Goal: Task Accomplishment & Management: Manage account settings

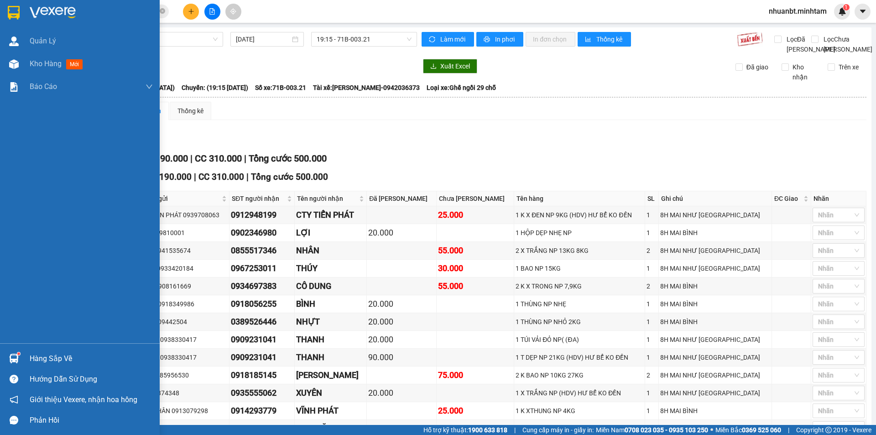
scroll to position [70, 0]
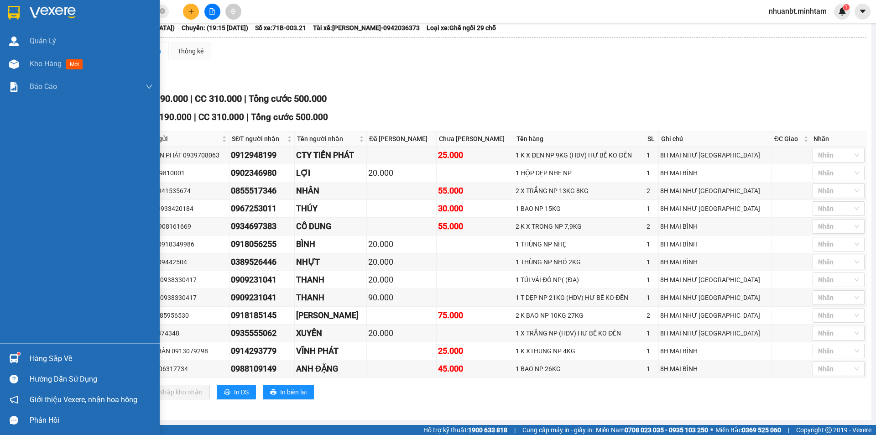
click at [32, 365] on div "Hàng sắp về" at bounding box center [91, 359] width 123 height 14
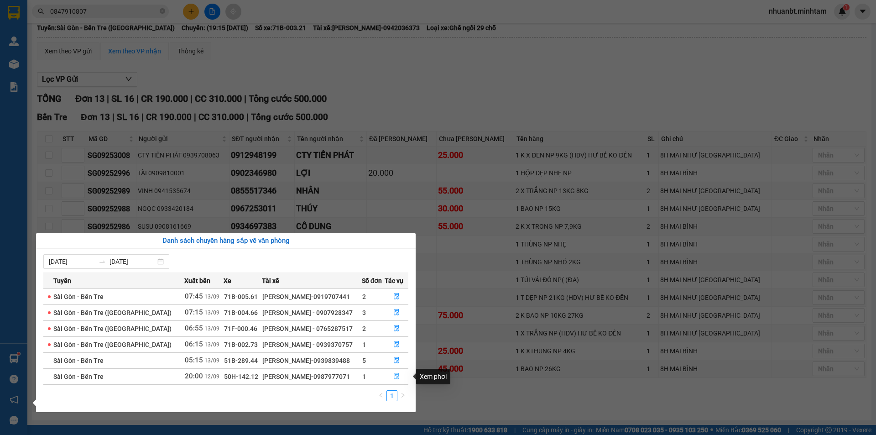
click at [393, 379] on icon "file-done" at bounding box center [396, 376] width 6 height 6
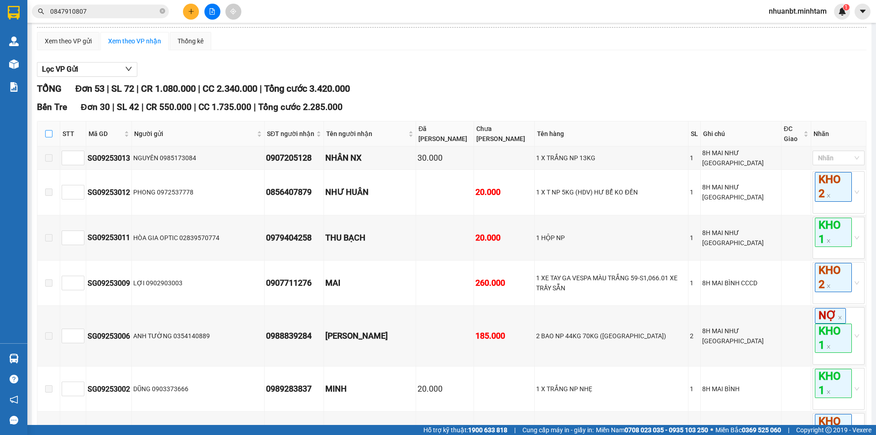
click at [49, 137] on input "checkbox" at bounding box center [48, 133] width 7 height 7
checkbox input "true"
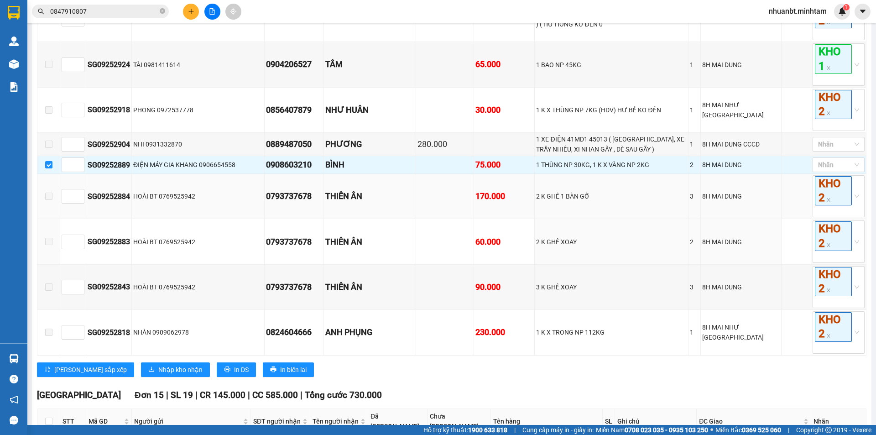
scroll to position [1119, 0]
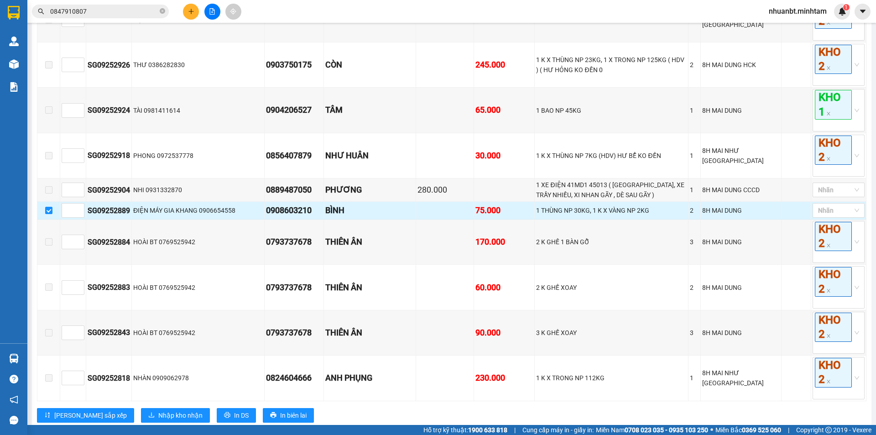
click at [52, 219] on td at bounding box center [48, 211] width 23 height 18
click at [50, 214] on input "checkbox" at bounding box center [48, 210] width 7 height 7
checkbox input "false"
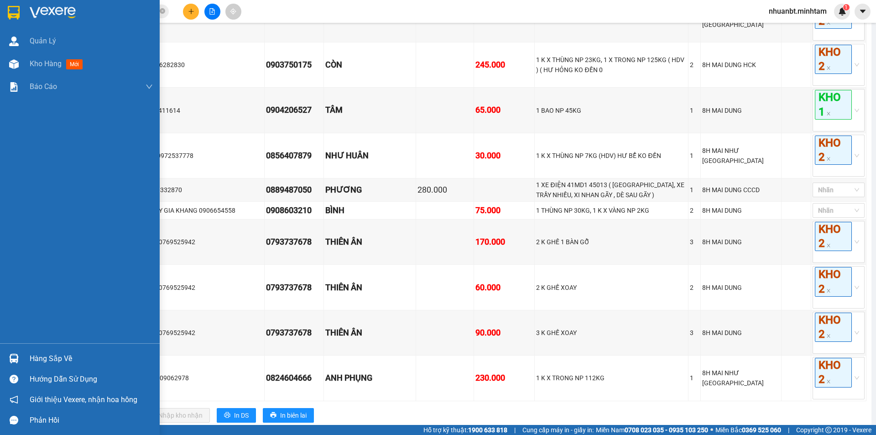
click at [12, 10] on img at bounding box center [14, 13] width 12 height 14
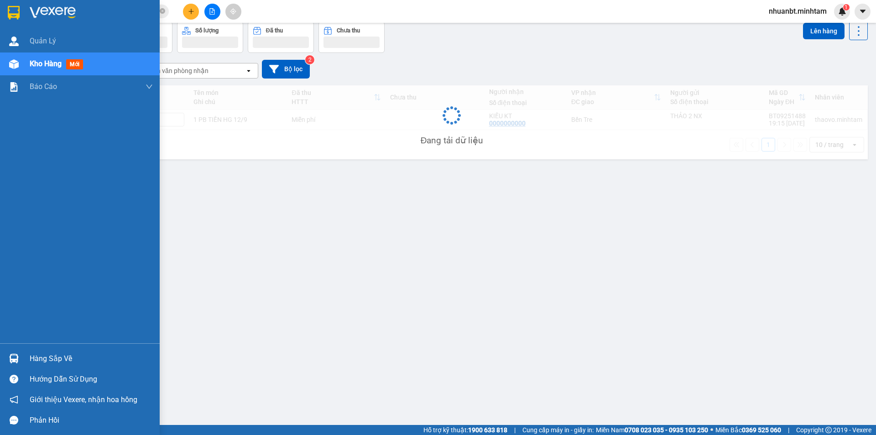
scroll to position [42, 0]
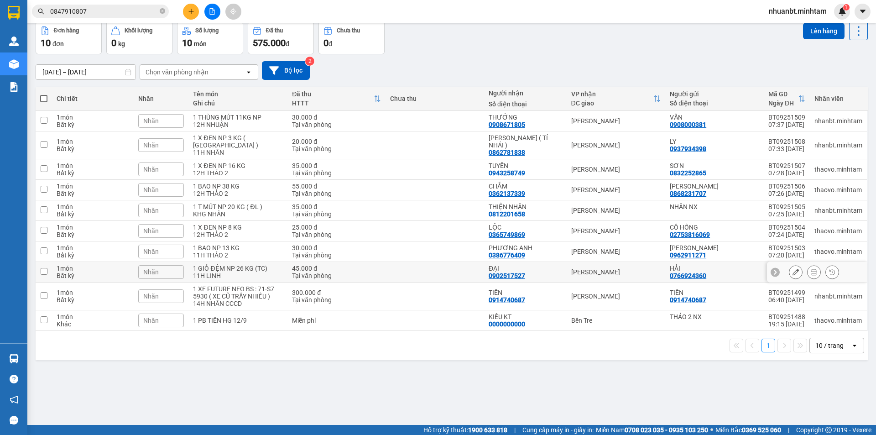
click at [233, 265] on div "1 GIỎ ĐỆM NP 26 KG (TC)" at bounding box center [238, 268] width 90 height 7
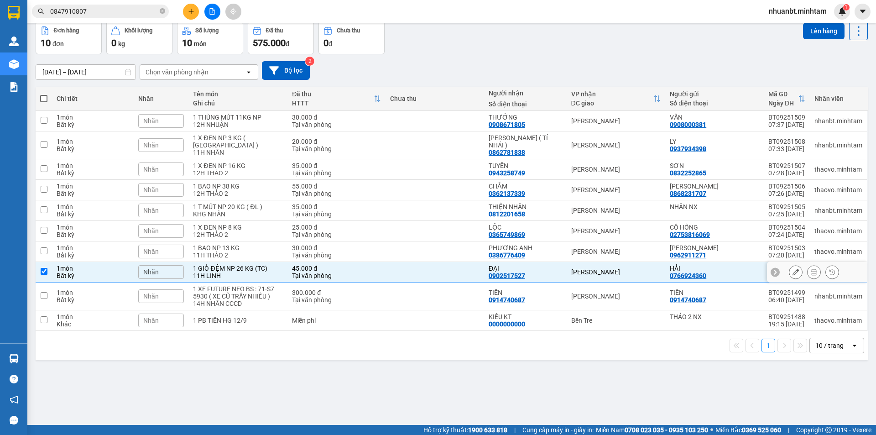
checkbox input "true"
click at [224, 244] on div "1 BAO NP 13 KG" at bounding box center [238, 247] width 90 height 7
checkbox input "true"
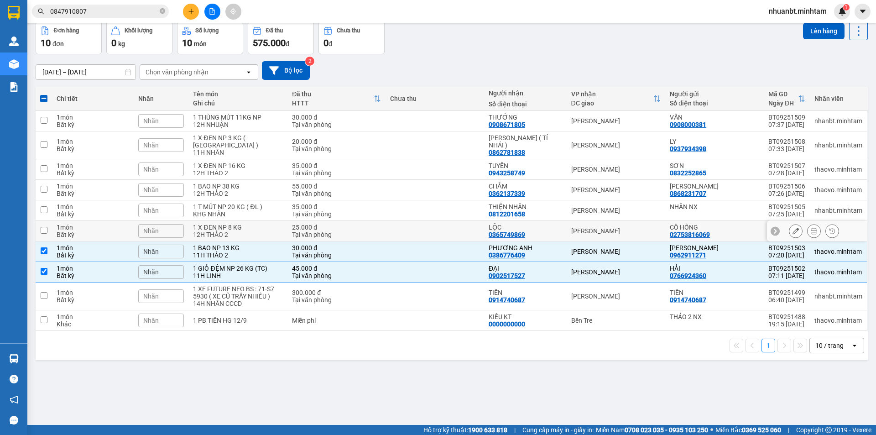
click at [209, 221] on td "1 X ĐEN NP 8 KG 12H THẢO 2" at bounding box center [237, 231] width 99 height 21
checkbox input "true"
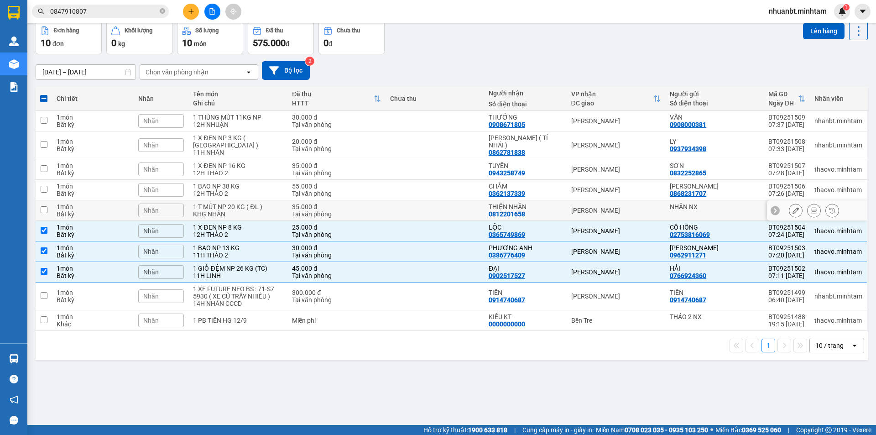
click at [210, 203] on div "1 T MÚT NP 20 KG ( ĐL )" at bounding box center [238, 206] width 90 height 7
checkbox input "true"
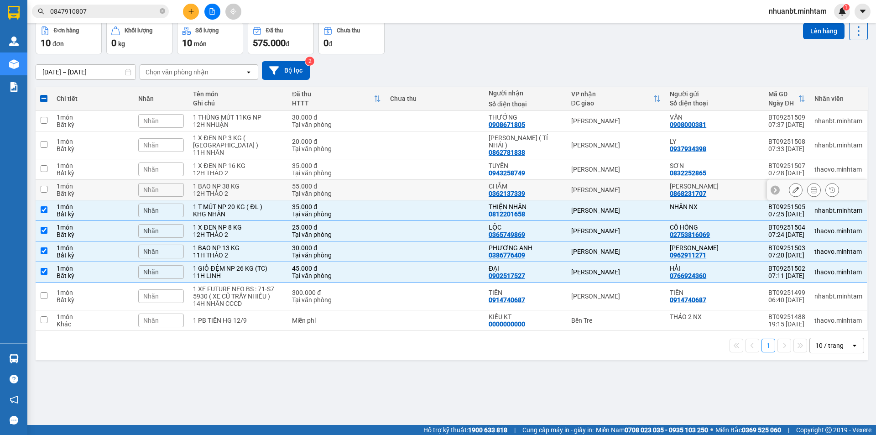
click at [210, 183] on div "1 BAO NP 38 KG" at bounding box center [238, 186] width 90 height 7
checkbox input "true"
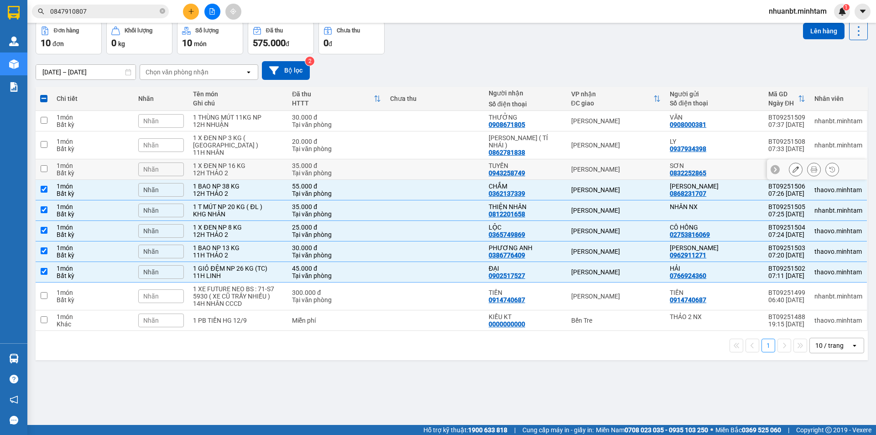
click at [204, 162] on div "1 X ĐEN NP 16 KG" at bounding box center [238, 165] width 90 height 7
checkbox input "true"
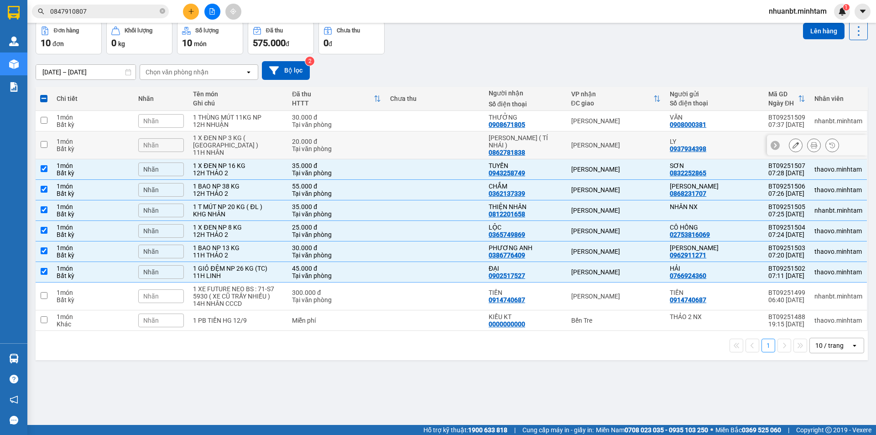
click at [199, 149] on div "11H NHÂN" at bounding box center [238, 152] width 90 height 7
checkbox input "true"
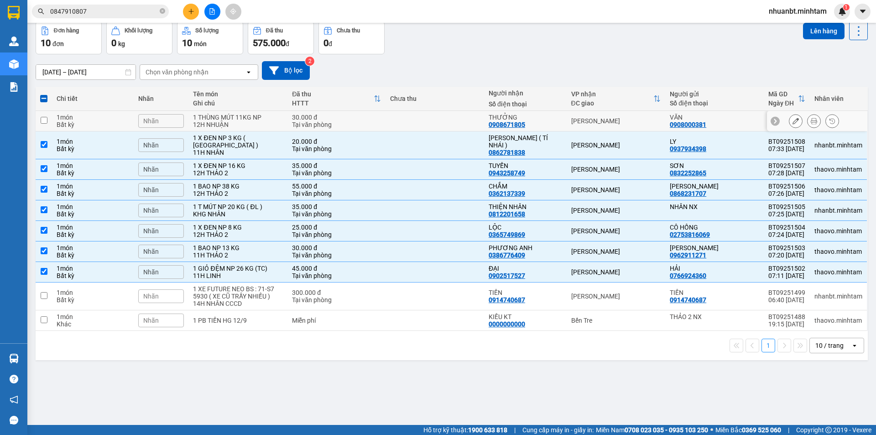
click at [199, 114] on div "1 THÙNG MÚT 11KG NP" at bounding box center [238, 117] width 90 height 7
checkbox input "true"
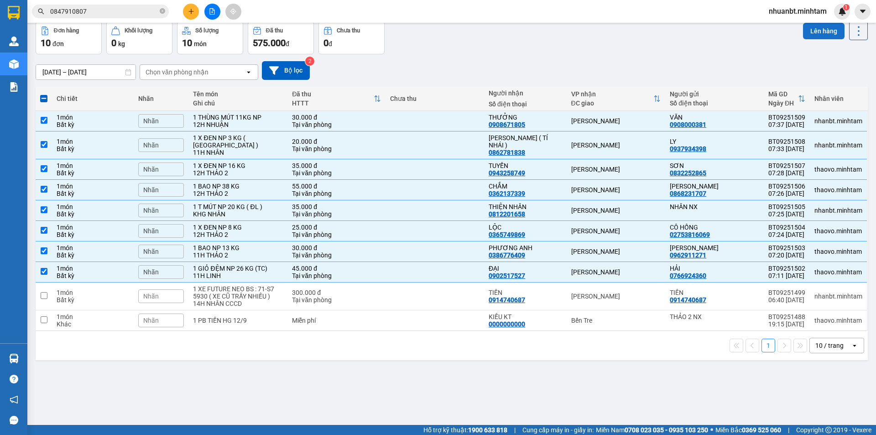
click at [818, 32] on button "Lên hàng" at bounding box center [824, 31] width 42 height 16
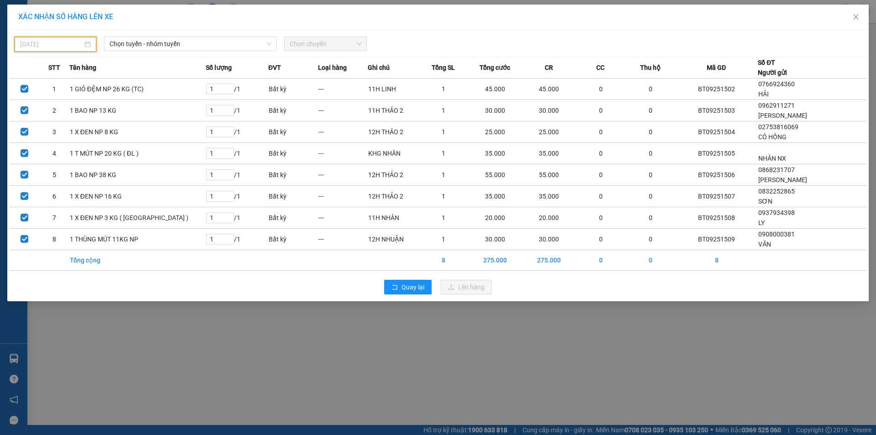
click at [74, 40] on input "12/09/2025" at bounding box center [51, 44] width 63 height 10
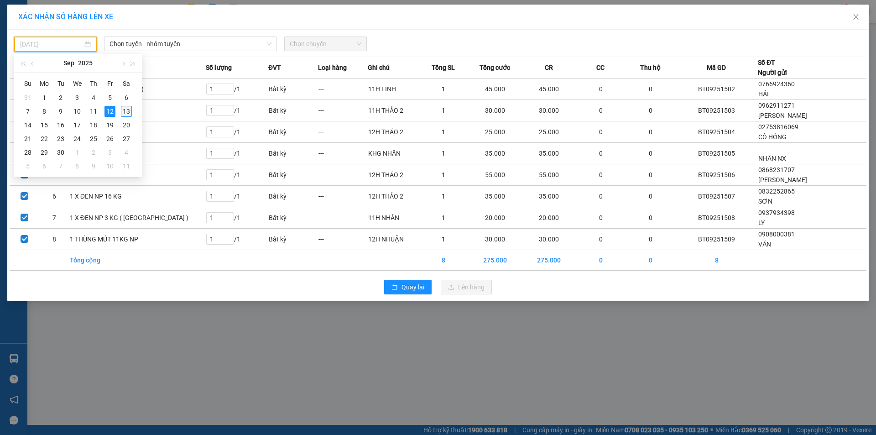
click at [126, 110] on div "13" at bounding box center [126, 111] width 11 height 11
type input "[DATE]"
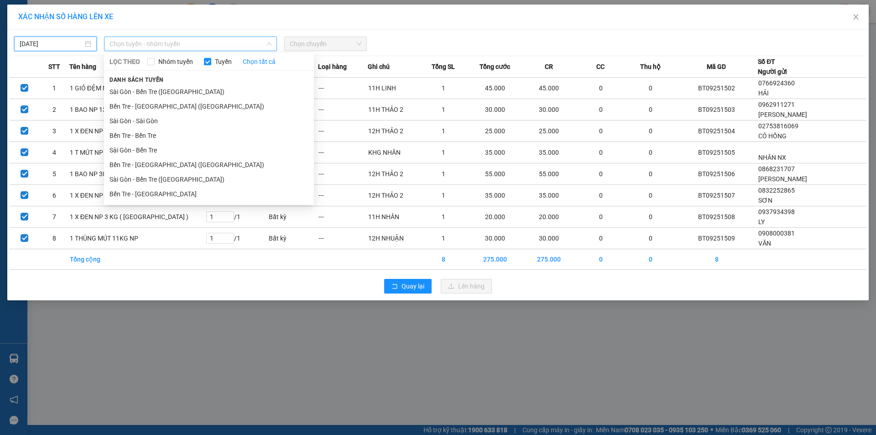
click at [143, 44] on span "Chọn tuyến - nhóm tuyến" at bounding box center [191, 44] width 162 height 14
click at [147, 105] on li "Bến Tre - [GEOGRAPHIC_DATA] ([GEOGRAPHIC_DATA])" at bounding box center [209, 106] width 210 height 15
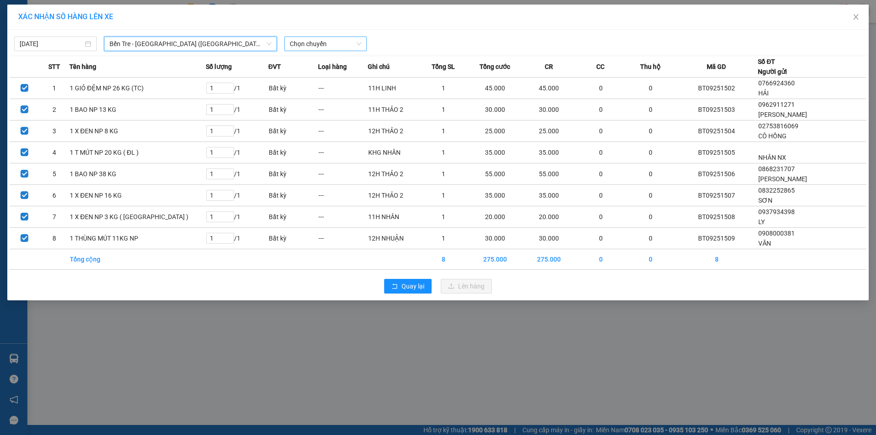
click at [313, 41] on span "Chọn chuyến" at bounding box center [326, 44] width 72 height 14
click at [324, 73] on div "07:45 - 71B-003.32" at bounding box center [325, 77] width 71 height 10
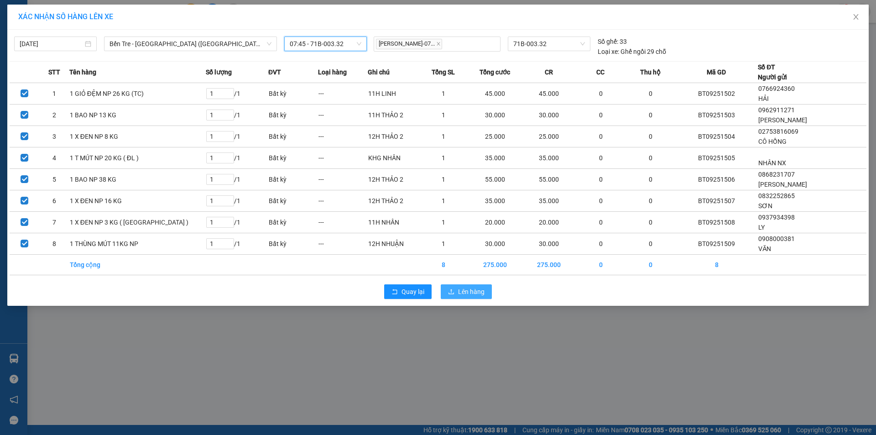
click at [471, 291] on span "Lên hàng" at bounding box center [471, 292] width 26 height 10
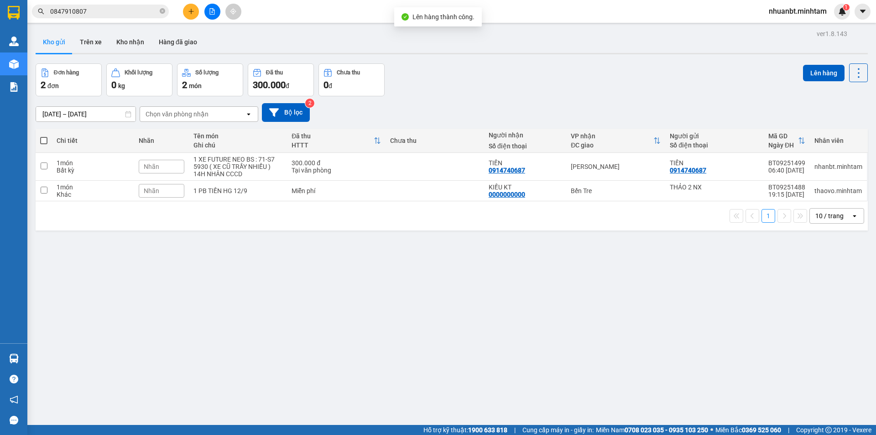
click at [210, 8] on button at bounding box center [212, 12] width 16 height 16
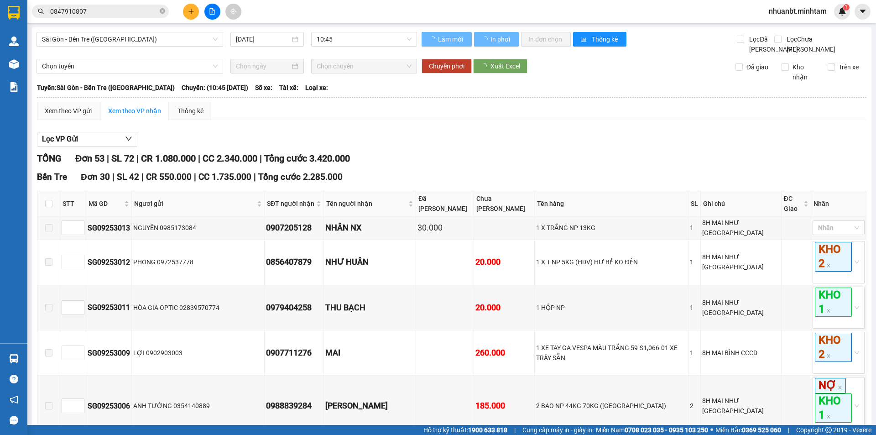
type input "[DATE]"
click at [93, 50] on div "Sài Gòn - Bến Tre (CN) 13/09/2025 10:45" at bounding box center [227, 43] width 381 height 22
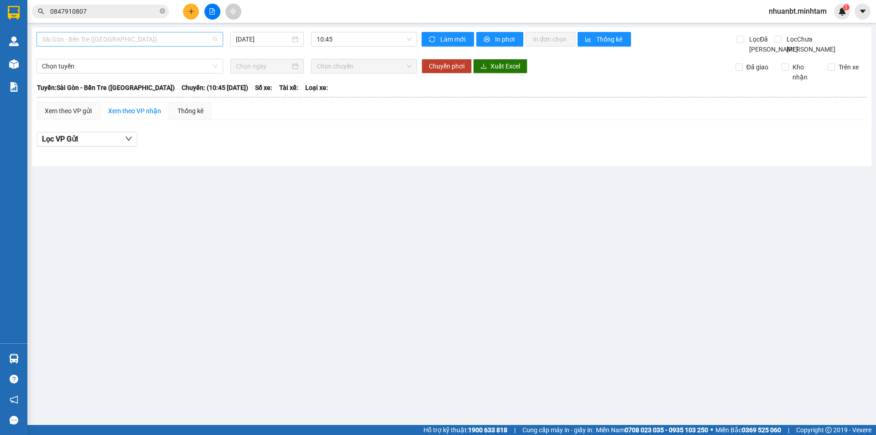
click at [90, 40] on span "Sài Gòn - Bến Tre ([GEOGRAPHIC_DATA])" at bounding box center [130, 39] width 176 height 14
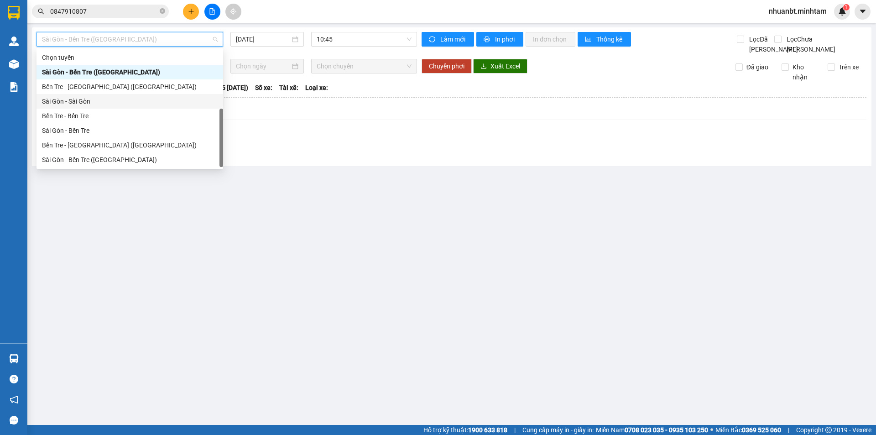
scroll to position [15, 0]
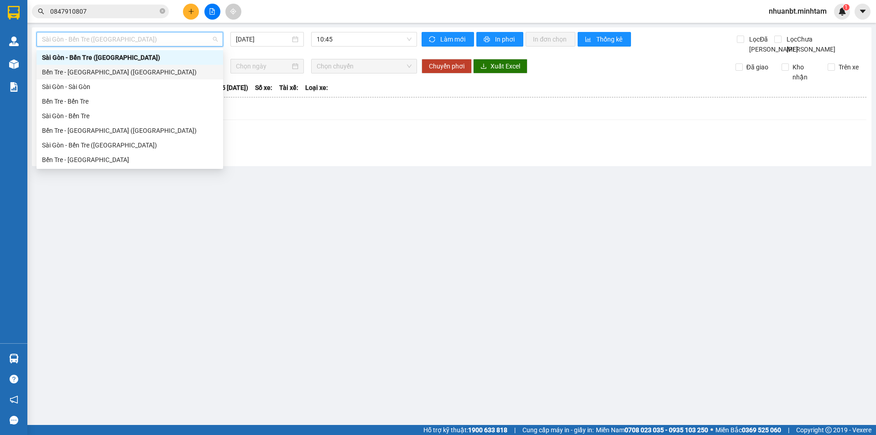
click at [75, 70] on div "Bến Tre - [GEOGRAPHIC_DATA] ([GEOGRAPHIC_DATA])" at bounding box center [130, 72] width 176 height 10
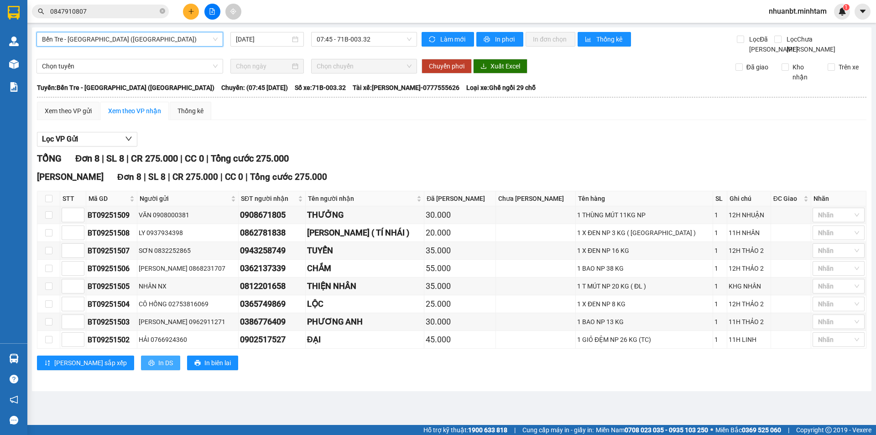
click at [158, 368] on span "In DS" at bounding box center [165, 363] width 15 height 10
click at [88, 116] on div "Xem theo VP gửi" at bounding box center [68, 111] width 47 height 10
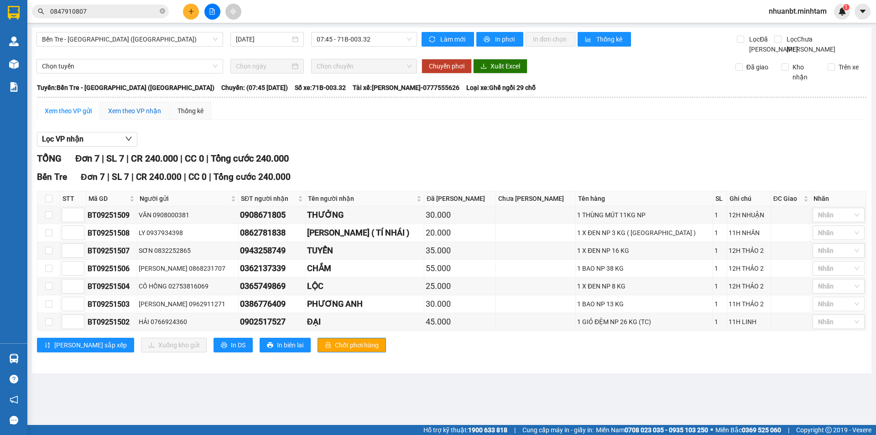
click at [120, 116] on div "Xem theo VP nhận" at bounding box center [134, 111] width 53 height 10
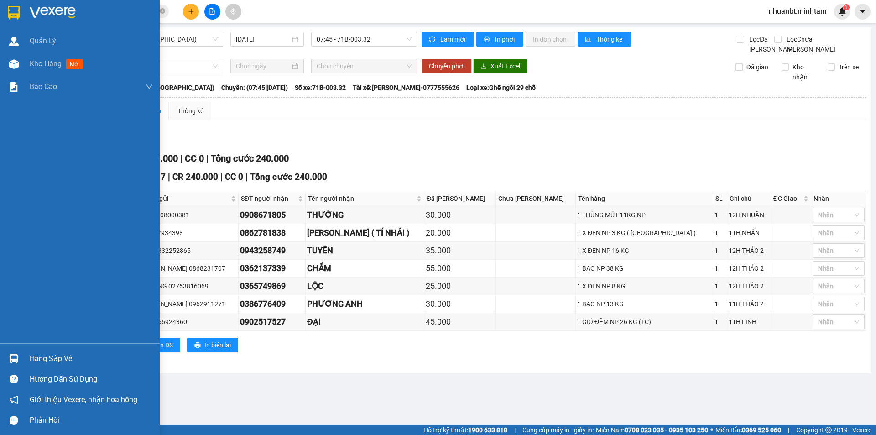
drag, startPoint x: 33, startPoint y: 358, endPoint x: 80, endPoint y: 291, distance: 81.9
click at [34, 357] on div "Hàng sắp về" at bounding box center [91, 359] width 123 height 14
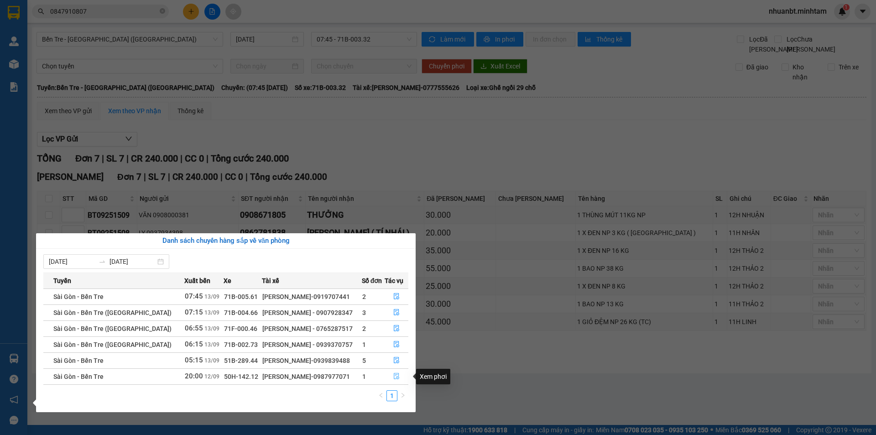
click at [398, 378] on button "button" at bounding box center [396, 376] width 23 height 15
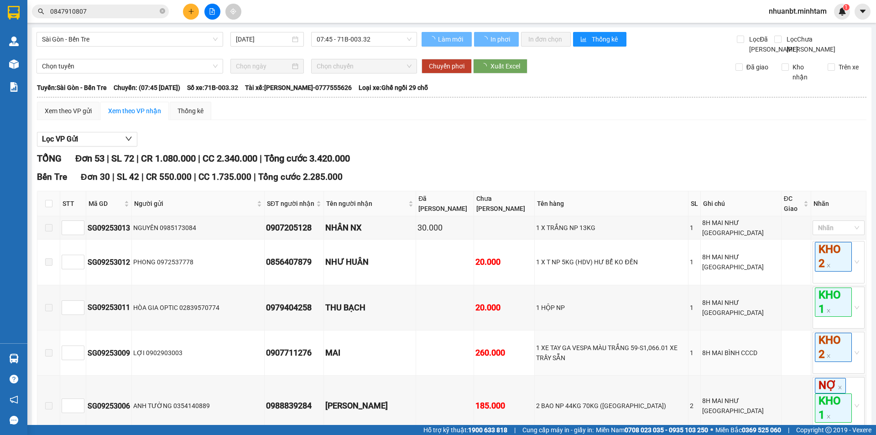
type input "12/09/2025"
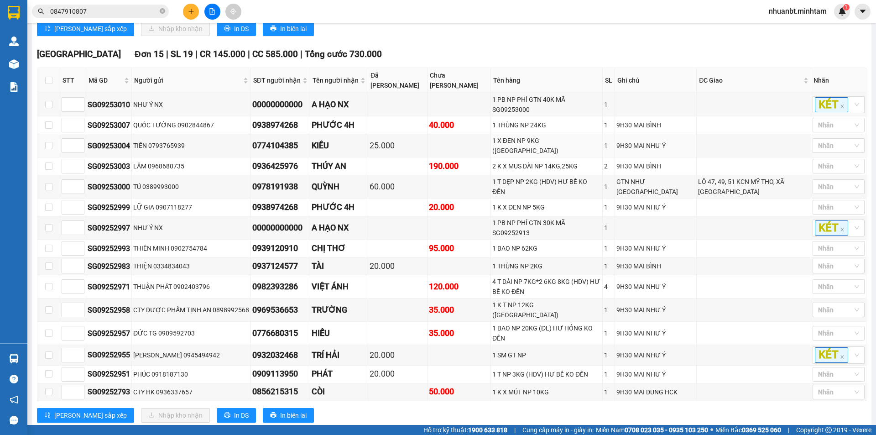
scroll to position [1732, 0]
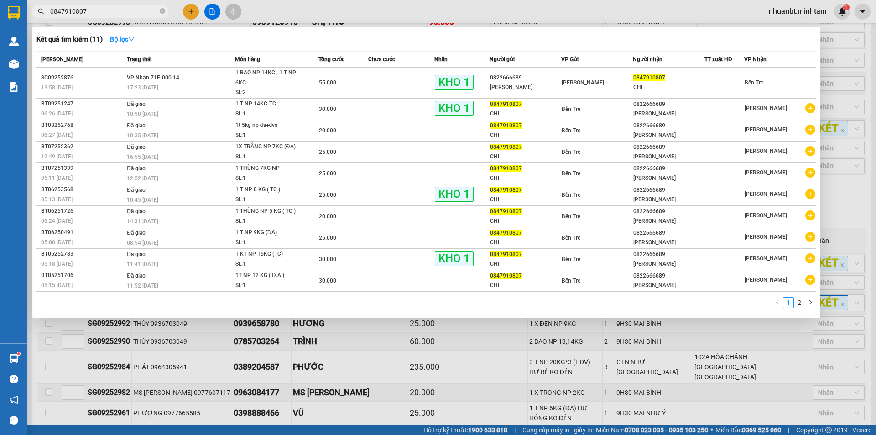
click at [161, 6] on span at bounding box center [162, 11] width 5 height 10
click at [106, 14] on input "0847910807" at bounding box center [104, 11] width 108 height 10
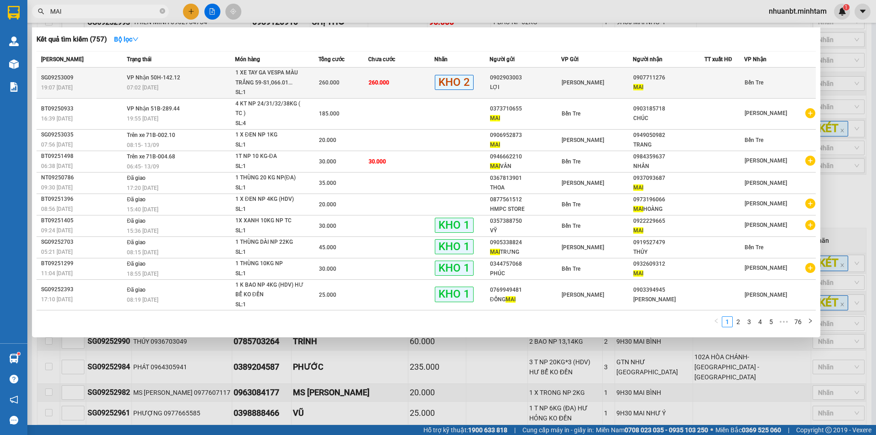
type input "MAI"
click at [370, 90] on td "260.000" at bounding box center [401, 83] width 66 height 31
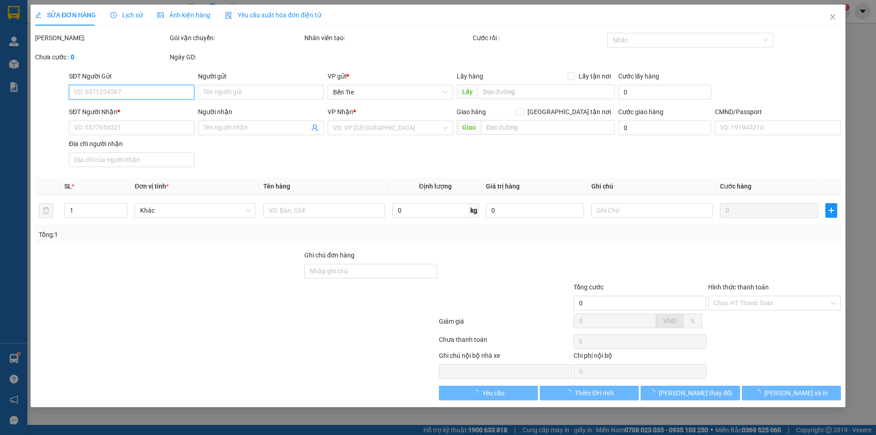
type input "0902903003"
type input "LỢI"
type input "0907711276"
type input "MAI"
type input "PHÍ BỌC XE CHƯA THU 50K,CÓ XĐEN NHỎ LÀ ĐỰNG CHÌA KHÓA XE"
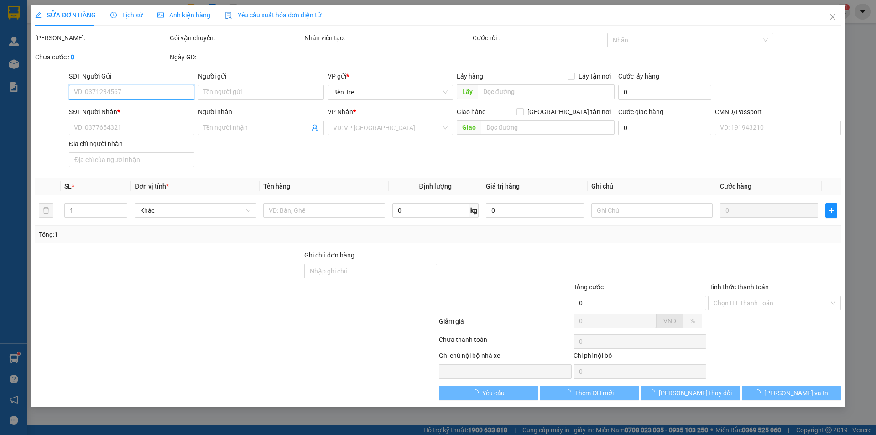
type input "260.000"
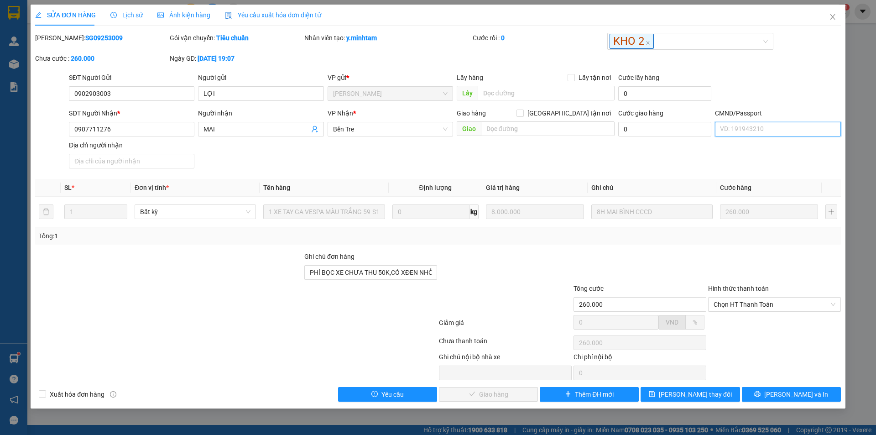
click at [738, 129] on input "CMND/Passport" at bounding box center [777, 129] width 125 height 15
type input "083177012615"
drag, startPoint x: 200, startPoint y: 130, endPoint x: 172, endPoint y: 136, distance: 29.4
click at [172, 136] on div "SĐT Người Nhận * 0907711276 Người nhận MAI MAI VP Nhận * Bến Tre Giao hàng Gia…" at bounding box center [455, 140] width 776 height 64
type input "LÊ THỊ THANH MAI"
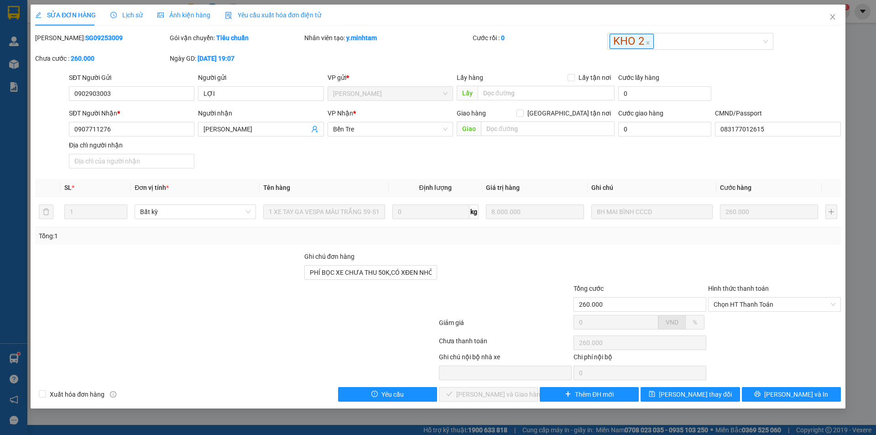
click at [364, 165] on div "SĐT Người Nhận * 0907711276 Người nhận LÊ THỊ THANH MAI VP Nhận * Bến Tre Giao…" at bounding box center [455, 140] width 776 height 64
click at [132, 160] on input "Địa chỉ người nhận" at bounding box center [131, 161] width 125 height 15
type input "806C PHÚ TỰ PHÚ HƯNG , BEN TRE"
click at [151, 309] on div at bounding box center [168, 299] width 269 height 32
click at [746, 305] on span "Chọn HT Thanh Toán" at bounding box center [775, 304] width 122 height 14
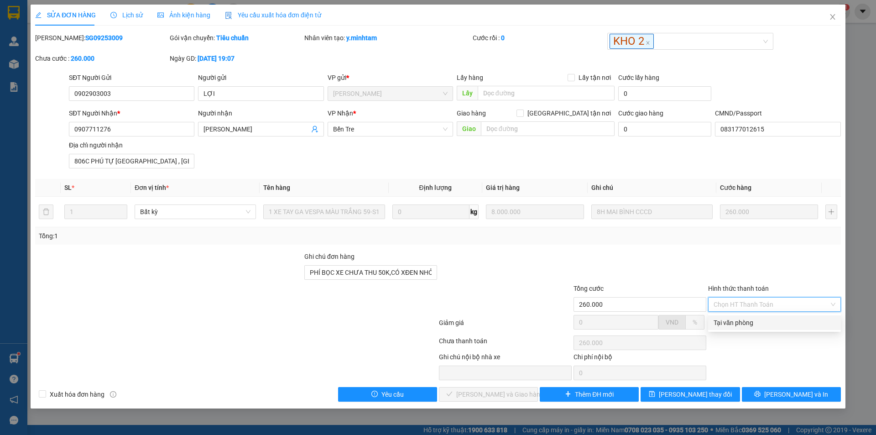
drag, startPoint x: 737, startPoint y: 321, endPoint x: 552, endPoint y: 354, distance: 188.1
click at [736, 322] on div "Tại văn phòng" at bounding box center [775, 323] width 122 height 10
type input "0"
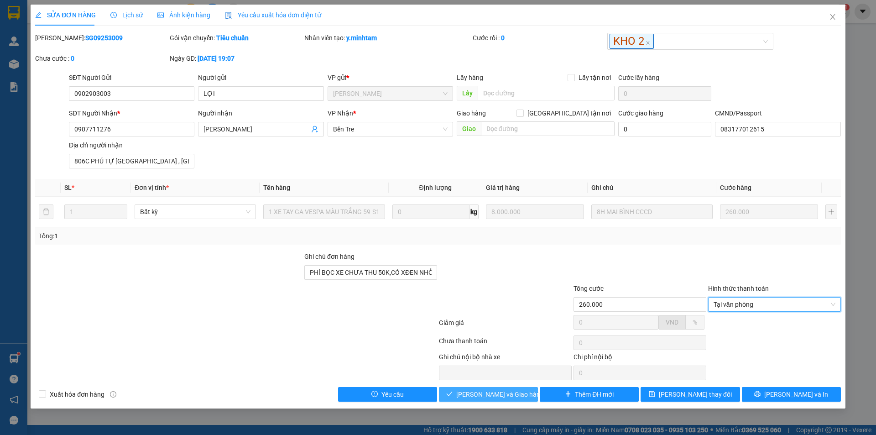
click at [496, 392] on span "[PERSON_NAME] và Giao hàng" at bounding box center [500, 394] width 88 height 10
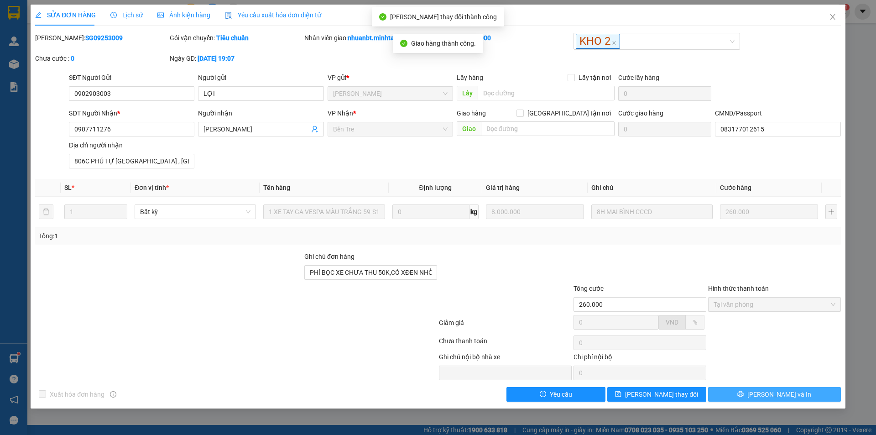
drag, startPoint x: 784, startPoint y: 396, endPoint x: 447, endPoint y: 125, distance: 432.6
click at [775, 392] on span "[PERSON_NAME] và In" at bounding box center [779, 394] width 64 height 10
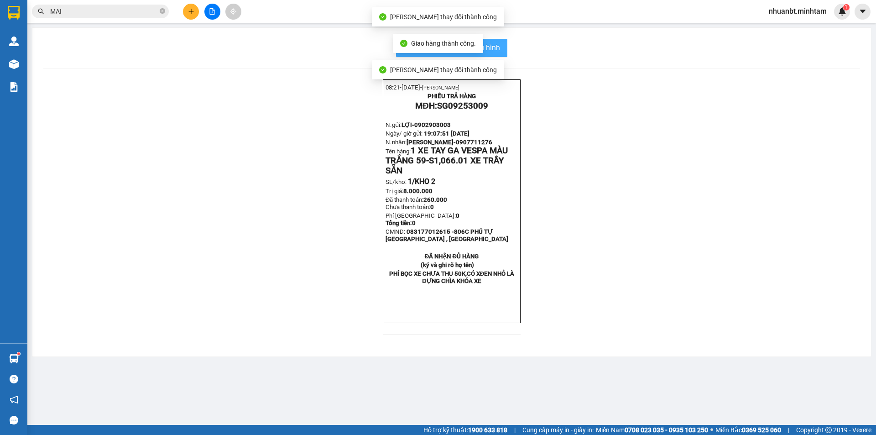
click at [504, 41] on button "In mẫu biên lai tự cấu hình" at bounding box center [451, 48] width 111 height 18
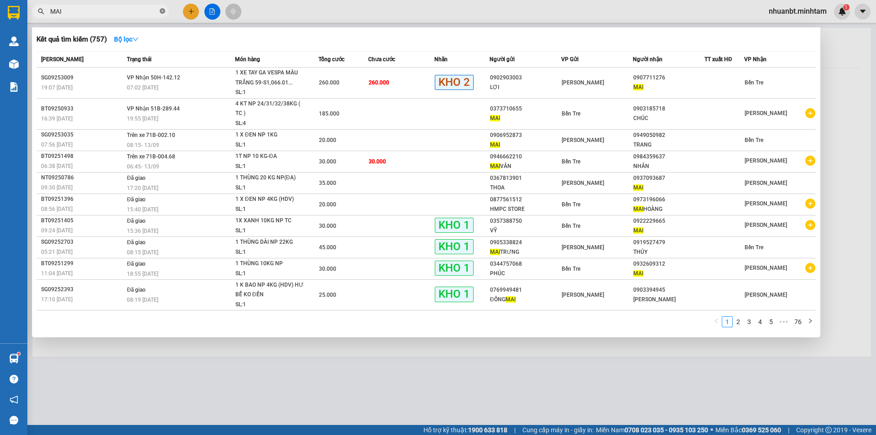
drag, startPoint x: 166, startPoint y: 8, endPoint x: 162, endPoint y: 11, distance: 4.9
click at [165, 8] on span "MAI" at bounding box center [100, 12] width 137 height 14
click at [162, 12] on icon "close-circle" at bounding box center [162, 10] width 5 height 5
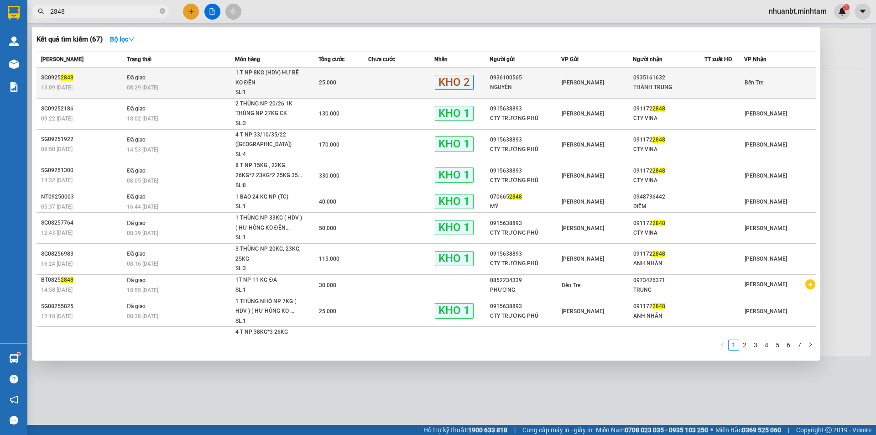
type input "2848"
click at [359, 85] on div "25.000" at bounding box center [343, 83] width 49 height 10
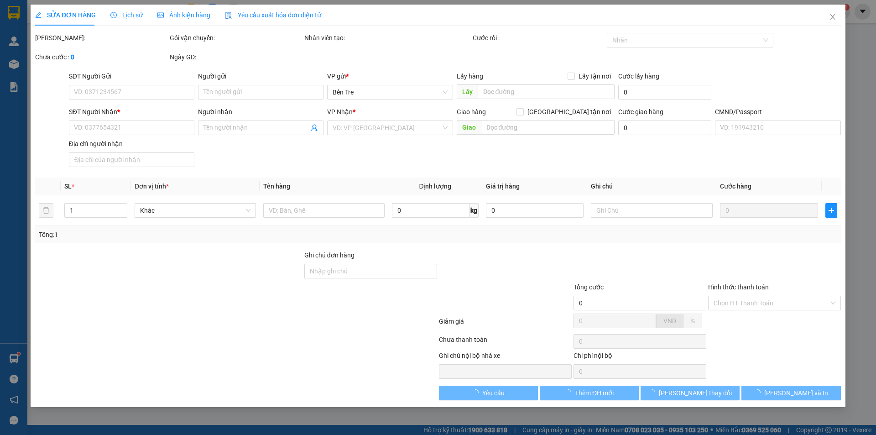
type input "0936100565"
type input "NGUYÊN"
type input "0935161632"
type input "THÀNH TRUNG"
type input "25.000"
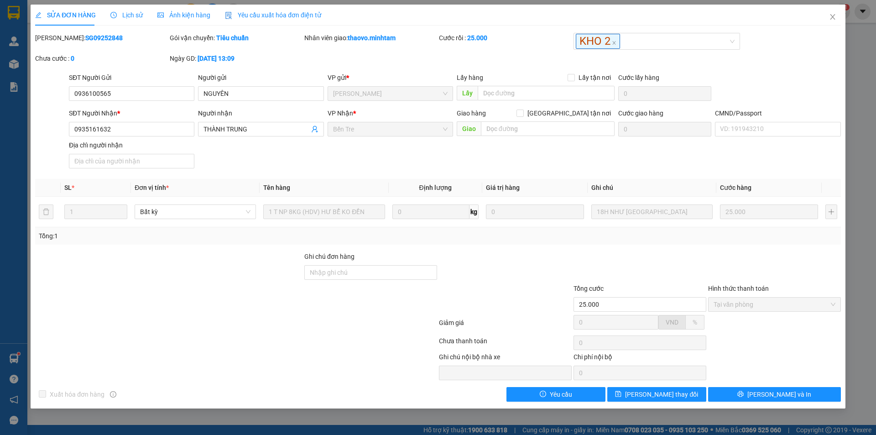
click at [127, 14] on span "Lịch sử" at bounding box center [126, 14] width 32 height 7
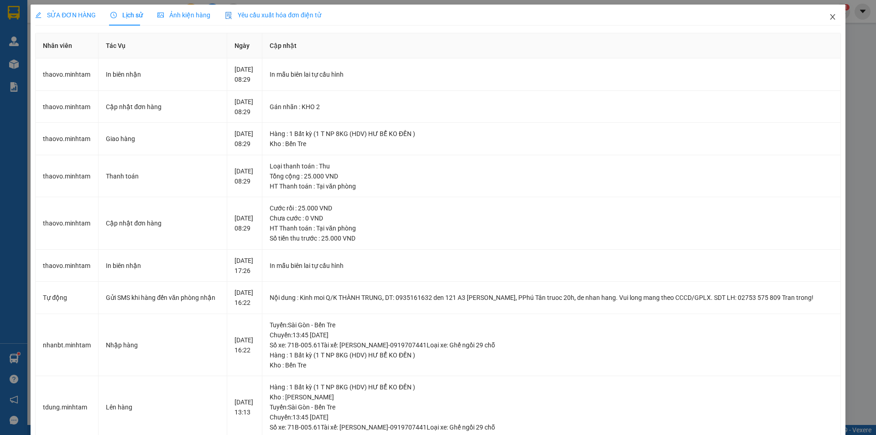
click at [820, 14] on span "Close" at bounding box center [833, 18] width 26 height 26
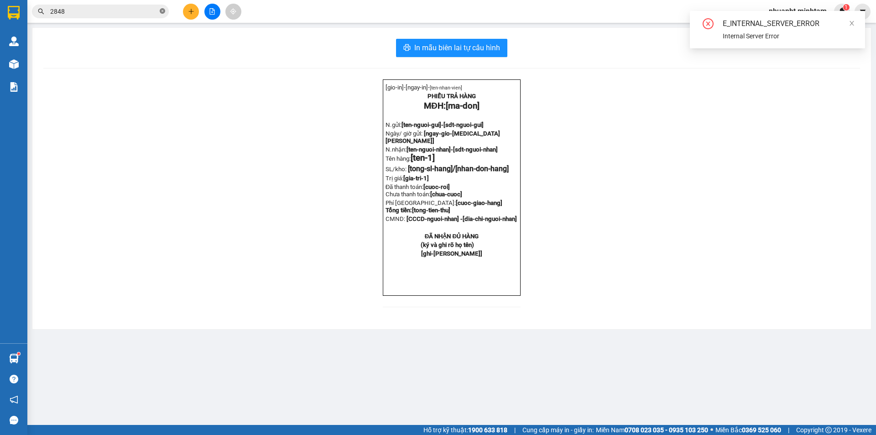
click at [161, 13] on icon "close-circle" at bounding box center [162, 10] width 5 height 5
click at [141, 12] on input "text" at bounding box center [104, 11] width 108 height 10
paste input "0977538938"
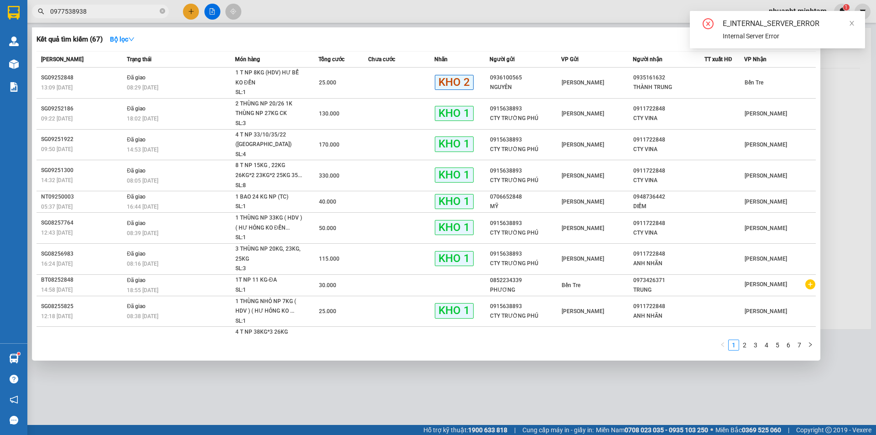
click at [141, 12] on input "0977538938" at bounding box center [104, 11] width 108 height 10
click at [140, 9] on input "0977538938" at bounding box center [104, 11] width 108 height 10
click at [143, 7] on input "0977538938" at bounding box center [104, 11] width 108 height 10
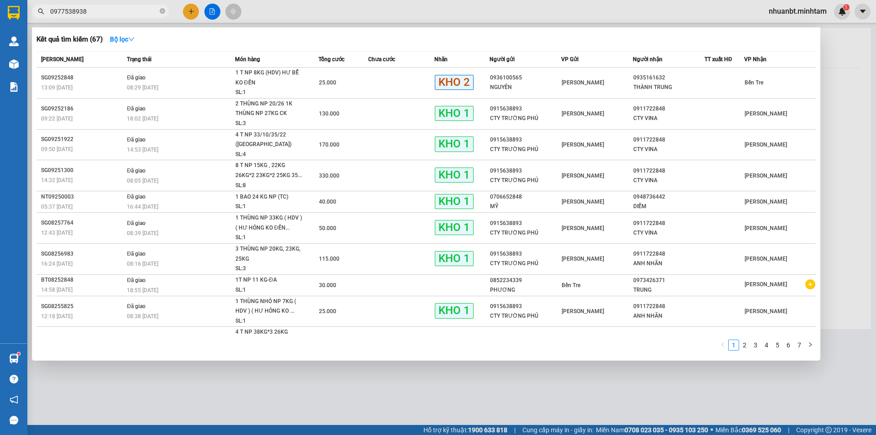
click at [143, 7] on input "0977538938" at bounding box center [104, 11] width 108 height 10
type input "0977538938"
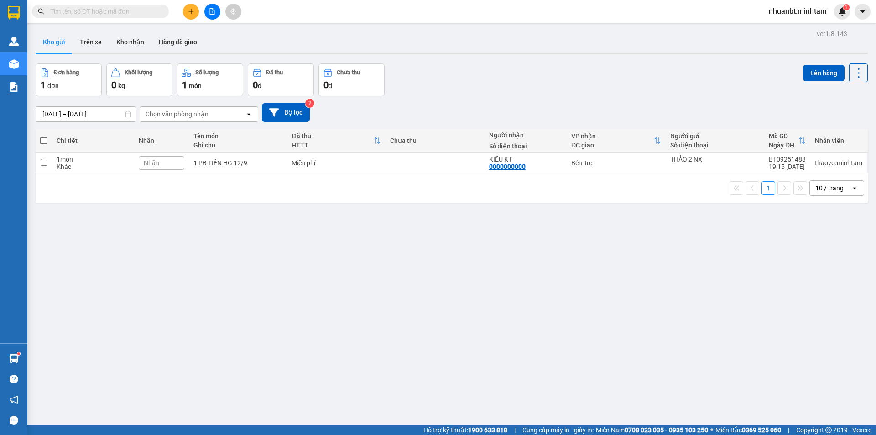
click at [93, 7] on input "text" at bounding box center [104, 11] width 108 height 10
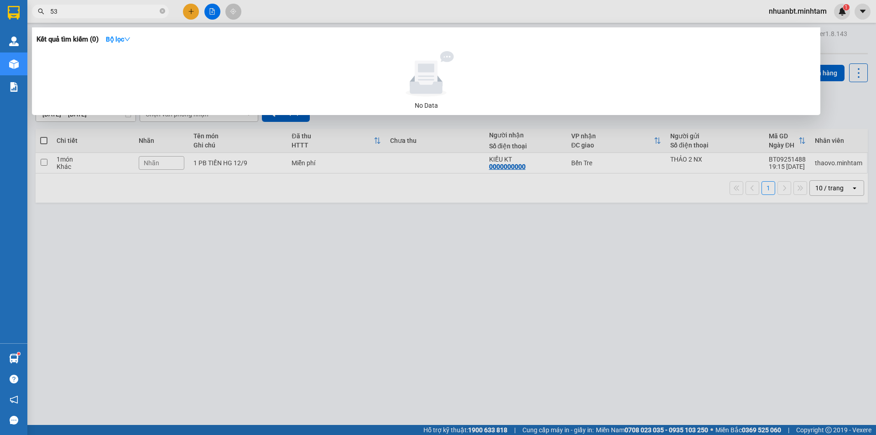
type input "5"
click at [99, 11] on input "0977538938" at bounding box center [104, 11] width 108 height 10
click at [146, 12] on input "0977538938" at bounding box center [104, 11] width 108 height 10
type input "0977538938"
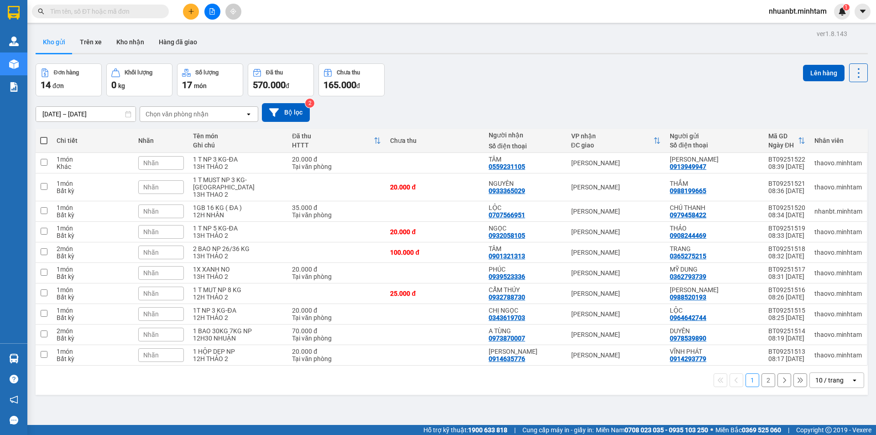
click at [106, 10] on input "text" at bounding box center [104, 11] width 108 height 10
paste input "0977538938"
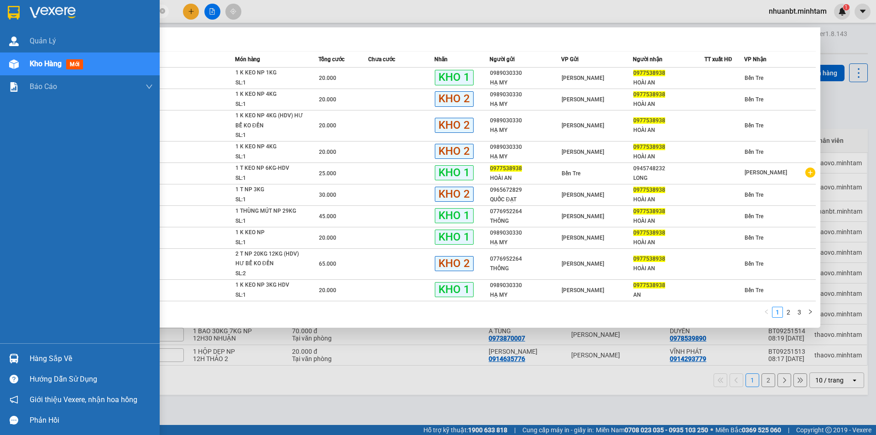
type input "0977538938"
click at [36, 361] on div "Hàng sắp về" at bounding box center [91, 359] width 123 height 14
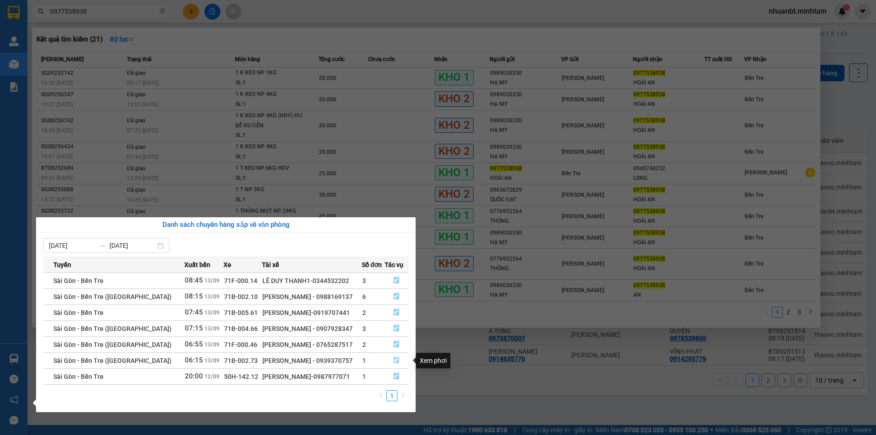
click at [393, 363] on icon "file-done" at bounding box center [396, 360] width 6 height 6
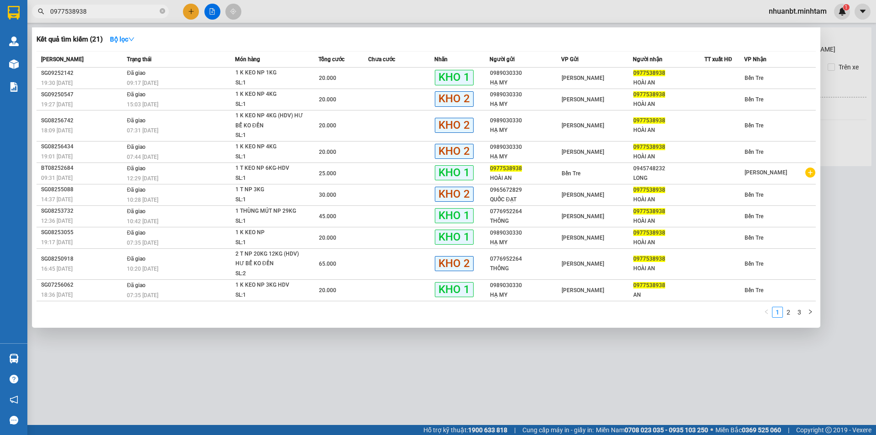
click at [385, 378] on div at bounding box center [438, 217] width 876 height 435
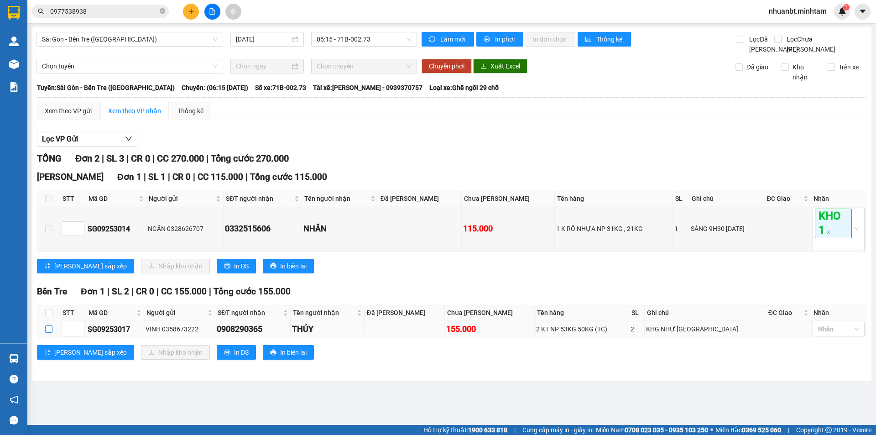
click at [46, 333] on input "checkbox" at bounding box center [48, 328] width 7 height 7
checkbox input "true"
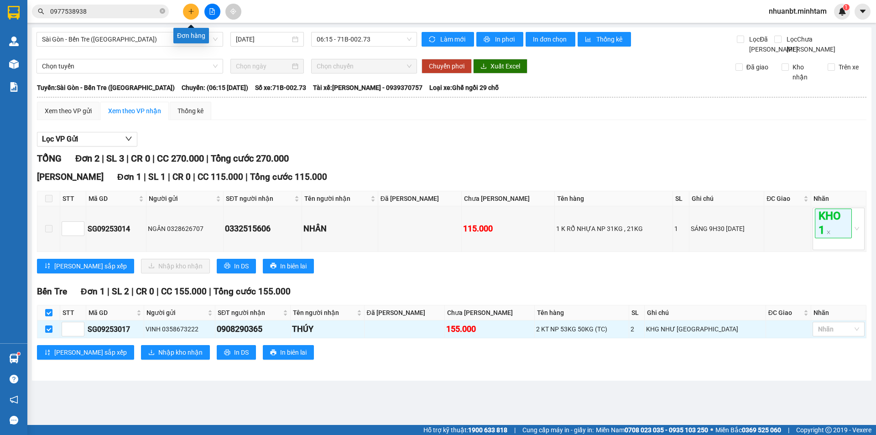
click at [192, 13] on icon "plus" at bounding box center [191, 11] width 6 height 6
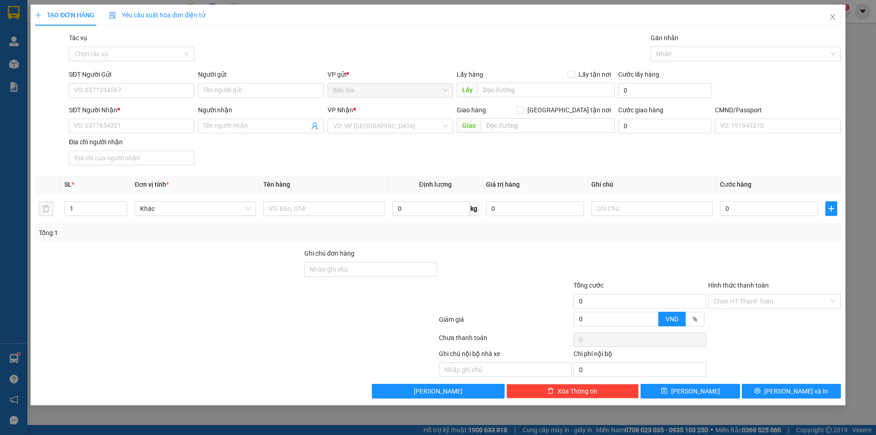
click at [330, 192] on th "Tên hàng" at bounding box center [324, 185] width 129 height 18
click at [332, 200] on div at bounding box center [323, 208] width 121 height 18
click at [332, 212] on input "text" at bounding box center [323, 208] width 121 height 15
type input "1 X TRẮNG NP 11KG"
click at [111, 90] on input "SĐT Người Gửi" at bounding box center [131, 90] width 125 height 15
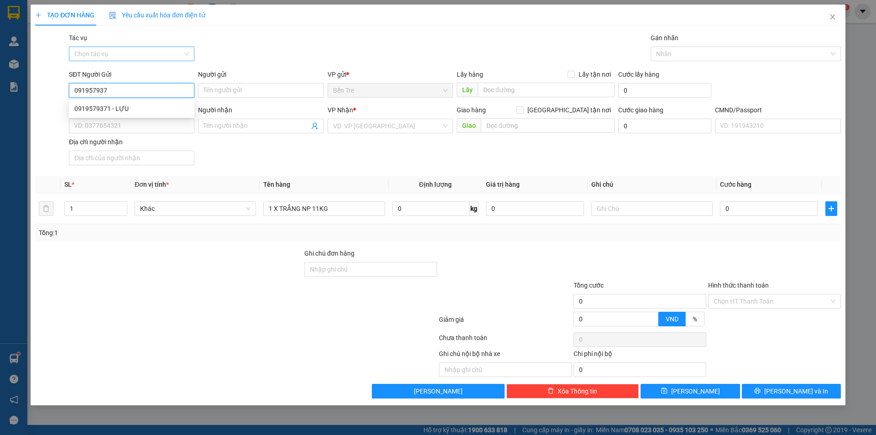
type input "0919579371"
click at [150, 111] on div "0919579371 - LỰU" at bounding box center [131, 109] width 115 height 10
type input "LỰU"
type input "0944149309"
type input "VY"
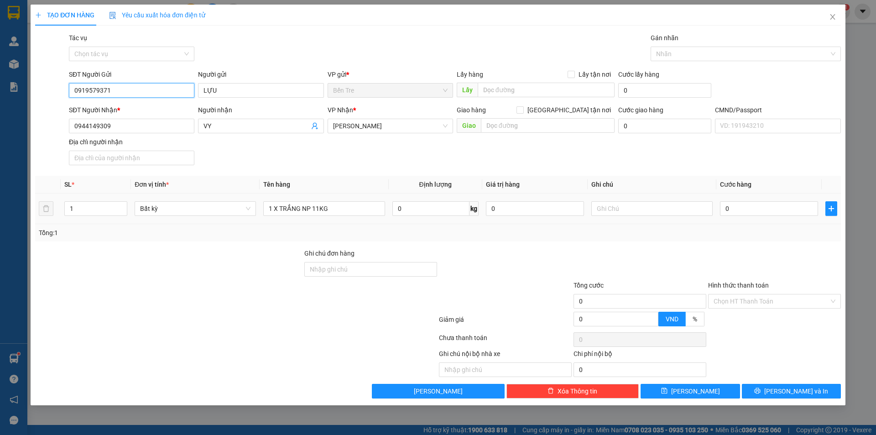
type input "0919579371"
click at [341, 217] on div "1 X TRẮNG NP 11KG" at bounding box center [323, 208] width 121 height 18
click at [342, 204] on input "1 X TRẮNG NP 11KG" at bounding box center [323, 208] width 121 height 15
type input "1 X TRẮNG NP 11KG (DA)"
click at [512, 202] on input "0" at bounding box center [535, 208] width 98 height 15
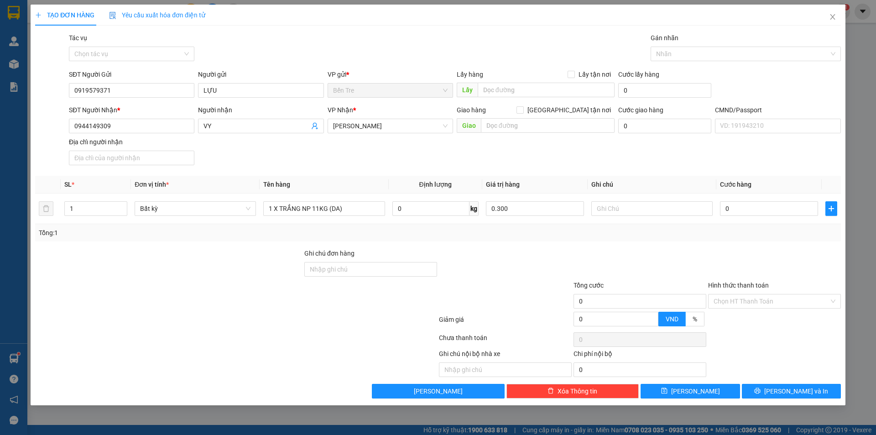
type input "300.000"
click at [556, 240] on div "Tổng: 1" at bounding box center [438, 232] width 806 height 17
click at [612, 214] on input "text" at bounding box center [651, 208] width 121 height 15
type input "12H TRƯƠNGGF"
click at [752, 212] on input "0" at bounding box center [769, 208] width 98 height 15
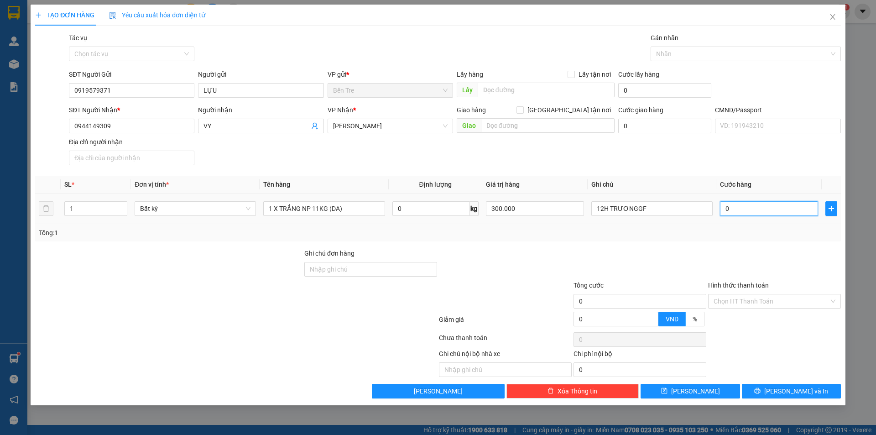
type input "3"
type input "30"
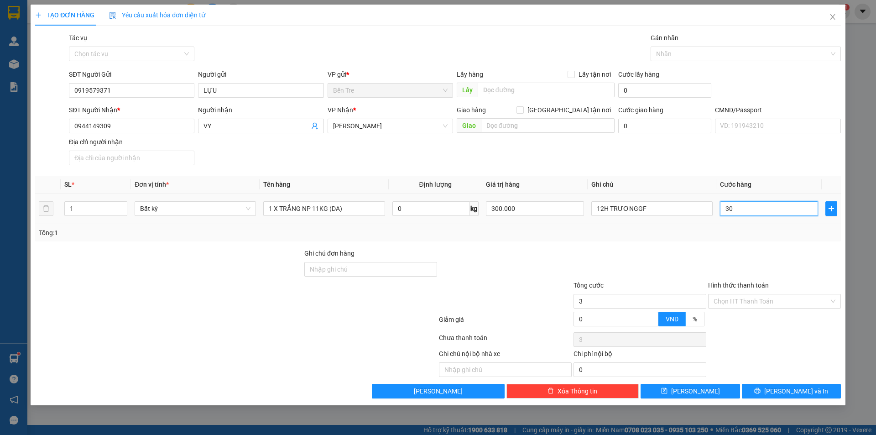
type input "30"
type input "30.000"
click at [764, 254] on div at bounding box center [774, 264] width 135 height 32
click at [769, 316] on div at bounding box center [774, 322] width 135 height 16
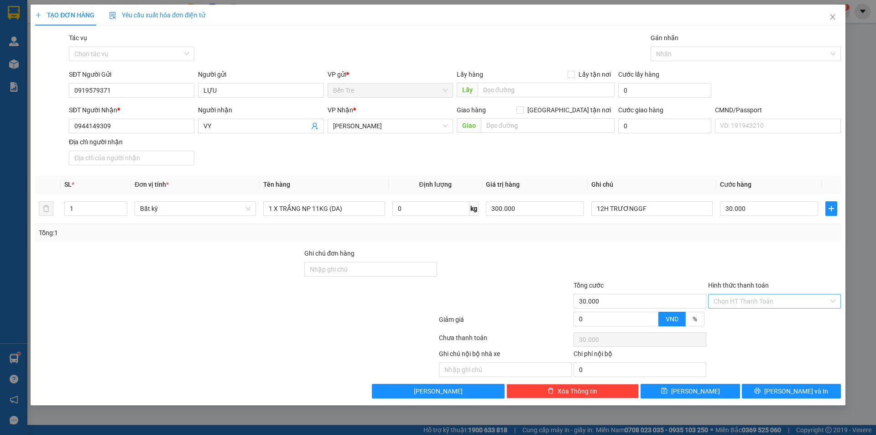
click at [765, 296] on input "Hình thức thanh toán" at bounding box center [771, 301] width 115 height 14
click at [766, 317] on div "Tại văn phòng" at bounding box center [775, 319] width 122 height 10
type input "0"
click at [785, 391] on span "[PERSON_NAME] và In" at bounding box center [796, 391] width 64 height 10
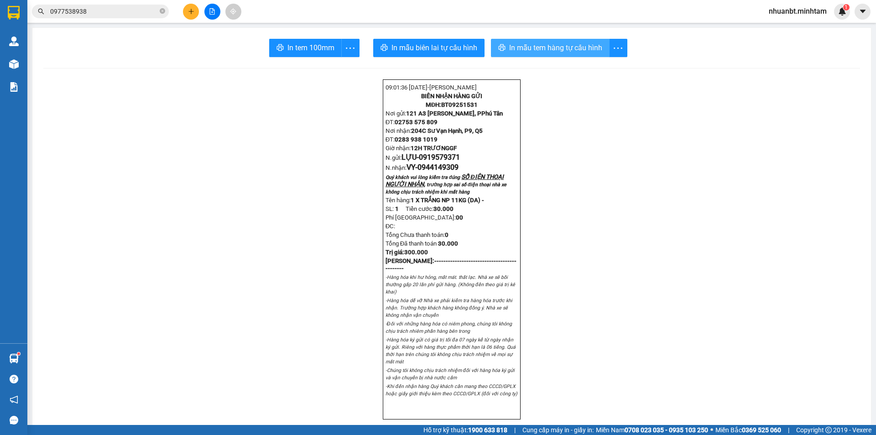
click at [551, 52] on span "In mẫu tem hàng tự cấu hình" at bounding box center [555, 47] width 93 height 11
click at [306, 48] on span "In tem 100mm" at bounding box center [310, 47] width 47 height 11
click at [302, 53] on span "In tem 100mm" at bounding box center [310, 47] width 47 height 11
click at [162, 10] on icon "close-circle" at bounding box center [162, 10] width 5 height 5
click at [152, 13] on input "text" at bounding box center [104, 11] width 108 height 10
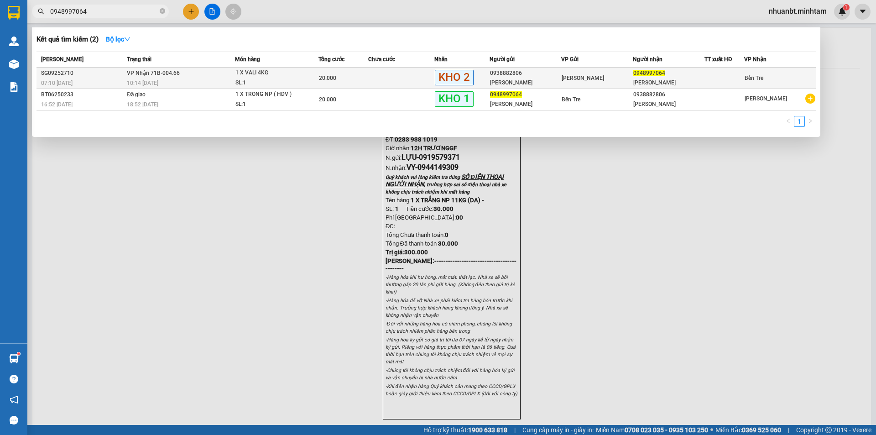
type input "0948997064"
click at [213, 82] on div "10:14 [DATE]" at bounding box center [181, 83] width 108 height 10
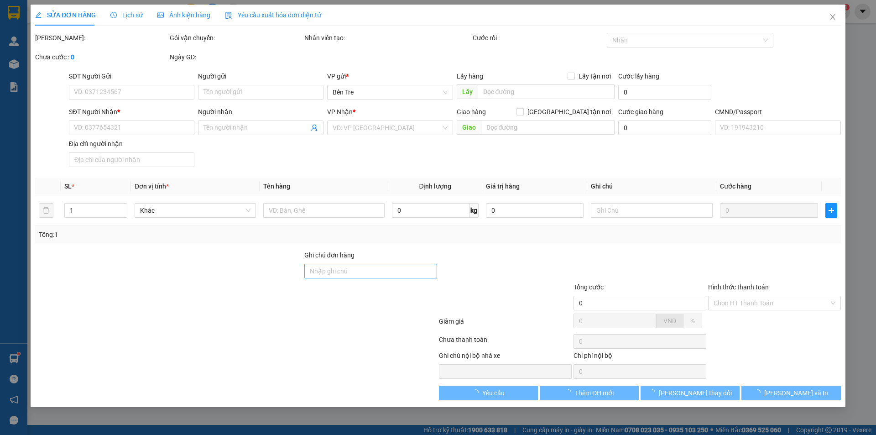
type input "0938882806"
type input "[PERSON_NAME]"
type input "0948997064"
type input "[PERSON_NAME]"
type input "ĐG"
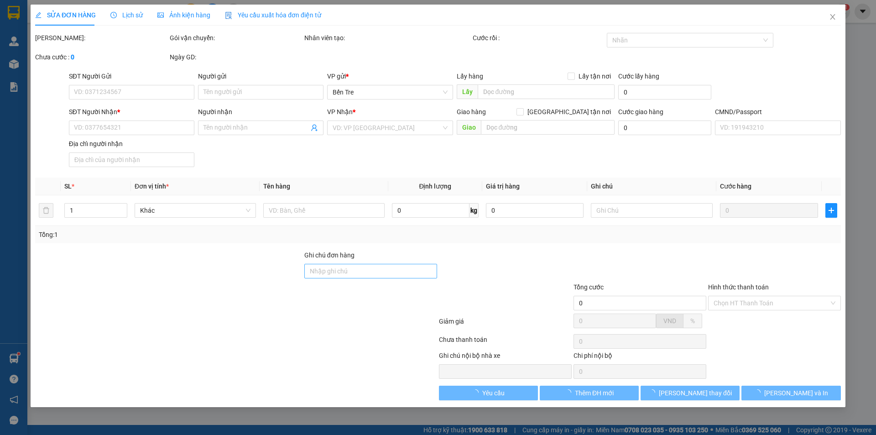
type input "20.000"
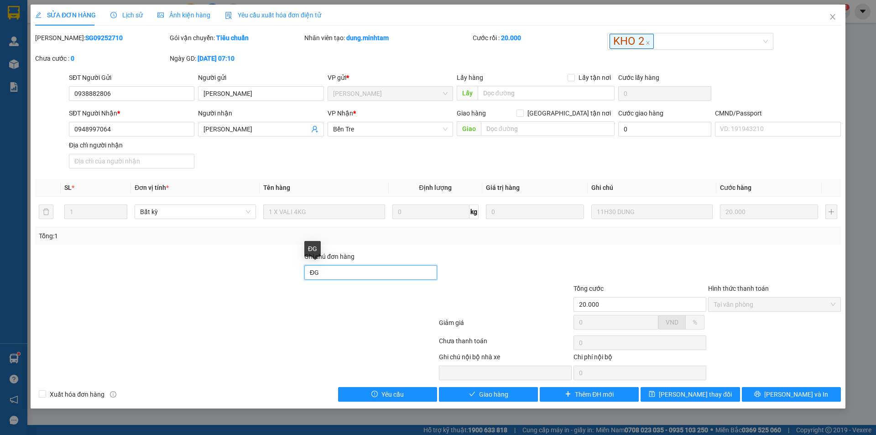
click at [350, 272] on input "ĐG" at bounding box center [370, 272] width 133 height 15
type input "ĐG HƠN"
click at [518, 282] on div at bounding box center [505, 267] width 135 height 32
click at [480, 400] on button "[PERSON_NAME] và Giao hàng" at bounding box center [488, 394] width 99 height 15
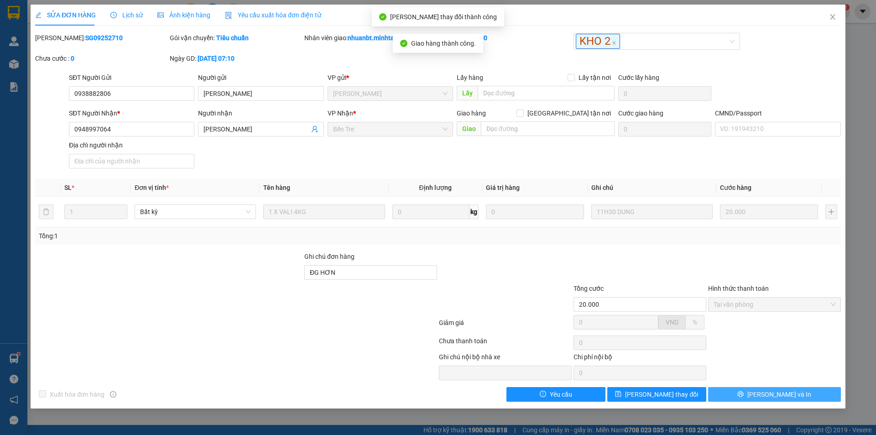
click at [790, 401] on button "[PERSON_NAME] và In" at bounding box center [774, 394] width 133 height 15
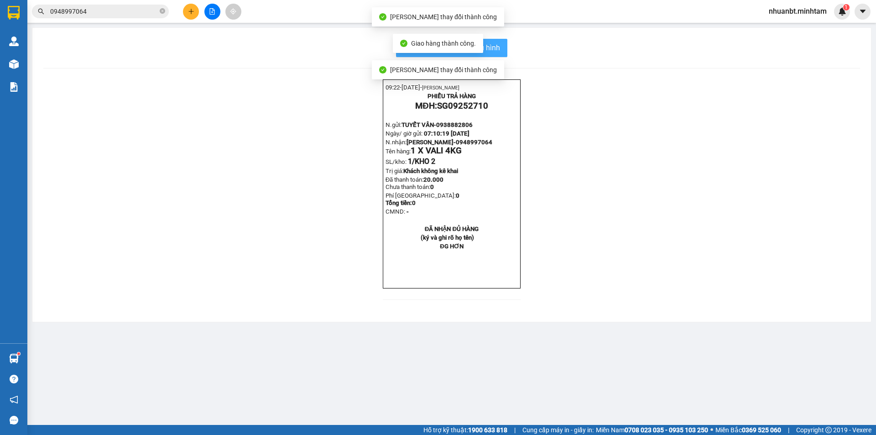
click at [504, 52] on button "In mẫu biên lai tự cấu hình" at bounding box center [451, 48] width 111 height 18
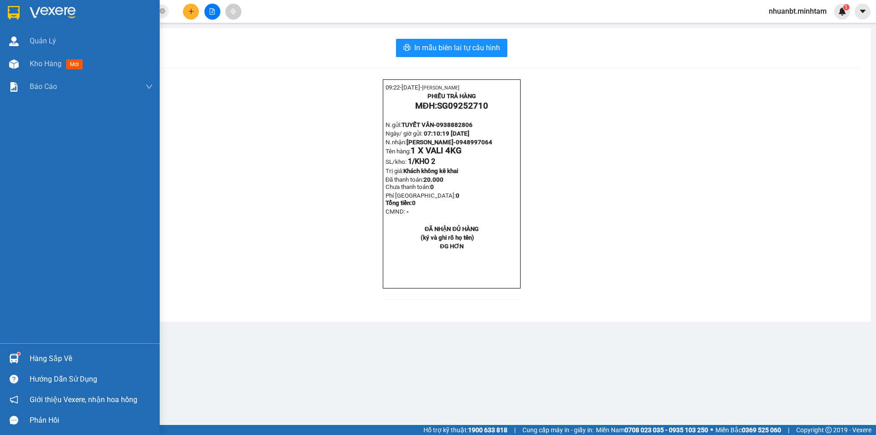
click at [12, 349] on div "Hàng sắp về" at bounding box center [80, 358] width 160 height 21
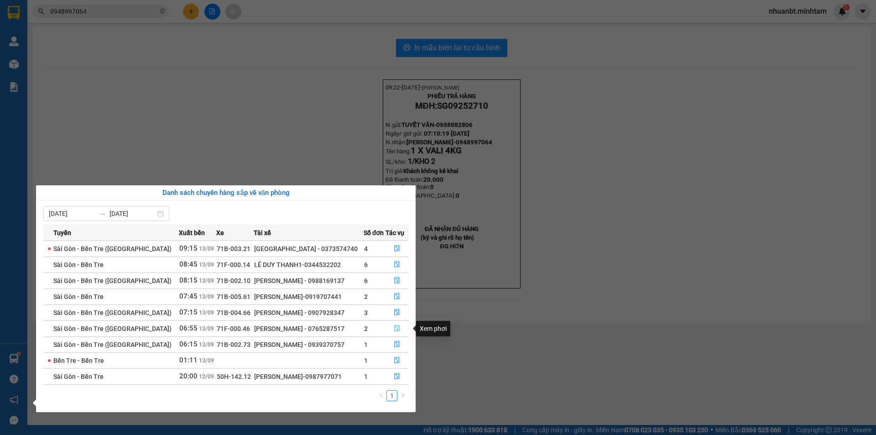
click at [394, 326] on icon "file-done" at bounding box center [397, 328] width 6 height 6
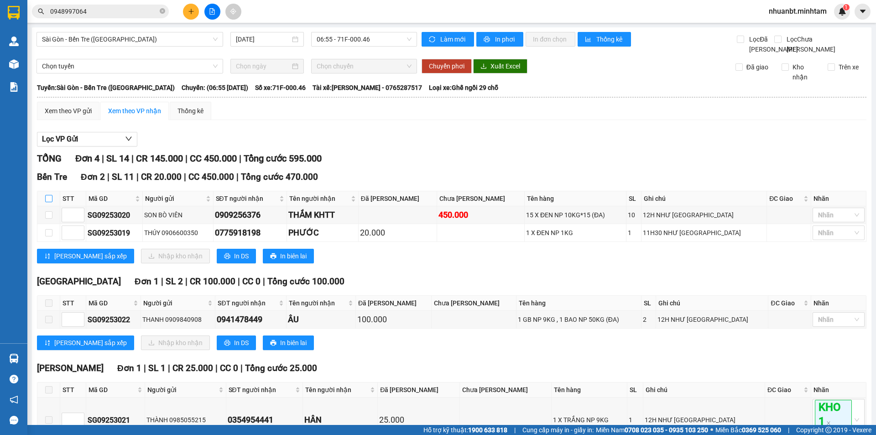
click at [50, 202] on input "checkbox" at bounding box center [48, 198] width 7 height 7
checkbox input "true"
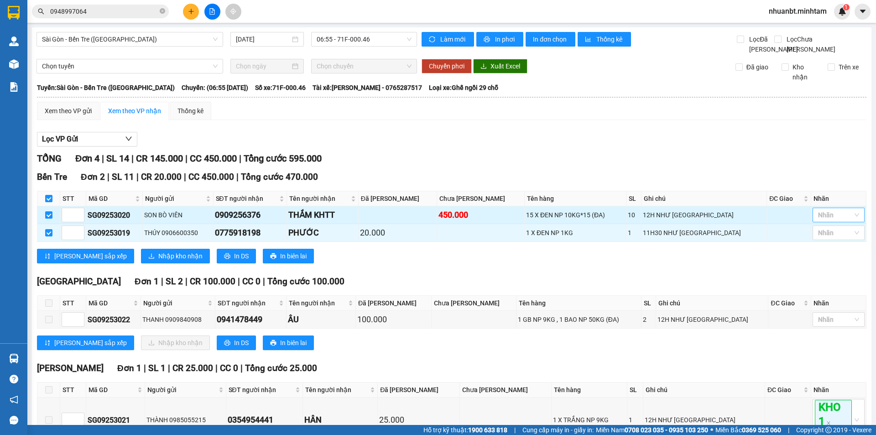
click at [838, 220] on div at bounding box center [834, 214] width 38 height 11
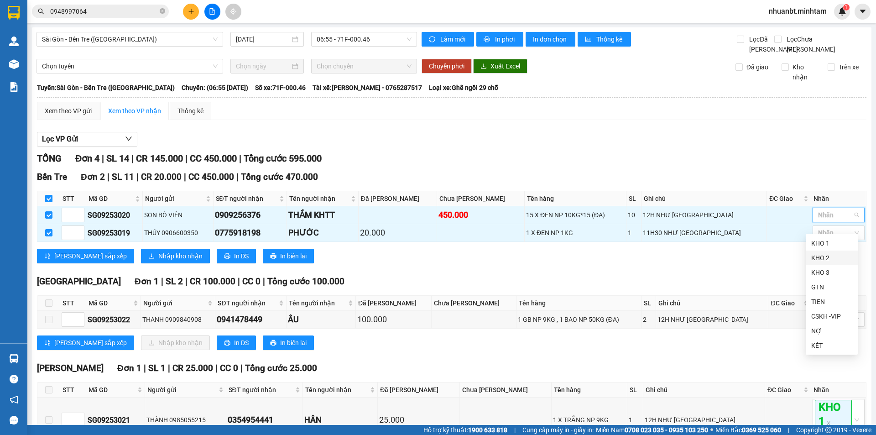
click at [833, 258] on div "KHO 2" at bounding box center [831, 258] width 41 height 10
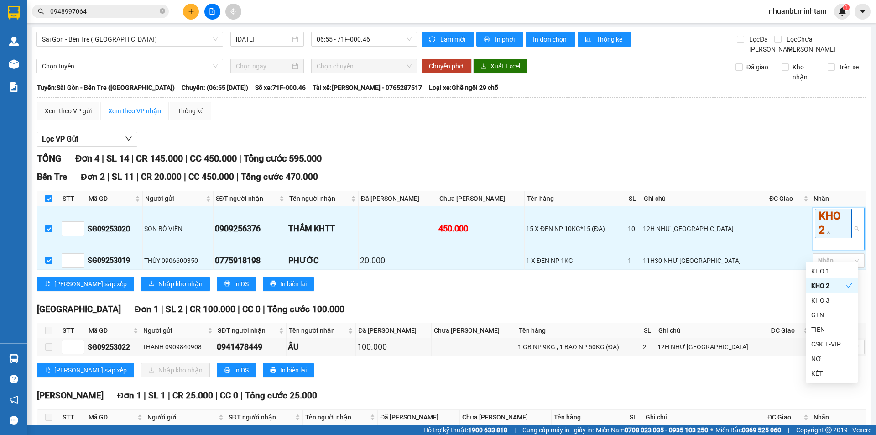
click at [763, 177] on div "TỔNG Đơn 4 | SL 14 | CR 145.000 | CC 450.000 | Tổng cước 595.000 [GEOGRAPHIC_DA…" at bounding box center [452, 327] width 830 height 352
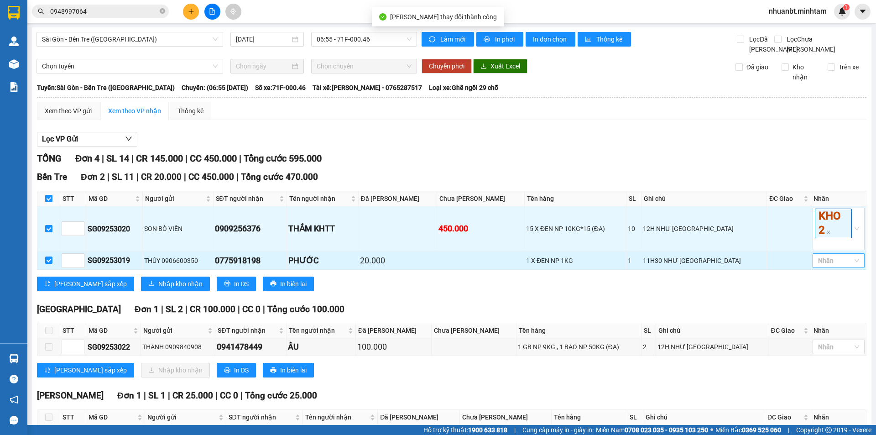
click at [830, 266] on div at bounding box center [834, 260] width 38 height 11
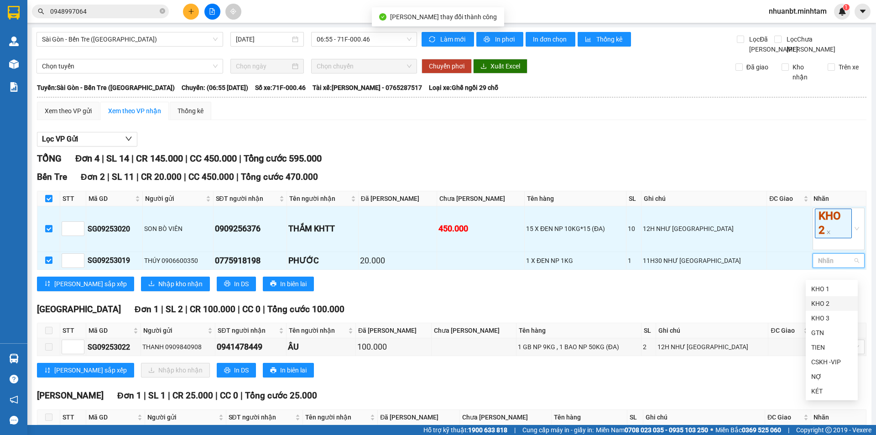
click at [821, 307] on div "KHO 2" at bounding box center [831, 303] width 41 height 10
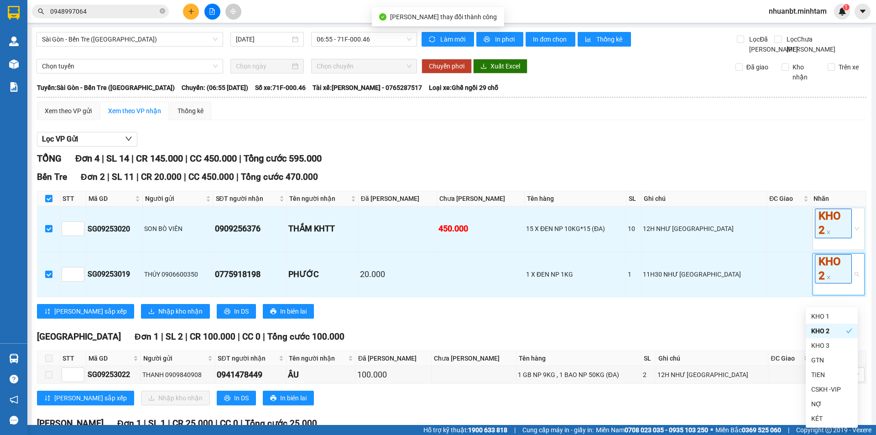
click at [757, 160] on div "Lọc VP Gửi TỔNG Đơn 4 | SL 14 | CR 145.000 | CC 450.000 | Tổng cước 595.000 Bê…" at bounding box center [452, 328] width 830 height 403
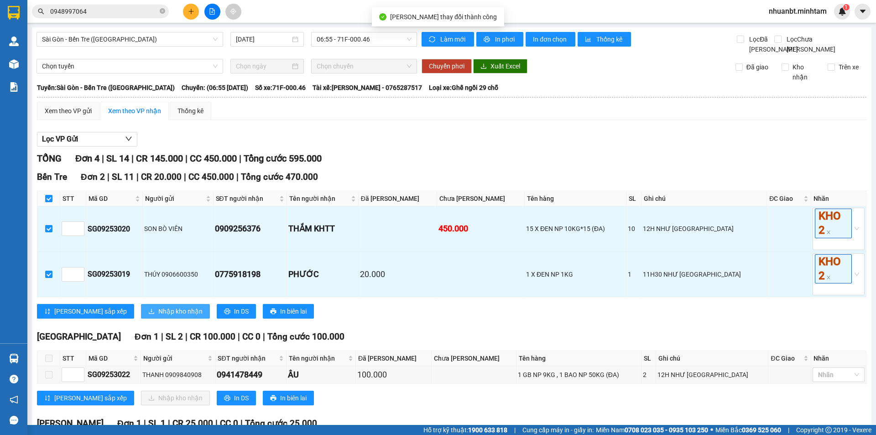
click at [158, 316] on span "Nhập kho nhận" at bounding box center [180, 311] width 44 height 10
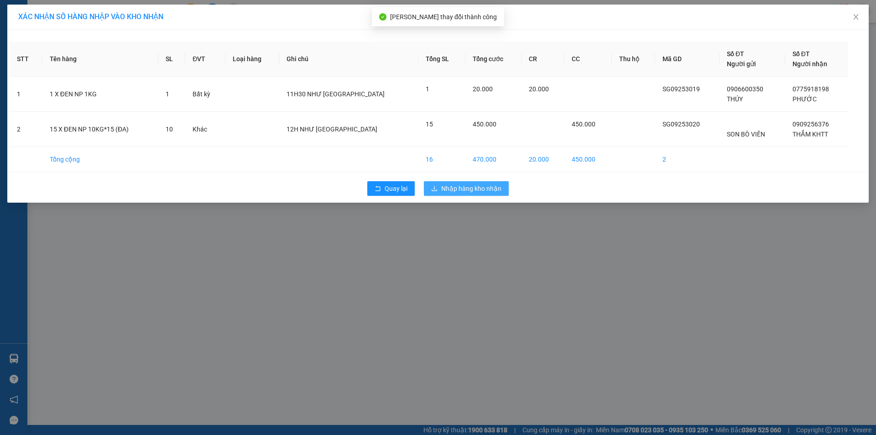
click at [482, 188] on span "Nhập hàng kho nhận" at bounding box center [471, 188] width 60 height 10
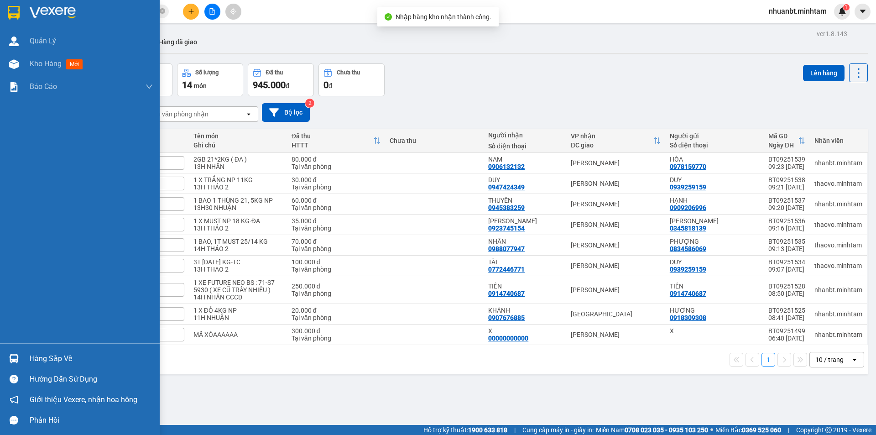
click at [27, 361] on div "Hàng sắp về" at bounding box center [80, 358] width 160 height 21
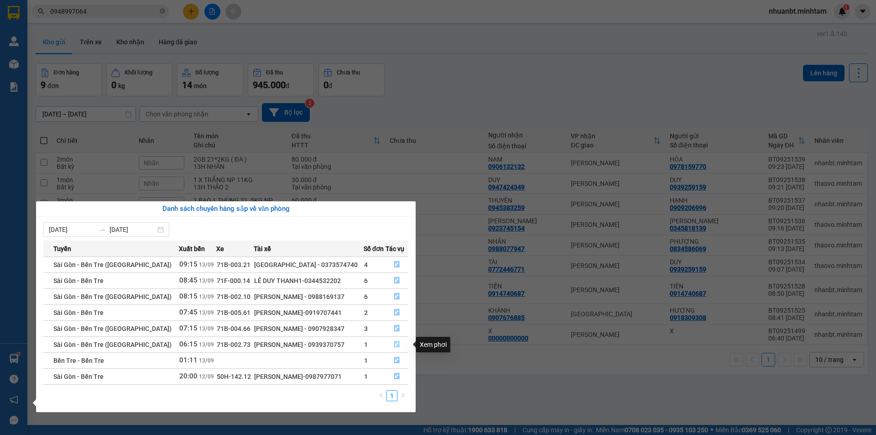
click at [395, 343] on icon "file-done" at bounding box center [397, 344] width 6 height 6
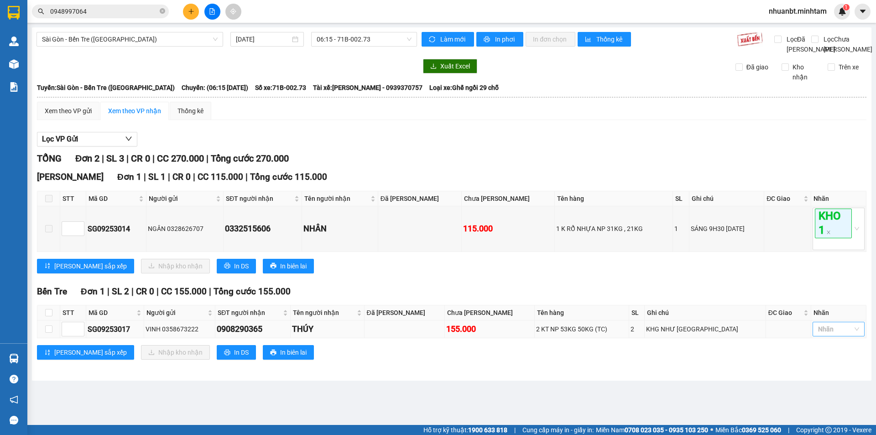
click at [835, 334] on div at bounding box center [834, 329] width 38 height 11
click at [833, 230] on div "KHO 2" at bounding box center [838, 233] width 41 height 10
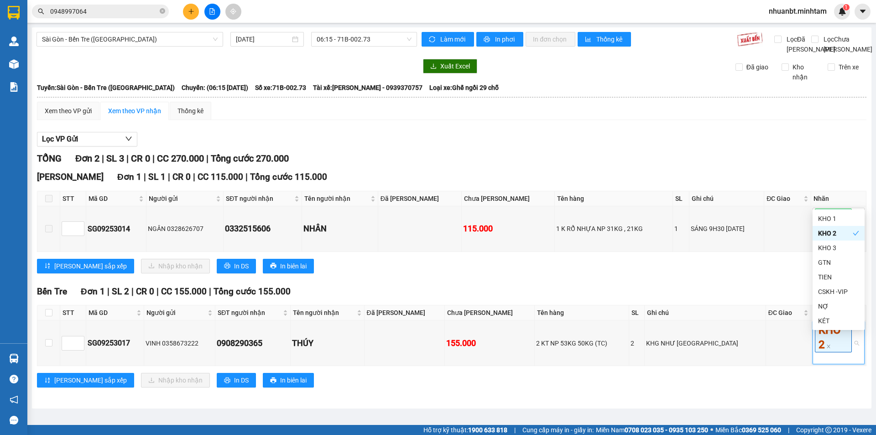
click at [473, 280] on div "[PERSON_NAME] Đơn 1 | SL 1 | CR 0 | CC 115.000 | Tổng cước 115.000 STT Mã GD Ng…" at bounding box center [452, 225] width 830 height 110
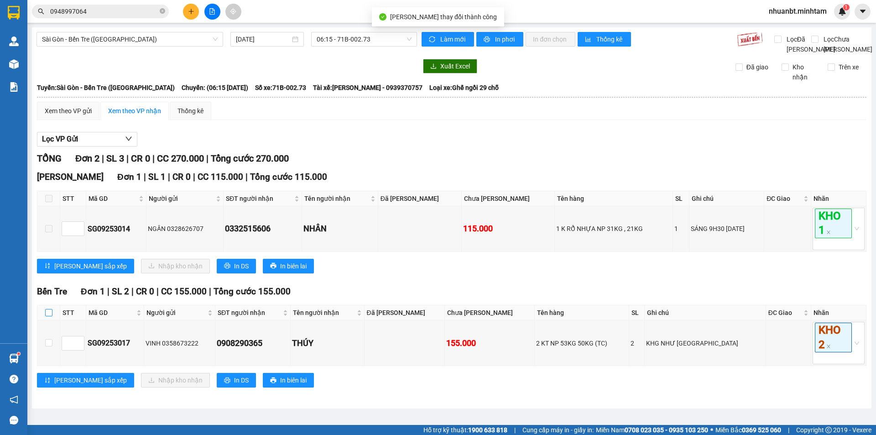
click at [49, 316] on input "checkbox" at bounding box center [48, 312] width 7 height 7
checkbox input "true"
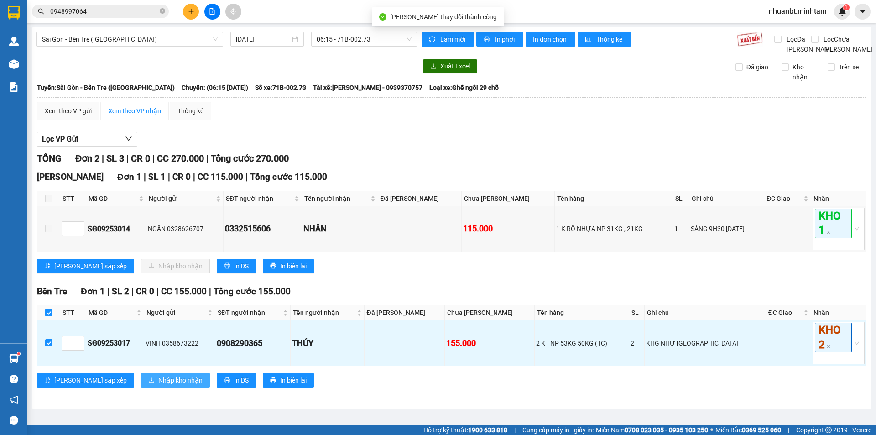
click at [158, 385] on span "Nhập kho nhận" at bounding box center [180, 380] width 44 height 10
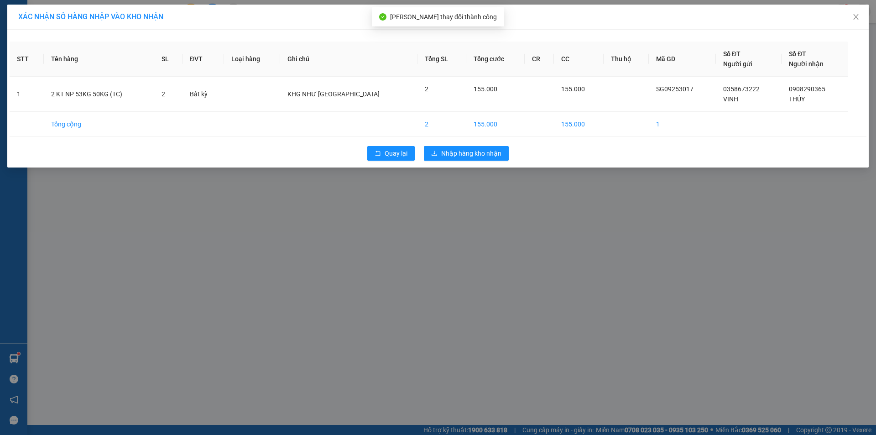
click at [477, 162] on div "Quay lại Nhập hàng kho nhận" at bounding box center [438, 153] width 857 height 24
click at [478, 152] on span "Nhập hàng kho nhận" at bounding box center [471, 153] width 60 height 10
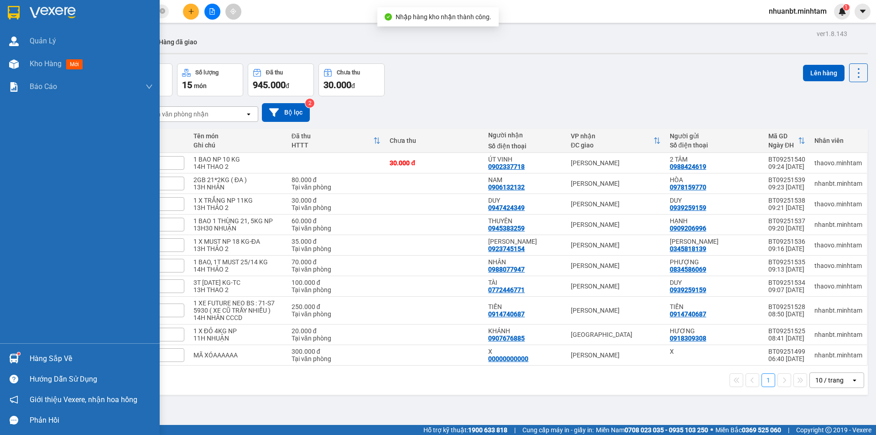
click at [25, 17] on div at bounding box center [80, 15] width 160 height 30
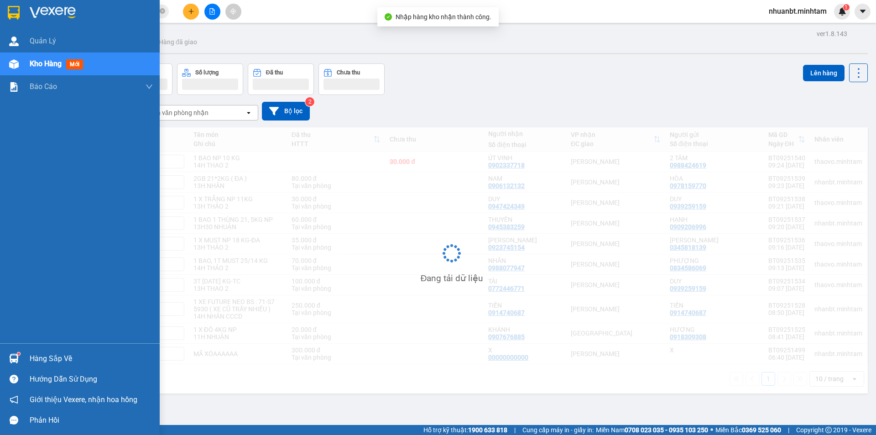
click at [34, 351] on div "Hàng sắp về" at bounding box center [80, 358] width 160 height 21
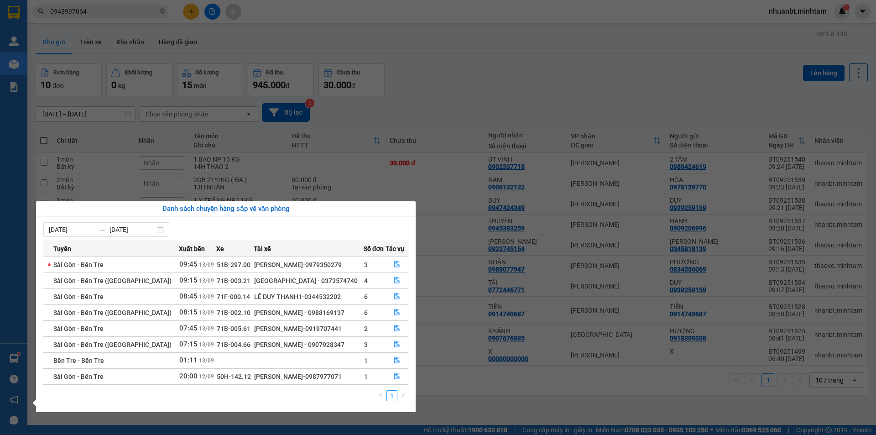
click at [472, 389] on section "Kết quả tìm kiếm ( 2 ) Bộ lọc Mã ĐH Trạng thái Món hàng Tổng cước Chưa cước Nhã…" at bounding box center [438, 217] width 876 height 435
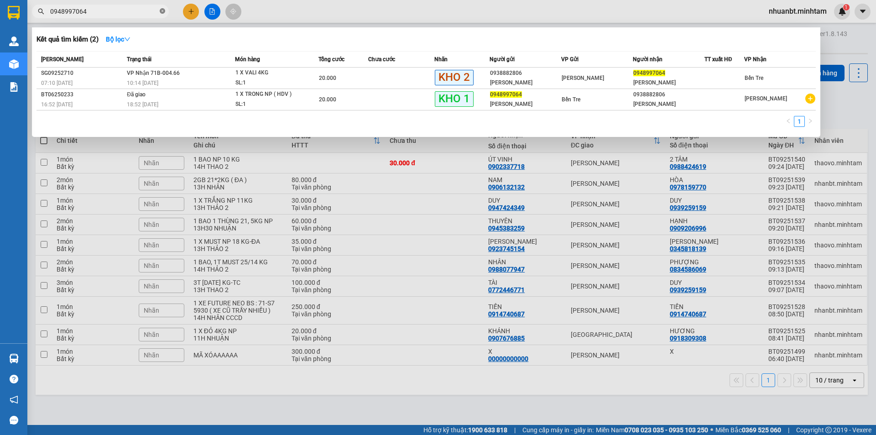
click at [164, 12] on icon "close-circle" at bounding box center [162, 10] width 5 height 5
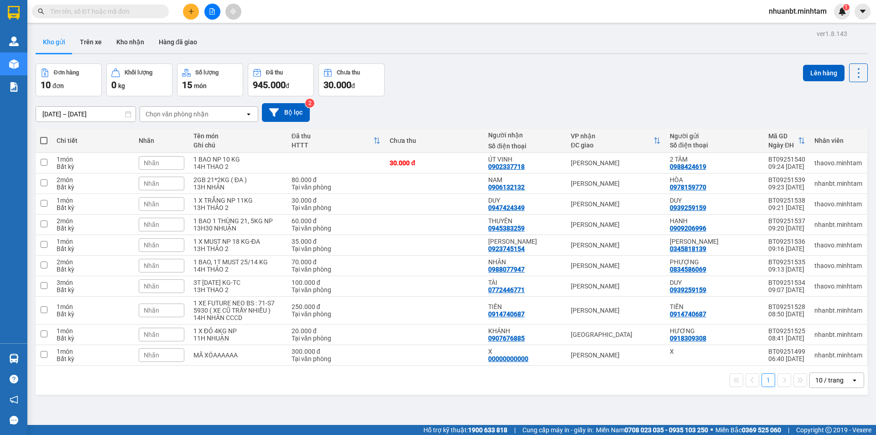
click at [152, 12] on input "text" at bounding box center [104, 11] width 108 height 10
click at [146, 9] on input "text" at bounding box center [104, 11] width 108 height 10
click at [147, 9] on input "text" at bounding box center [104, 11] width 108 height 10
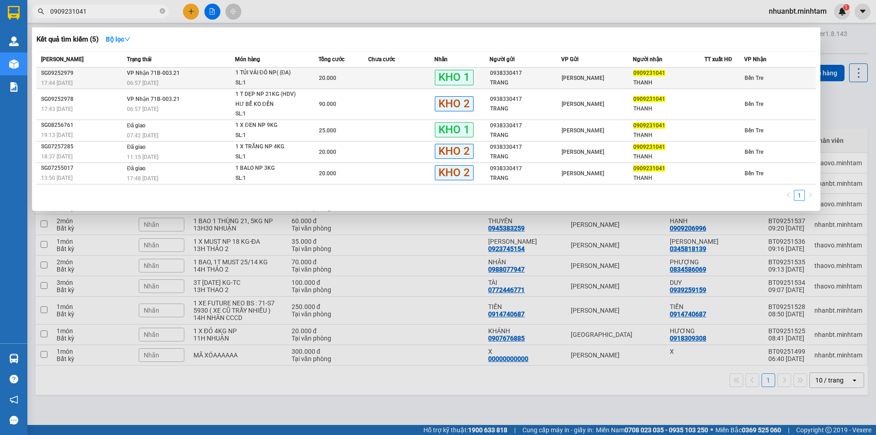
type input "0909231041"
click at [410, 83] on td at bounding box center [401, 78] width 66 height 21
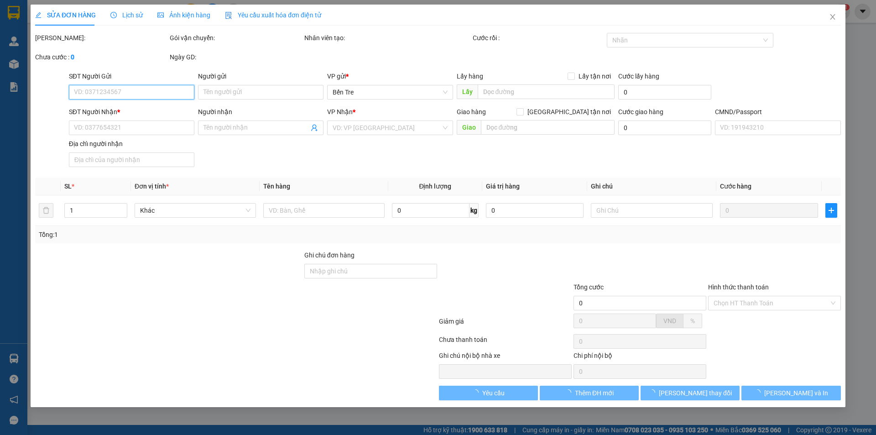
type input "0938330417"
type input "TRANG"
type input "0909231041"
type input "THANH"
type input "BÁNH TRUNG THU"
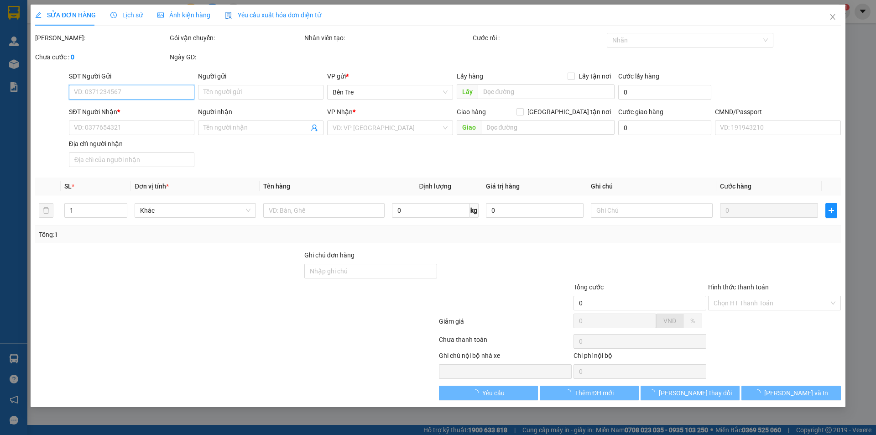
type input "20.000"
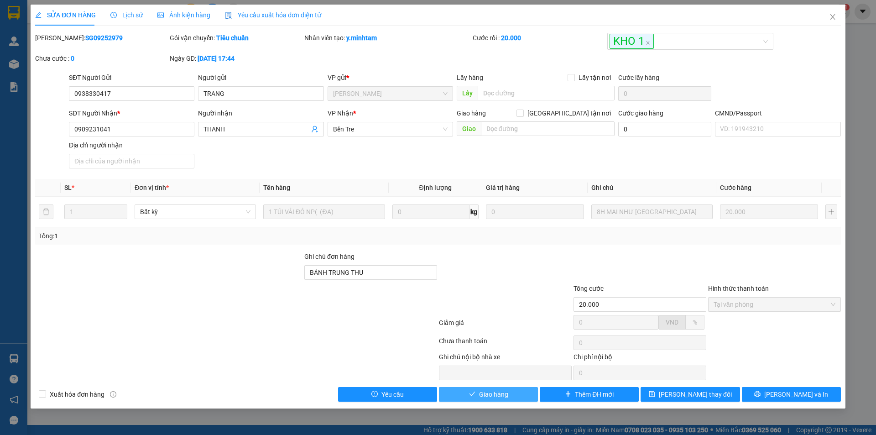
click at [508, 395] on button "Giao hàng" at bounding box center [488, 394] width 99 height 15
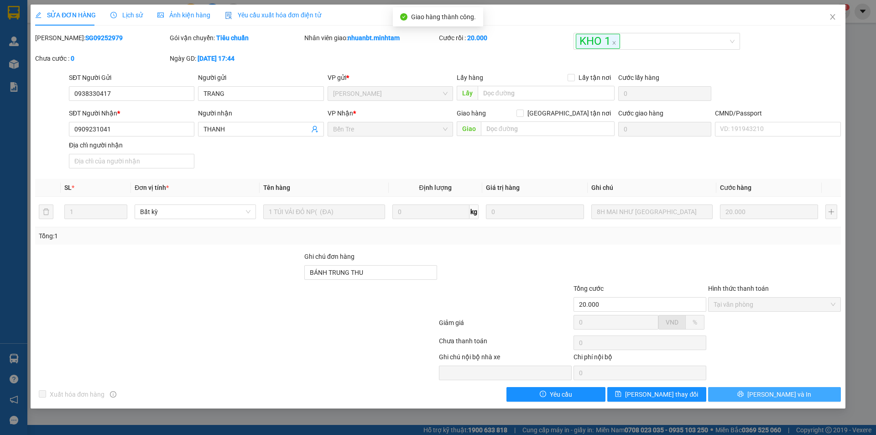
click at [769, 402] on div "SỬA ĐƠN HÀNG Lịch sử Ảnh kiện hàng Yêu cầu xuất hóa đơn điện tử Total Paid Fee …" at bounding box center [438, 207] width 815 height 404
click at [744, 394] on icon "printer" at bounding box center [740, 394] width 6 height 6
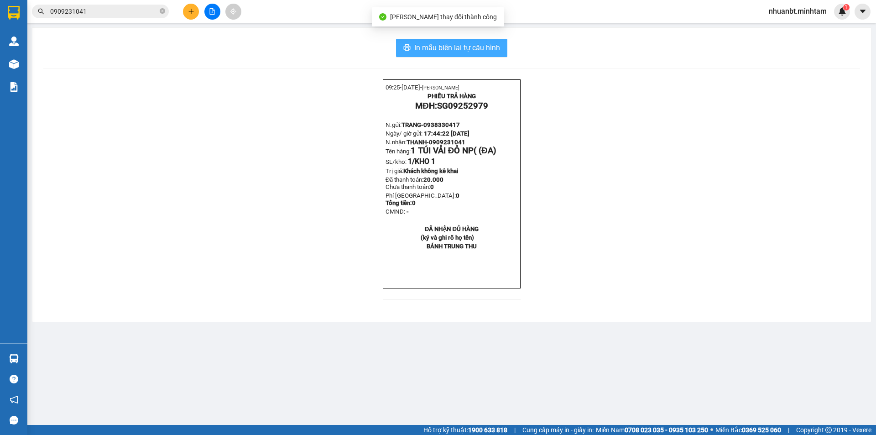
click at [500, 46] on span "In mẫu biên lai tự cấu hình" at bounding box center [457, 47] width 86 height 11
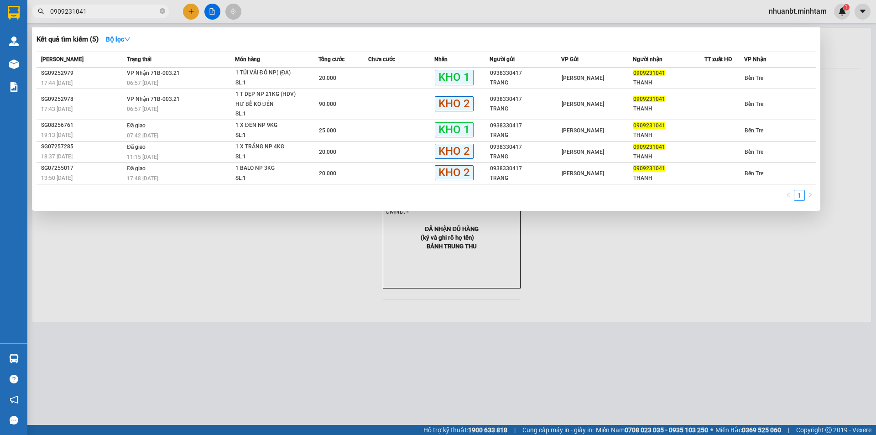
click at [130, 13] on input "0909231041" at bounding box center [104, 11] width 108 height 10
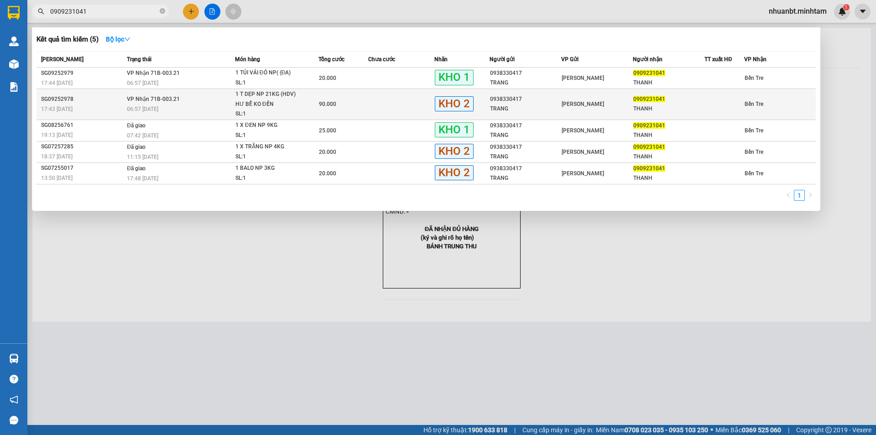
click at [627, 108] on div "[PERSON_NAME]" at bounding box center [597, 104] width 71 height 10
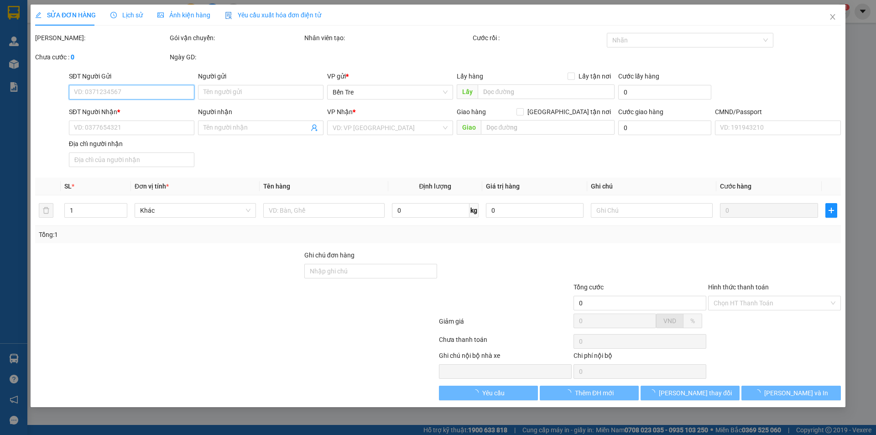
type input "0938330417"
type input "TRANG"
type input "0909231041"
type input "THANH"
type input "HCK"
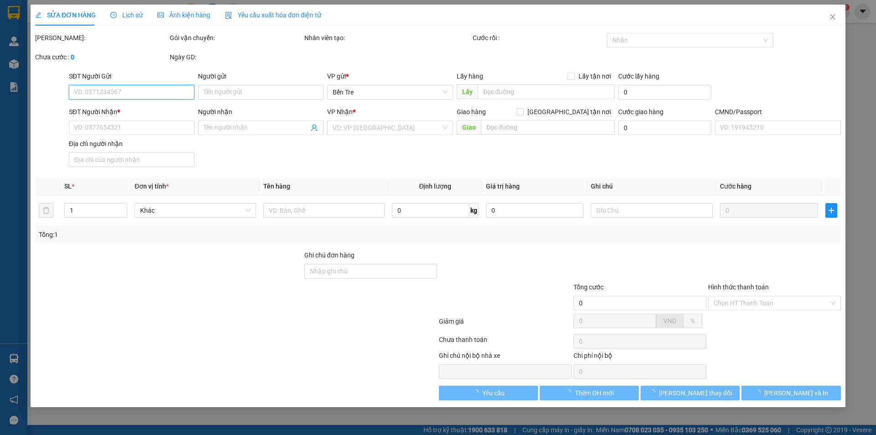
type input "90.000"
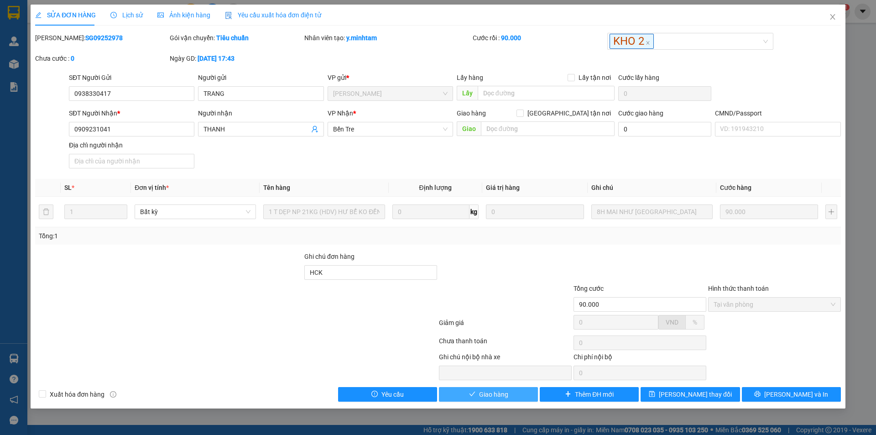
click at [511, 402] on button "Giao hàng" at bounding box center [488, 394] width 99 height 15
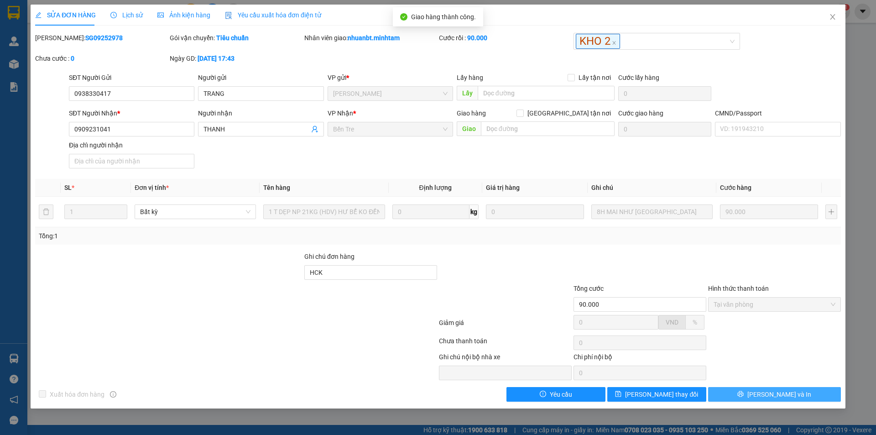
click at [794, 395] on button "[PERSON_NAME] và In" at bounding box center [774, 394] width 133 height 15
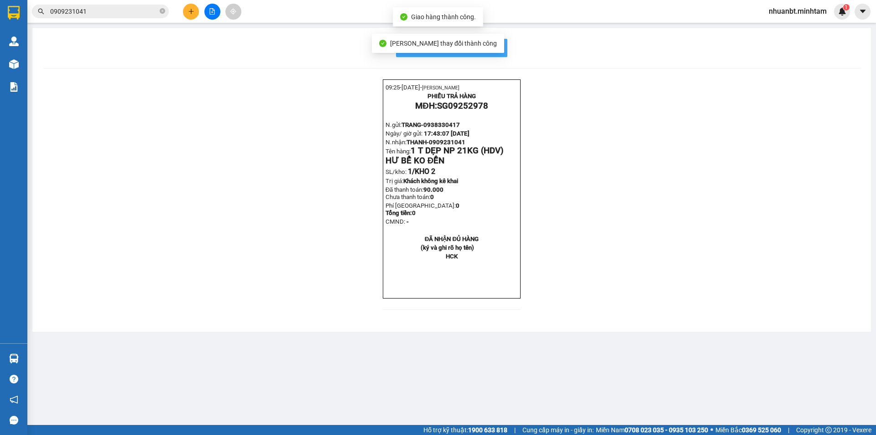
click at [500, 45] on span "In mẫu biên lai tự cấu hình" at bounding box center [457, 47] width 86 height 11
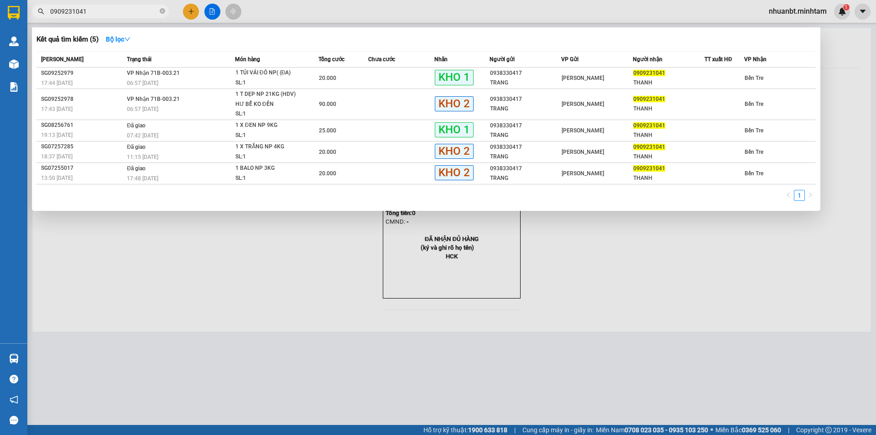
click at [110, 11] on input "0909231041" at bounding box center [104, 11] width 108 height 10
click at [272, 341] on div at bounding box center [438, 217] width 876 height 435
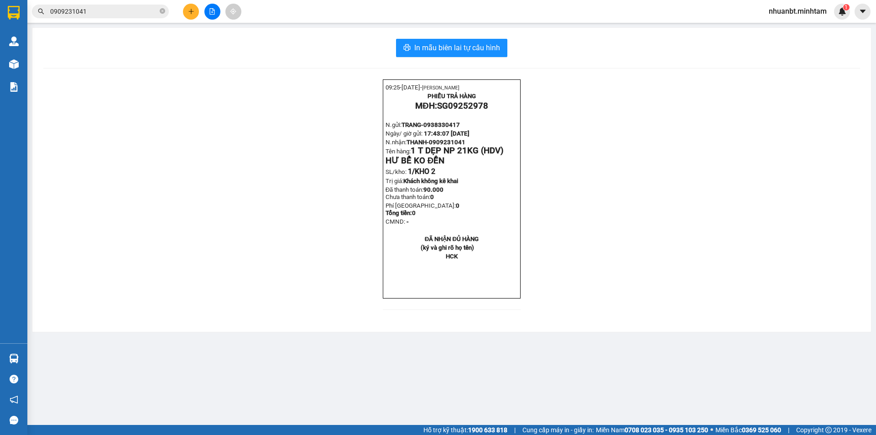
click at [27, 358] on div "Hàng sắp về" at bounding box center [13, 358] width 27 height 21
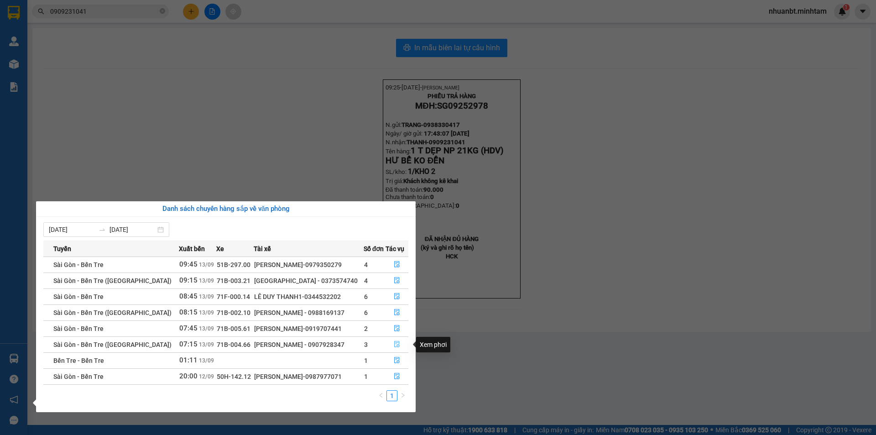
click at [398, 344] on icon "file-done" at bounding box center [397, 344] width 6 height 6
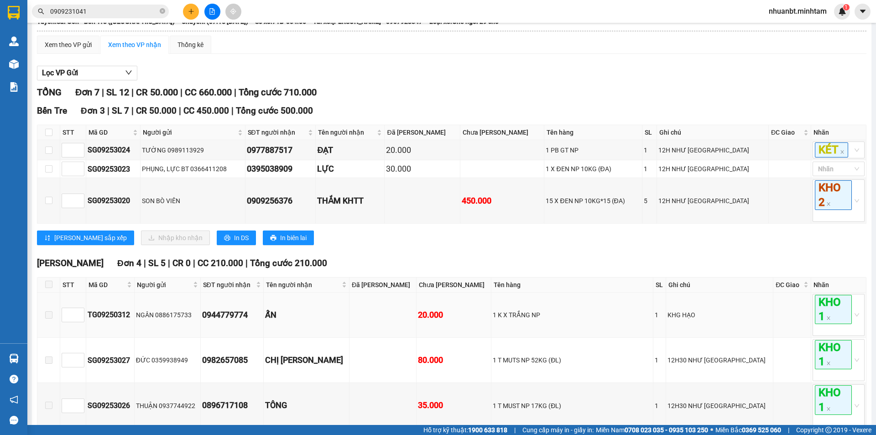
scroll to position [137, 0]
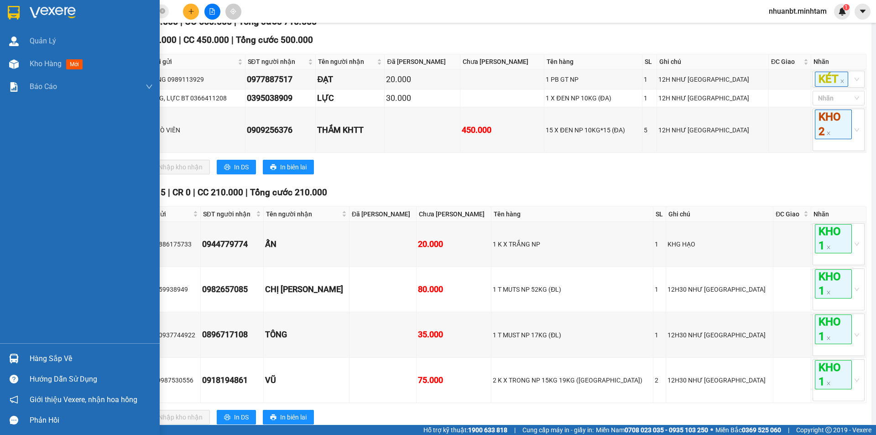
click at [14, 357] on img at bounding box center [14, 359] width 10 height 10
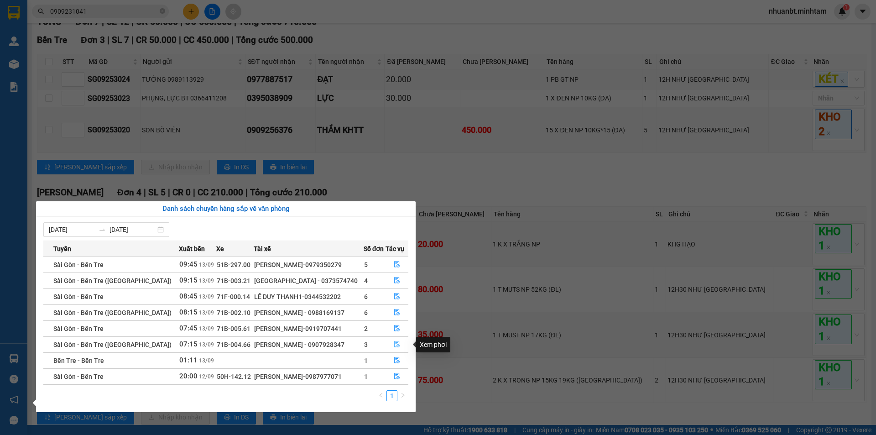
click at [394, 344] on icon "file-done" at bounding box center [397, 344] width 6 height 6
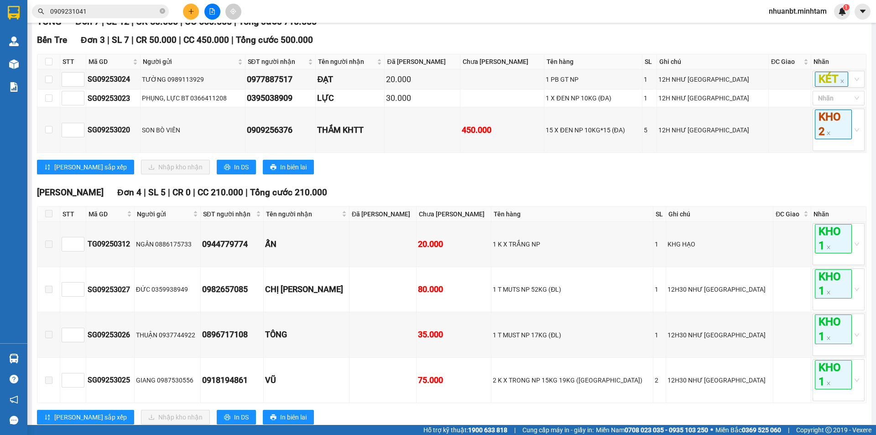
click at [435, 174] on div "[PERSON_NAME] sắp xếp Nhập kho nhận In DS In biên lai" at bounding box center [452, 167] width 830 height 15
click at [163, 14] on icon "close-circle" at bounding box center [162, 10] width 5 height 5
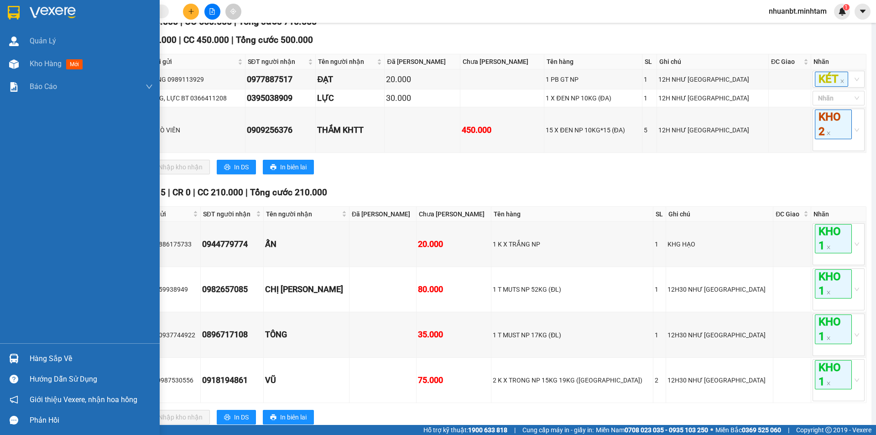
click at [21, 13] on div at bounding box center [14, 13] width 16 height 16
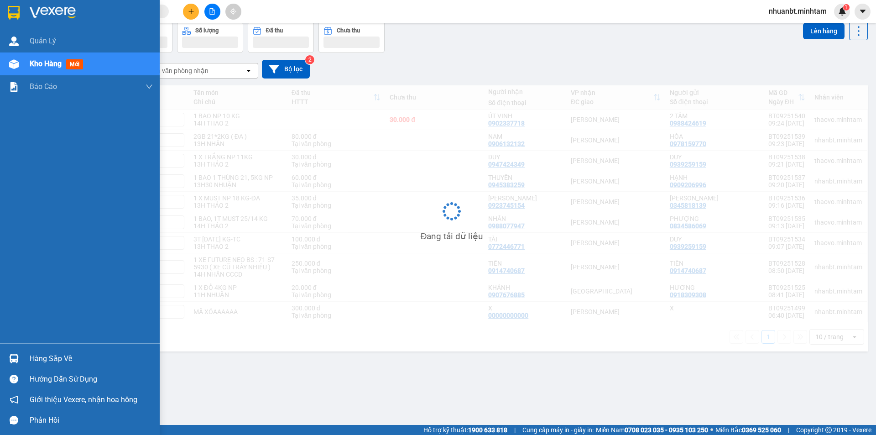
scroll to position [42, 0]
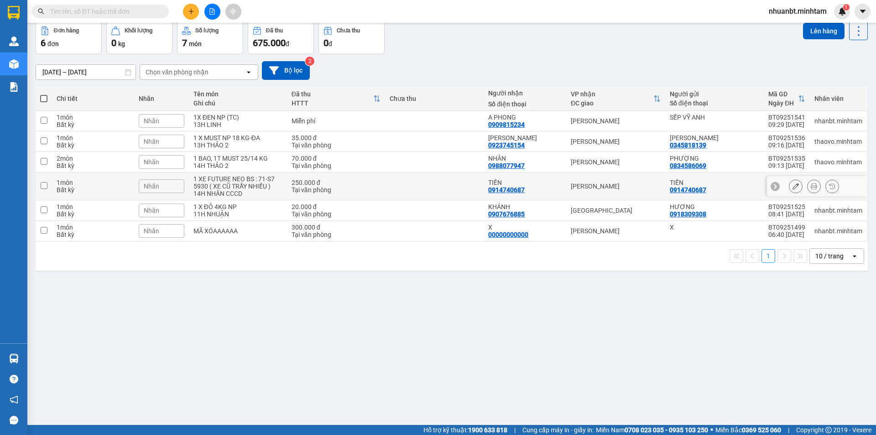
click at [248, 186] on div "1 XE FUTURE NEO BS : 71-S7 5930 ( XE CŨ TRẦY NHIỀU )" at bounding box center [237, 182] width 89 height 15
checkbox input "true"
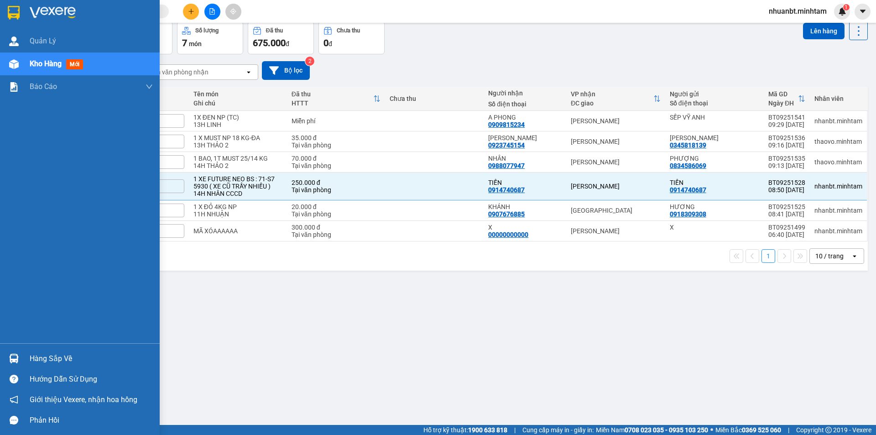
click at [13, 6] on img at bounding box center [14, 13] width 12 height 14
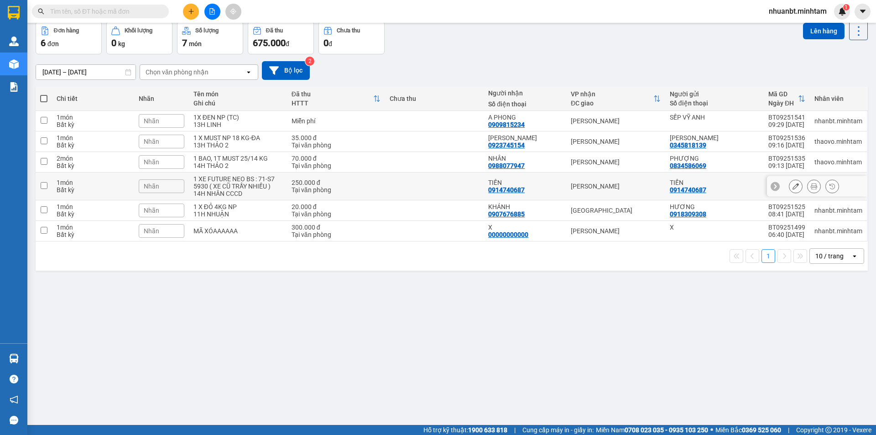
click at [305, 188] on div "Tại văn phòng" at bounding box center [336, 189] width 89 height 7
checkbox input "true"
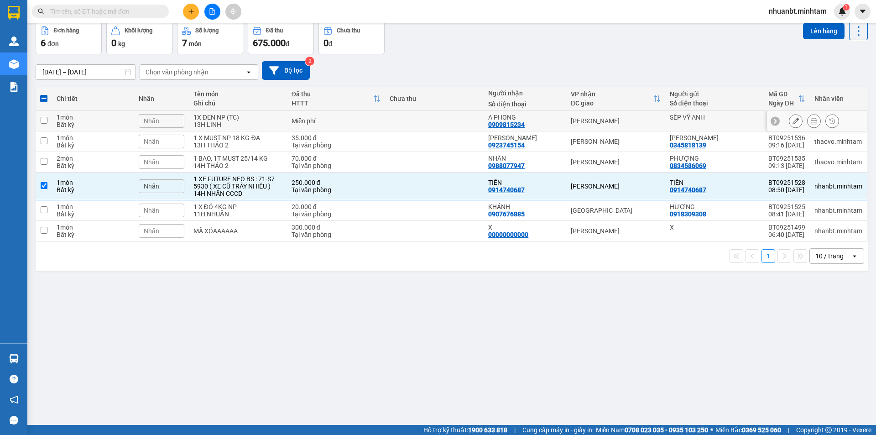
click at [218, 117] on div "1X ĐEN NP (TC)" at bounding box center [237, 117] width 89 height 7
checkbox input "true"
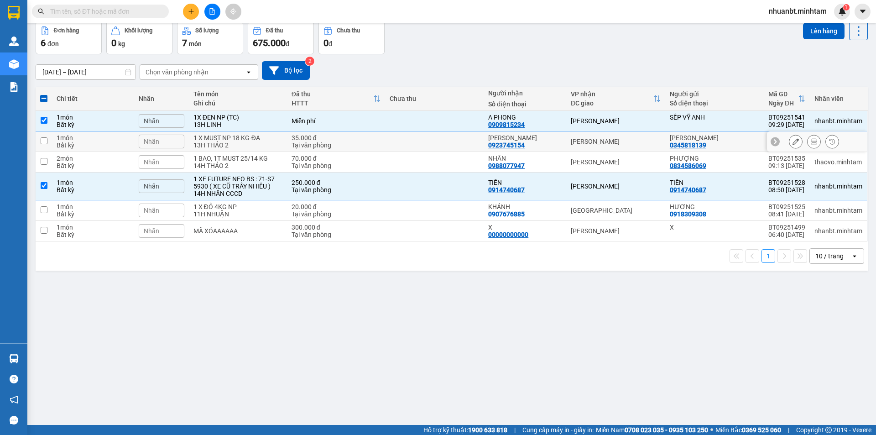
click at [226, 139] on div "1 X MUST NP 18 KG-ĐA" at bounding box center [237, 137] width 89 height 7
checkbox input "true"
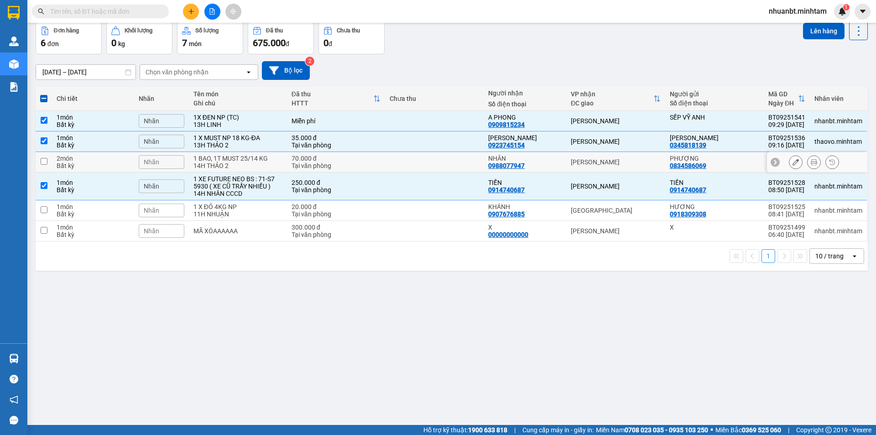
click at [222, 158] on div "1 BAO, 1T MUST 25/14 KG" at bounding box center [237, 158] width 89 height 7
checkbox input "true"
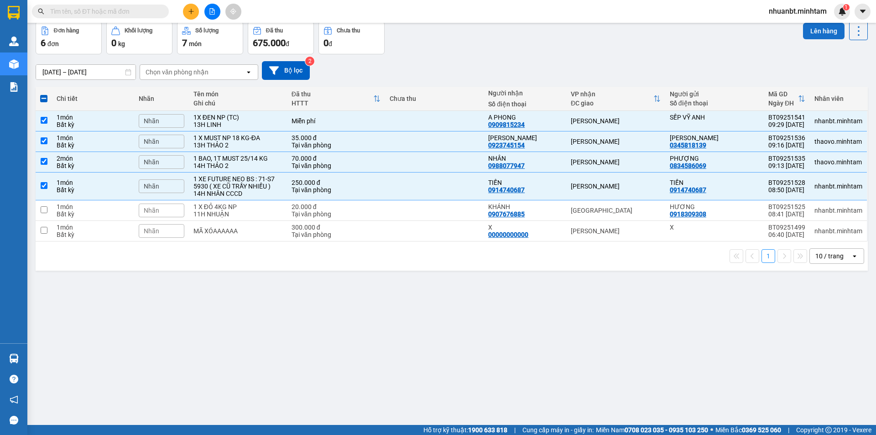
click at [804, 33] on button "Lên hàng" at bounding box center [824, 31] width 42 height 16
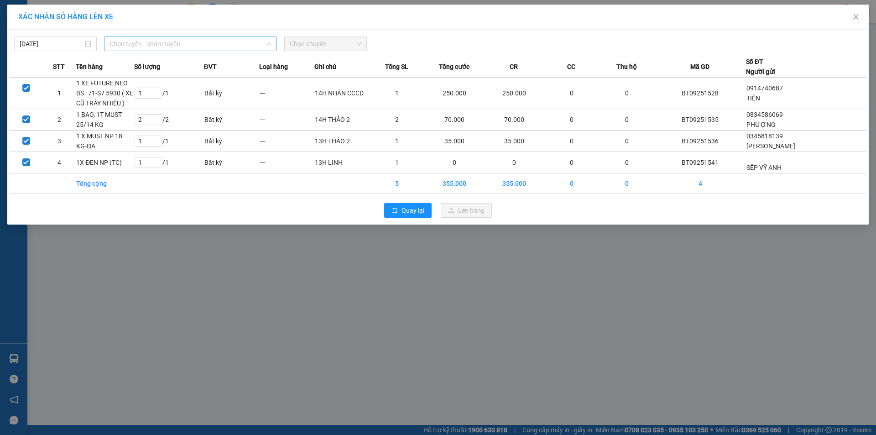
drag, startPoint x: 113, startPoint y: 43, endPoint x: 138, endPoint y: 49, distance: 26.3
click at [114, 43] on span "Chọn tuyến - nhóm tuyến" at bounding box center [191, 44] width 162 height 14
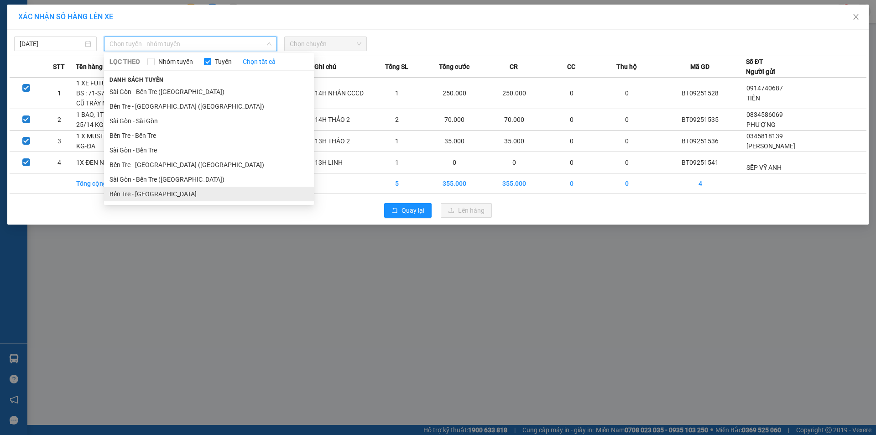
drag, startPoint x: 144, startPoint y: 196, endPoint x: 205, endPoint y: 115, distance: 101.4
click at [144, 196] on li "Bến Tre - [GEOGRAPHIC_DATA]" at bounding box center [209, 194] width 210 height 15
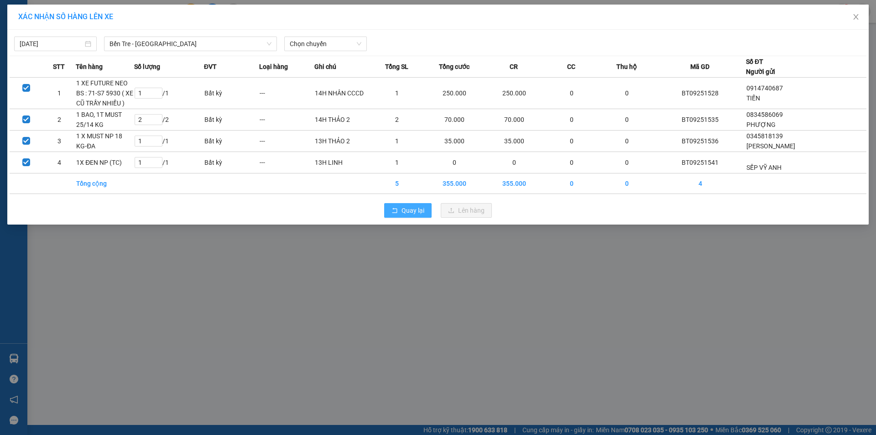
click at [394, 211] on icon "rollback" at bounding box center [394, 210] width 6 height 6
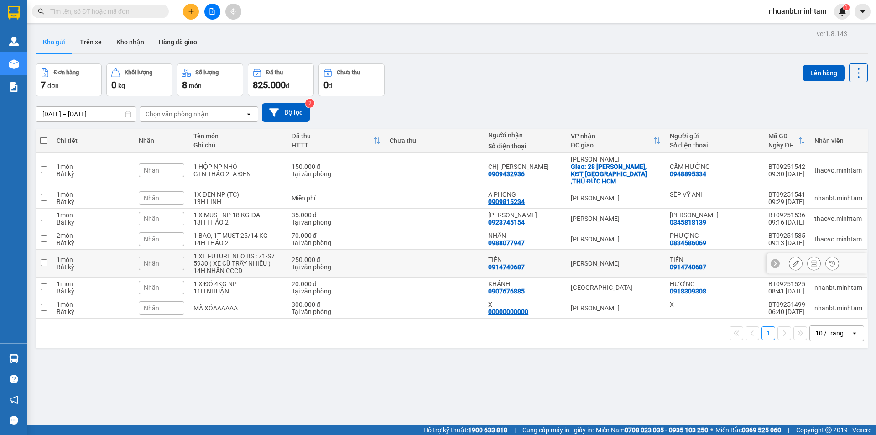
click at [245, 256] on div "1 XE FUTURE NEO BS : 71-S7 5930 ( XE CŨ TRẦY NHIỀU )" at bounding box center [237, 259] width 89 height 15
checkbox input "true"
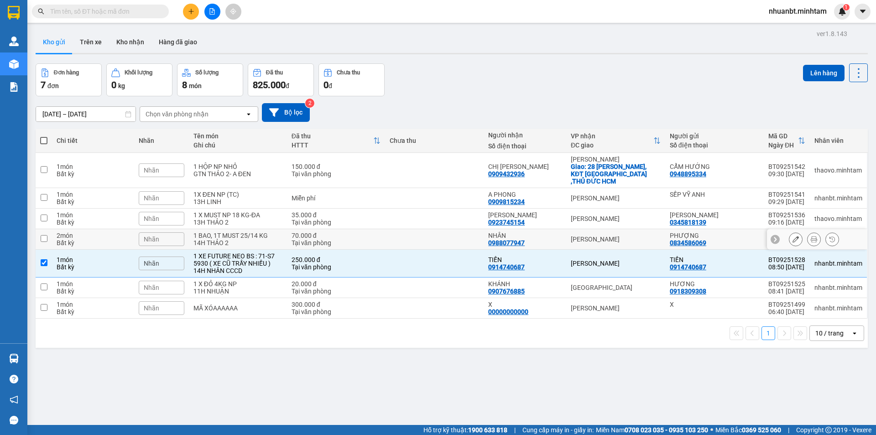
click at [232, 232] on div "1 BAO, 1T MUST 25/14 KG" at bounding box center [237, 235] width 89 height 7
checkbox input "true"
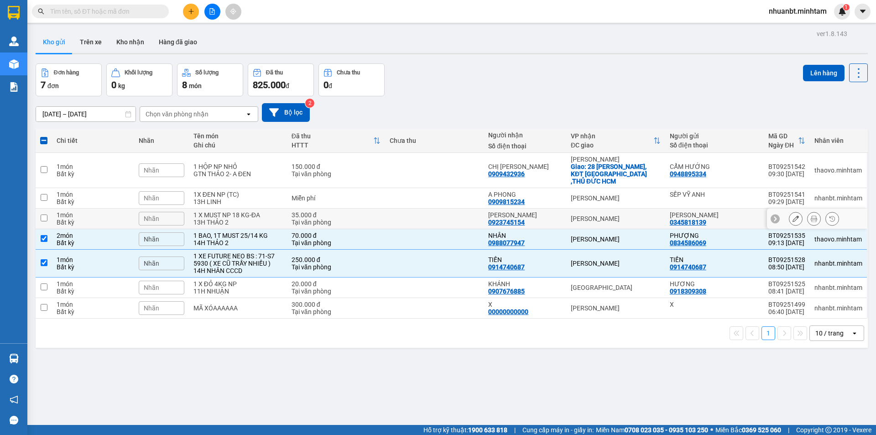
click at [224, 219] on div "13H THẢO 2" at bounding box center [237, 222] width 89 height 7
checkbox input "true"
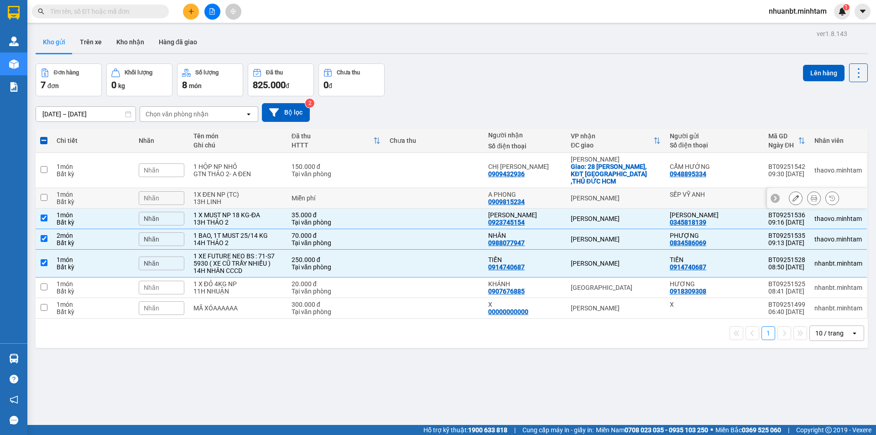
drag, startPoint x: 238, startPoint y: 184, endPoint x: 444, endPoint y: 147, distance: 209.9
click at [238, 191] on div "1X ĐEN NP (TC)" at bounding box center [237, 194] width 89 height 7
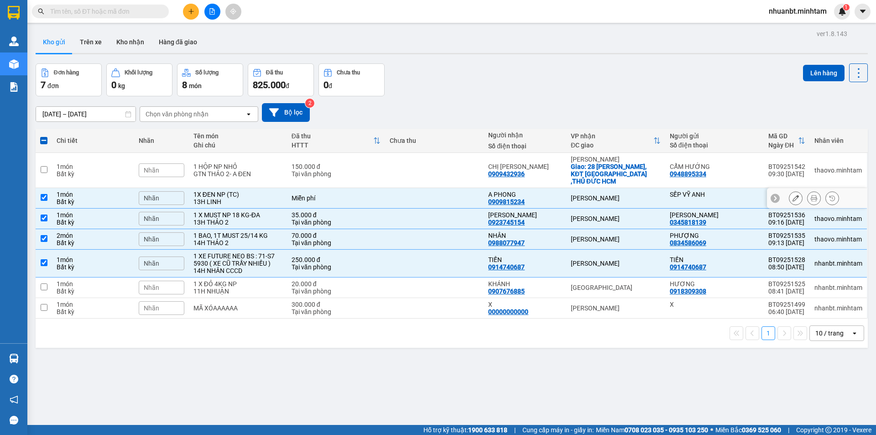
click at [275, 191] on div "1X ĐEN NP (TC)" at bounding box center [237, 194] width 89 height 7
checkbox input "false"
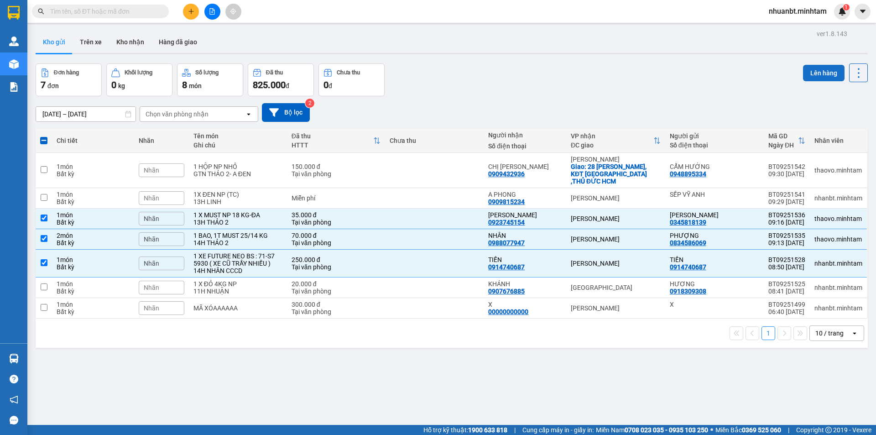
click at [812, 76] on button "Lên hàng" at bounding box center [824, 73] width 42 height 16
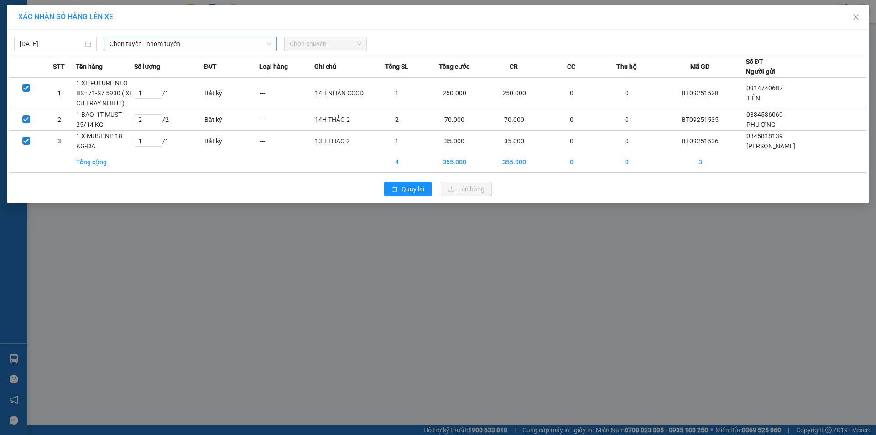
click at [150, 46] on span "Chọn tuyến - nhóm tuyến" at bounding box center [191, 44] width 162 height 14
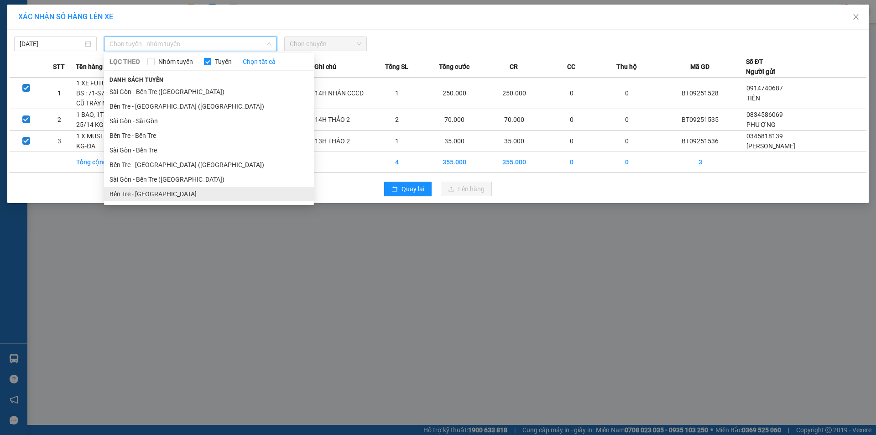
click at [154, 194] on li "Bến Tre - [GEOGRAPHIC_DATA]" at bounding box center [209, 194] width 210 height 15
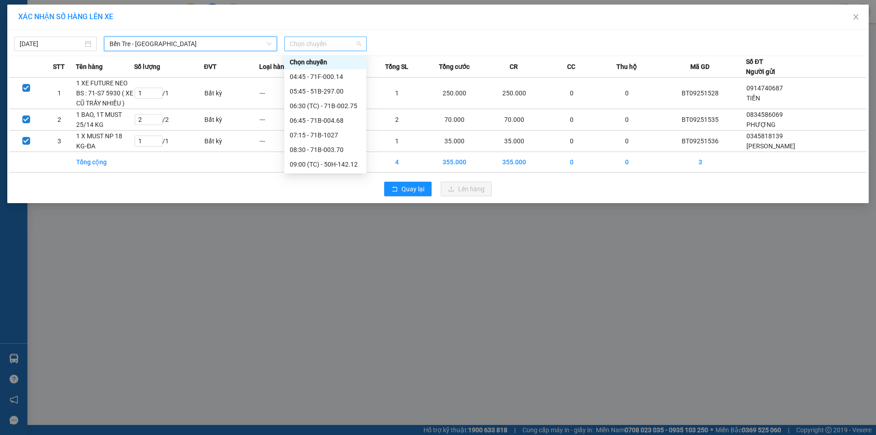
click at [340, 51] on div "Chọn chuyến" at bounding box center [325, 44] width 83 height 15
click at [310, 115] on div "09:00 (TC) - 50H-142.12" at bounding box center [325, 119] width 71 height 10
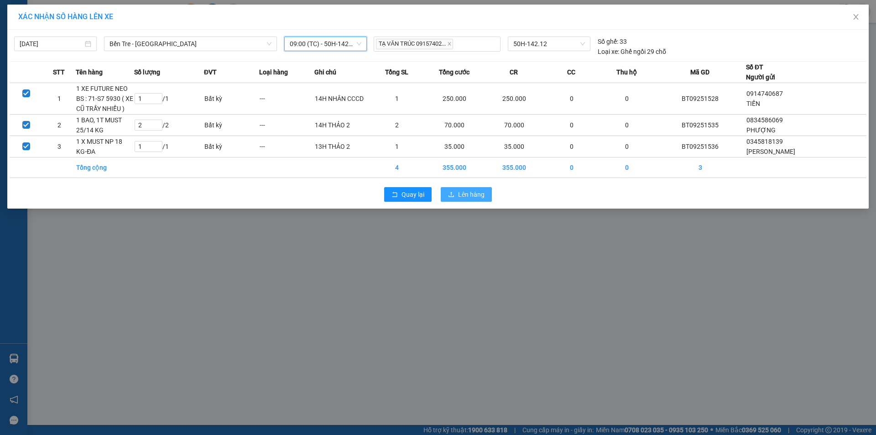
click at [472, 191] on span "Lên hàng" at bounding box center [471, 194] width 26 height 10
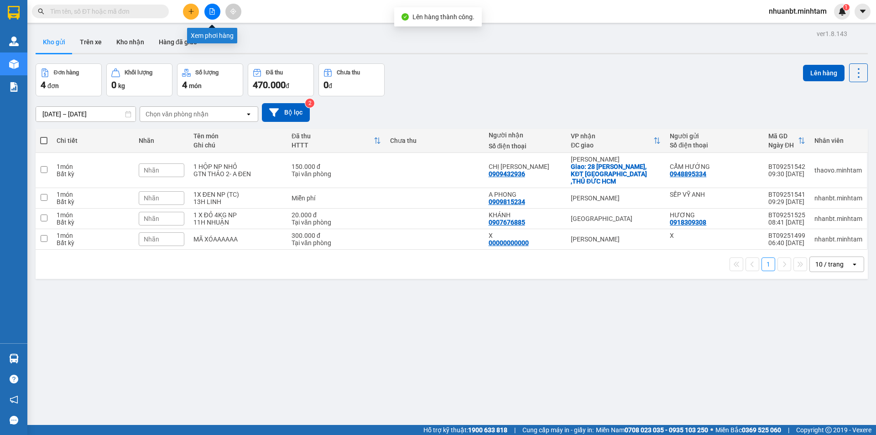
click at [212, 4] on button at bounding box center [212, 12] width 16 height 16
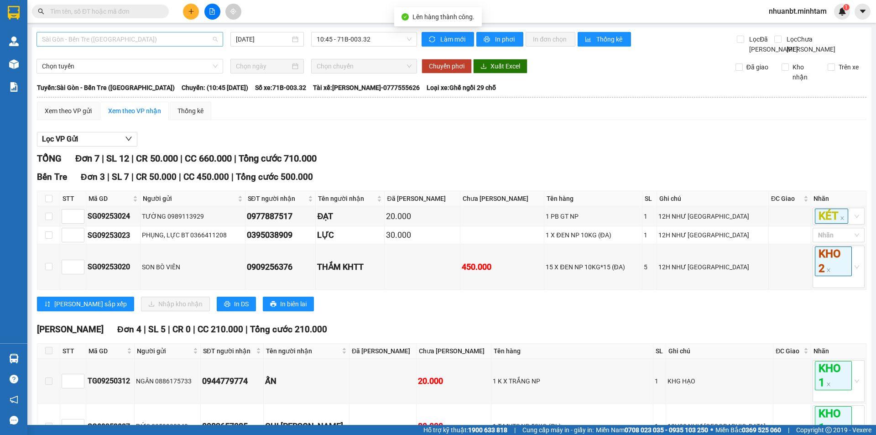
click at [120, 42] on span "Sài Gòn - Bến Tre ([GEOGRAPHIC_DATA])" at bounding box center [130, 39] width 176 height 14
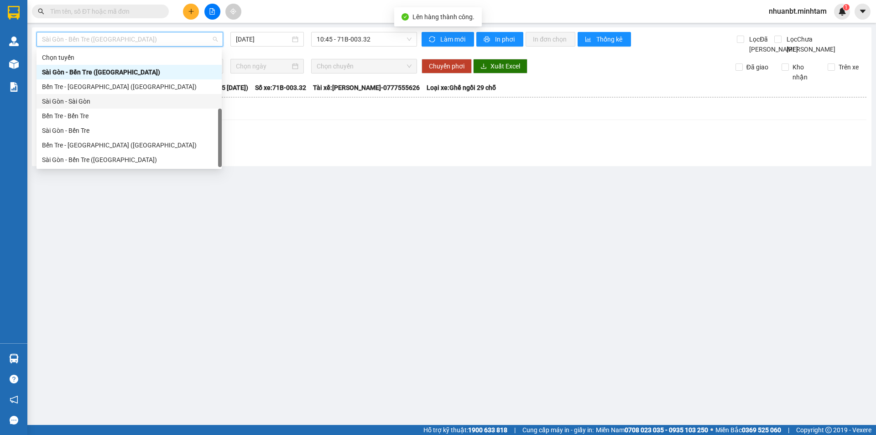
scroll to position [15, 0]
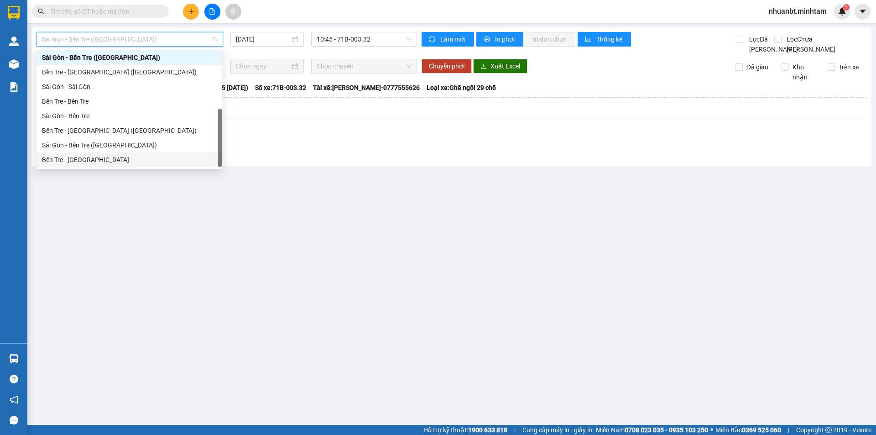
click at [83, 158] on div "Bến Tre - [GEOGRAPHIC_DATA]" at bounding box center [129, 160] width 174 height 10
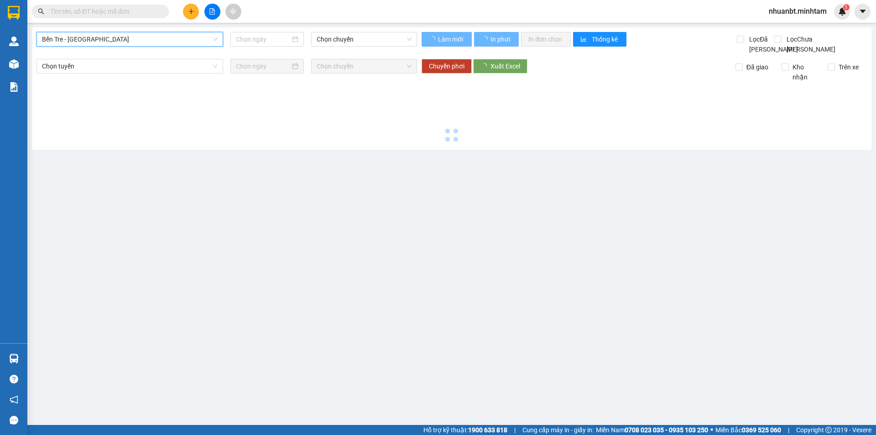
type input "[DATE]"
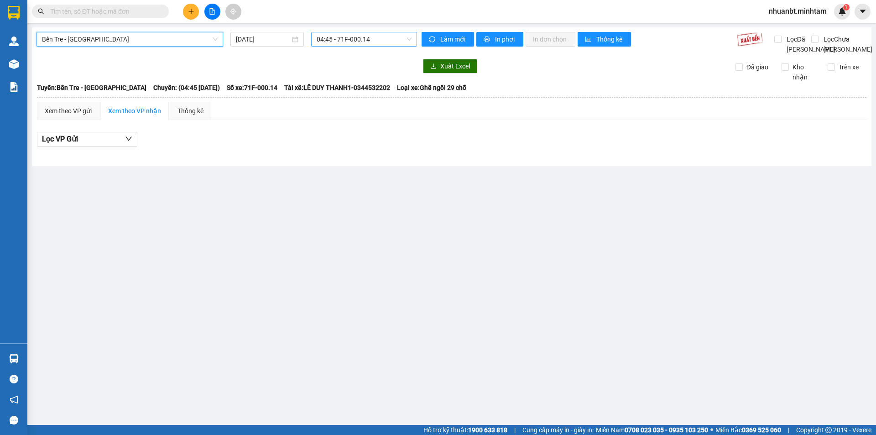
click at [336, 44] on span "04:45 - 71F-000.14" at bounding box center [364, 39] width 95 height 14
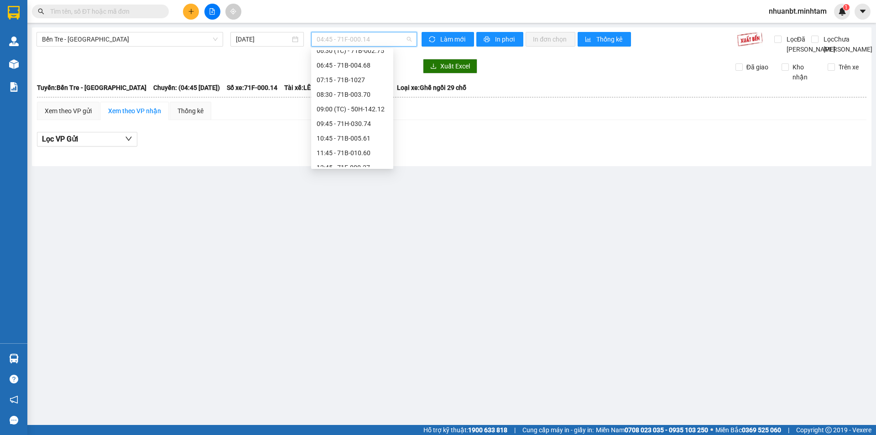
scroll to position [46, 0]
click at [334, 111] on div "09:00 (TC) - 50H-142.12" at bounding box center [352, 114] width 71 height 10
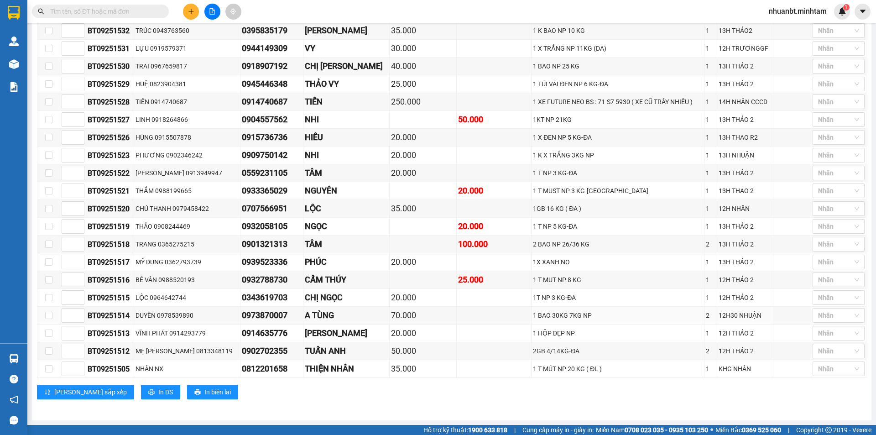
scroll to position [337, 0]
click at [141, 393] on button "In DS" at bounding box center [160, 392] width 39 height 15
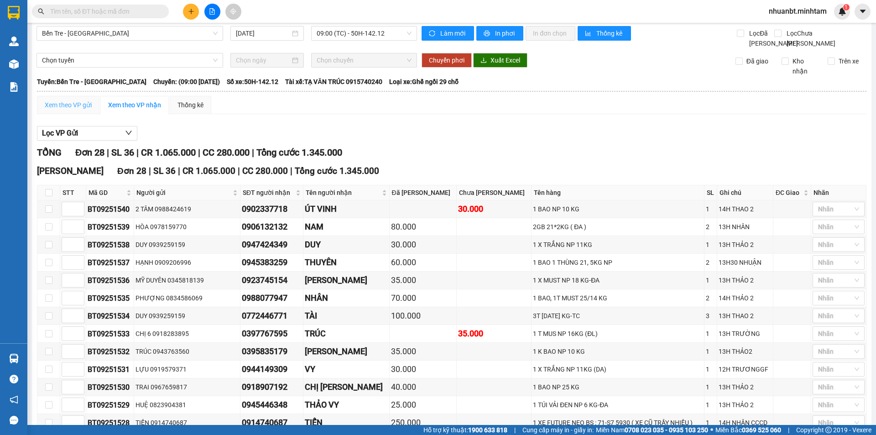
scroll to position [0, 0]
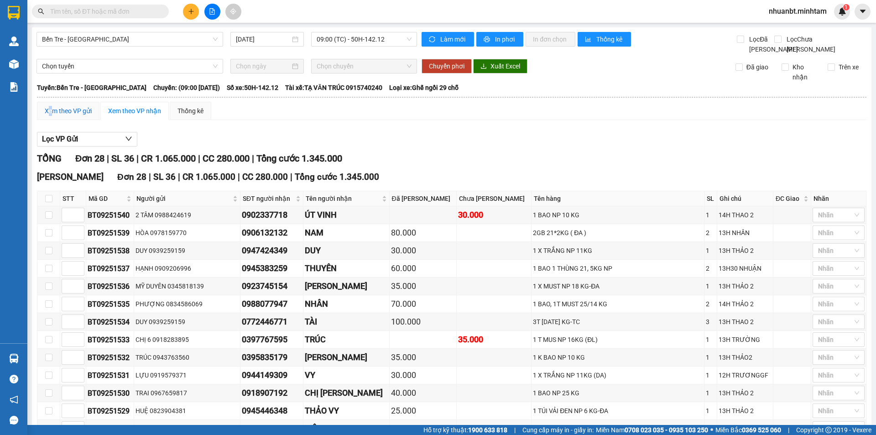
click at [50, 116] on div "Xem theo VP gửi" at bounding box center [68, 111] width 47 height 10
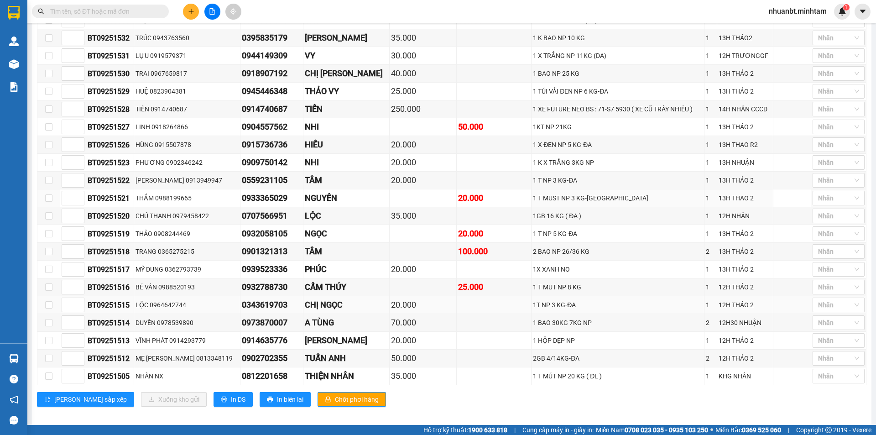
scroll to position [337, 0]
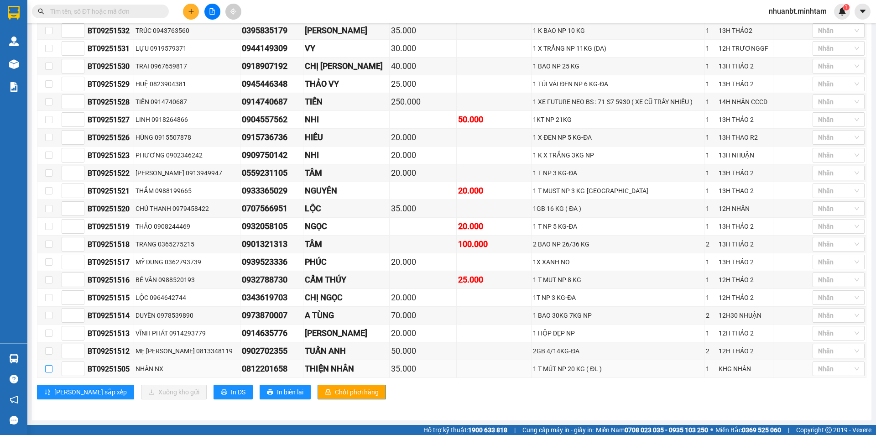
drag, startPoint x: 48, startPoint y: 370, endPoint x: 107, endPoint y: 372, distance: 59.4
click at [47, 370] on input "checkbox" at bounding box center [48, 368] width 7 height 7
checkbox input "true"
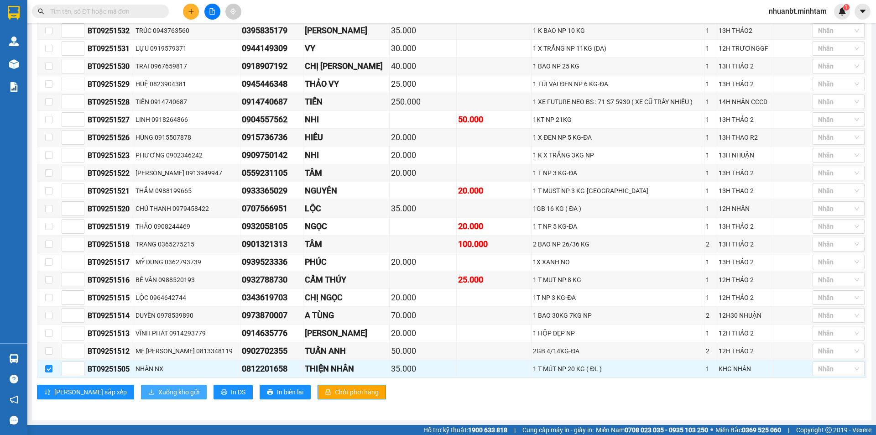
click at [158, 391] on span "Xuống kho gửi" at bounding box center [178, 392] width 41 height 10
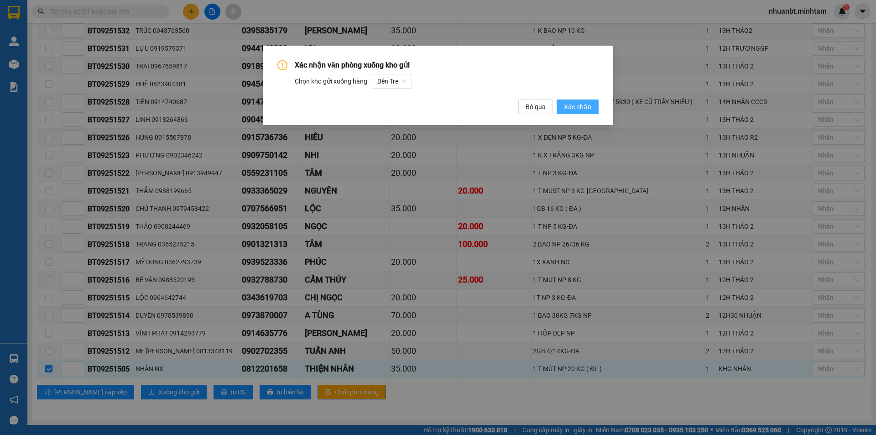
click at [575, 107] on span "Xác nhận" at bounding box center [577, 107] width 27 height 10
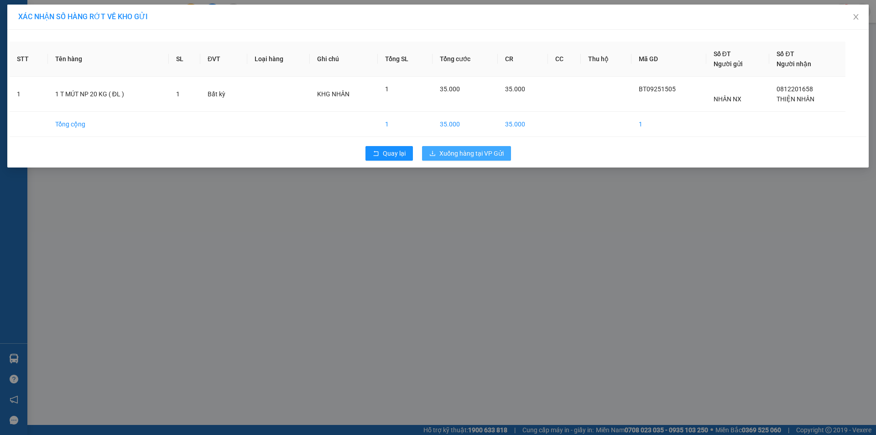
click at [485, 149] on span "Xuống hàng tại VP Gửi" at bounding box center [471, 153] width 64 height 10
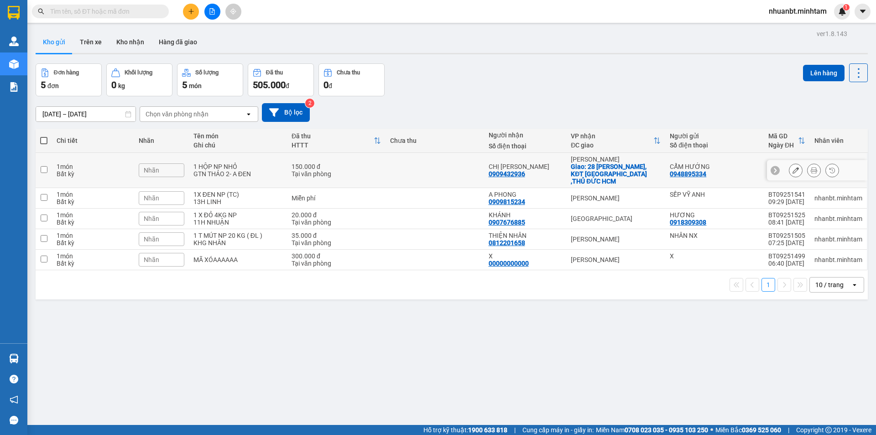
click at [273, 170] on div "GTN THẢO 2- A ĐEN" at bounding box center [237, 173] width 89 height 7
checkbox input "true"
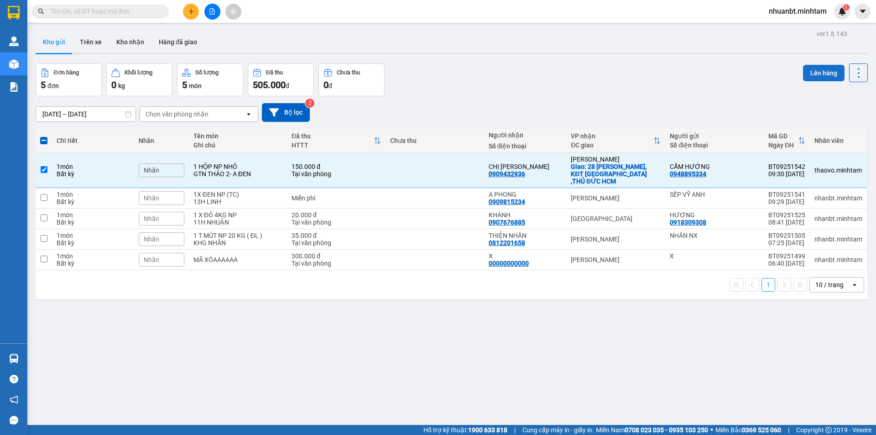
click at [809, 78] on button "Lên hàng" at bounding box center [824, 73] width 42 height 16
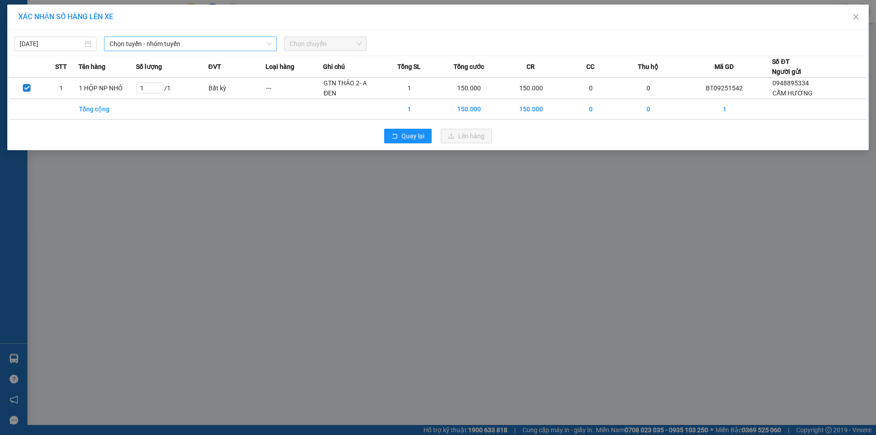
click at [137, 46] on span "Chọn tuyến - nhóm tuyến" at bounding box center [191, 44] width 162 height 14
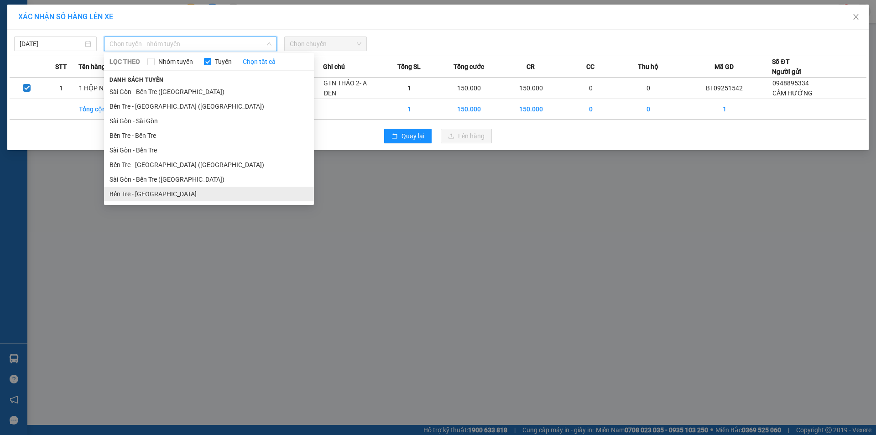
click at [140, 195] on li "Bến Tre - [GEOGRAPHIC_DATA]" at bounding box center [209, 194] width 210 height 15
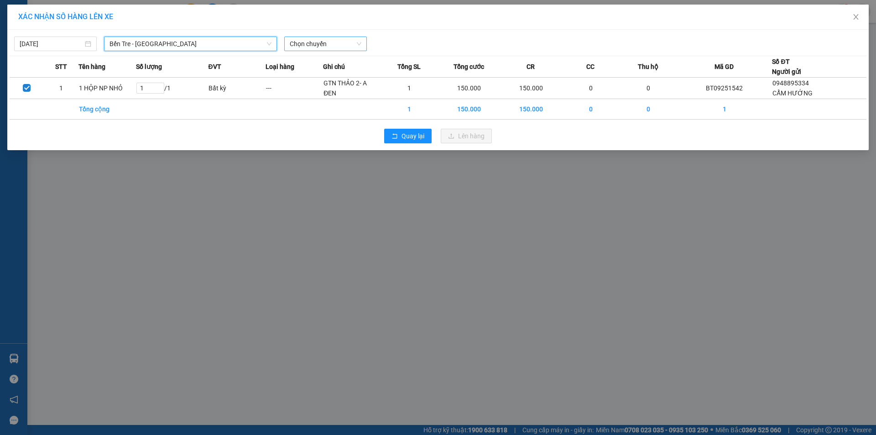
click at [314, 39] on span "Chọn chuyến" at bounding box center [326, 44] width 72 height 14
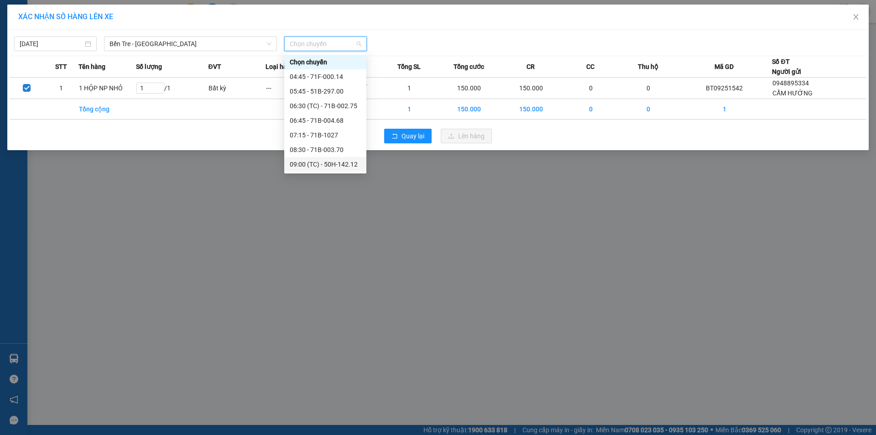
click at [333, 168] on div "09:00 (TC) - 50H-142.12" at bounding box center [325, 164] width 71 height 10
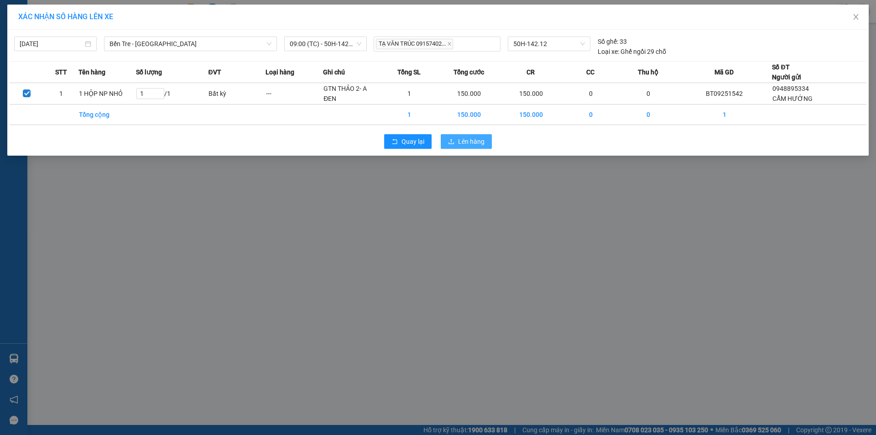
click at [471, 140] on span "Lên hàng" at bounding box center [471, 141] width 26 height 10
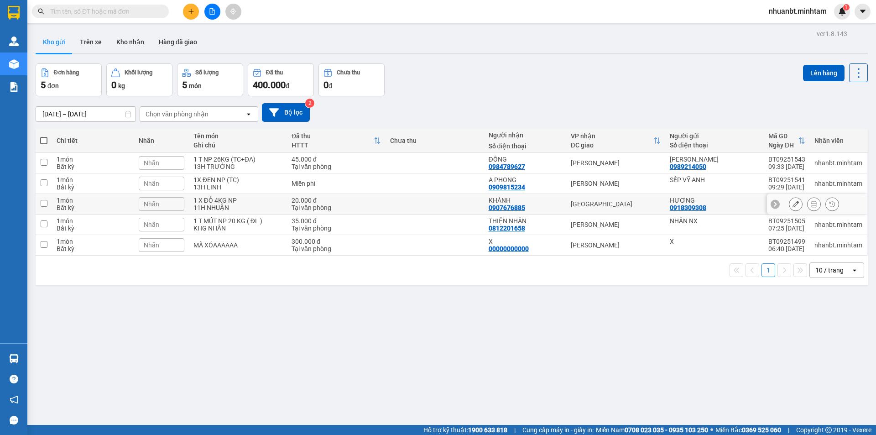
click at [226, 199] on div "1 X ĐỎ 4KG NP" at bounding box center [237, 200] width 89 height 7
checkbox input "true"
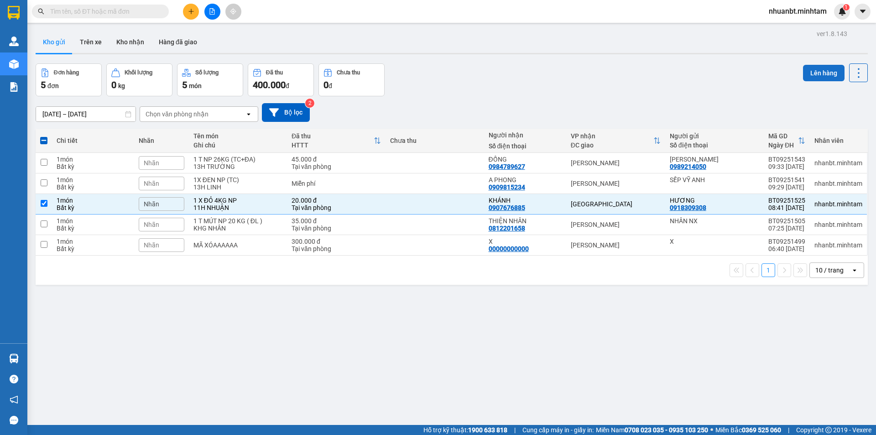
click at [816, 75] on button "Lên hàng" at bounding box center [824, 73] width 42 height 16
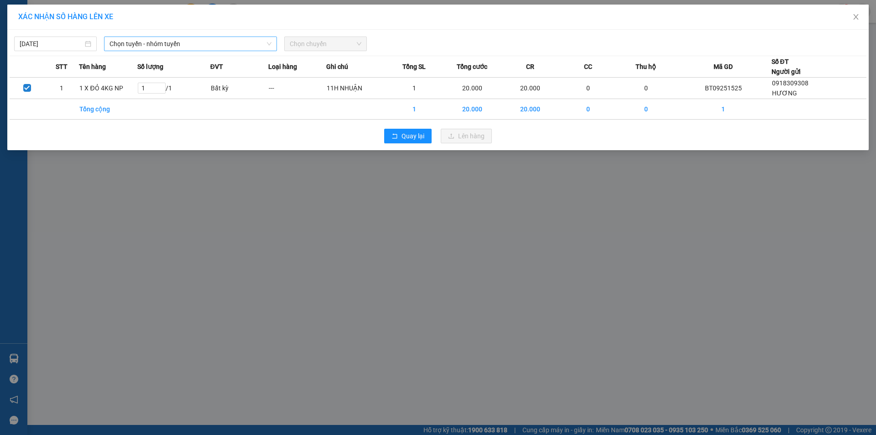
click at [191, 46] on span "Chọn tuyến - nhóm tuyến" at bounding box center [191, 44] width 162 height 14
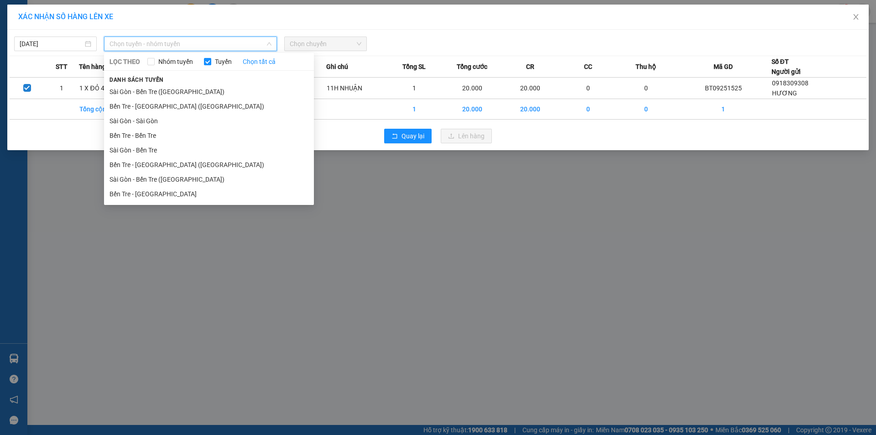
drag, startPoint x: 140, startPoint y: 196, endPoint x: 199, endPoint y: 146, distance: 77.7
click at [140, 196] on li "Bến Tre - [GEOGRAPHIC_DATA]" at bounding box center [209, 194] width 210 height 15
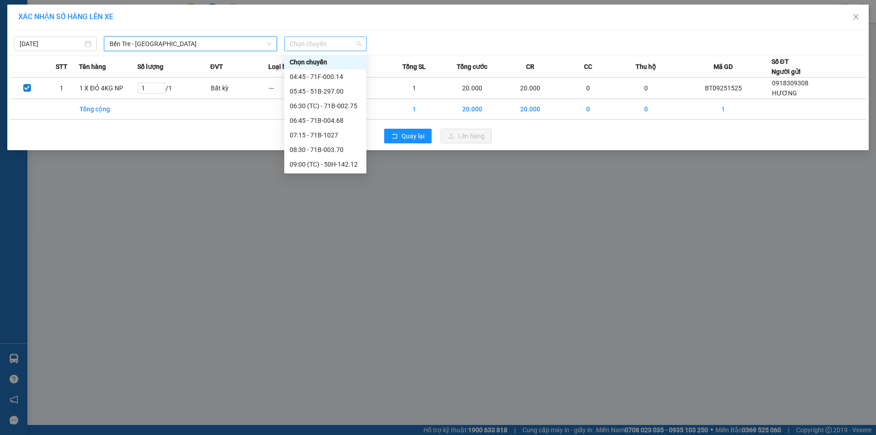
click at [298, 41] on span "Chọn chuyến" at bounding box center [326, 44] width 72 height 14
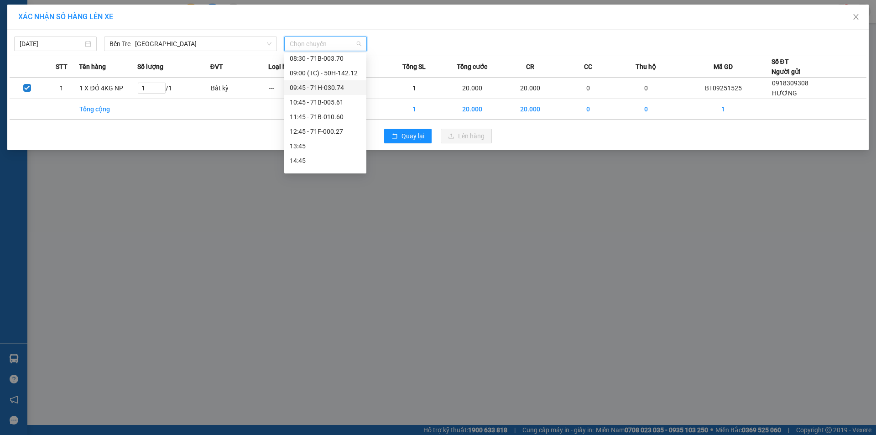
click at [318, 87] on div "09:45 - 71H-030.74" at bounding box center [325, 88] width 71 height 10
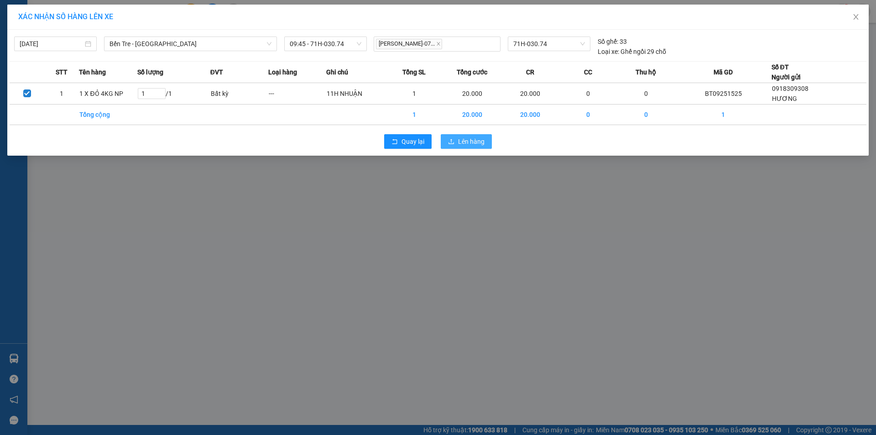
click at [461, 144] on span "Lên hàng" at bounding box center [471, 141] width 26 height 10
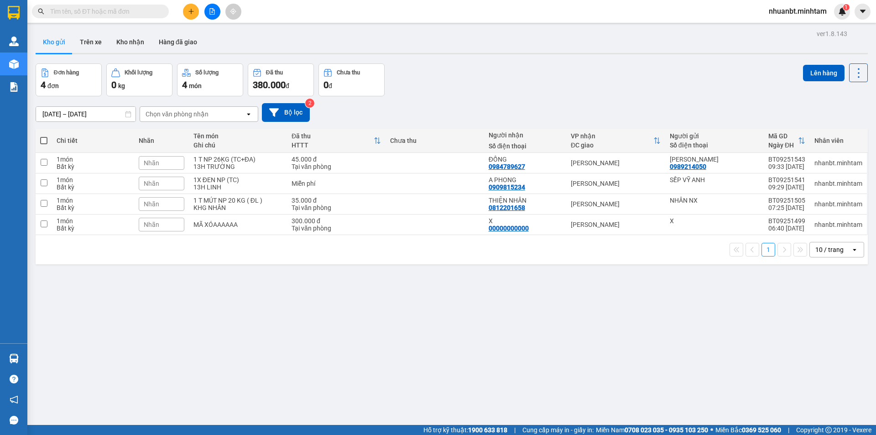
click at [214, 10] on icon "file-add" at bounding box center [212, 11] width 6 height 6
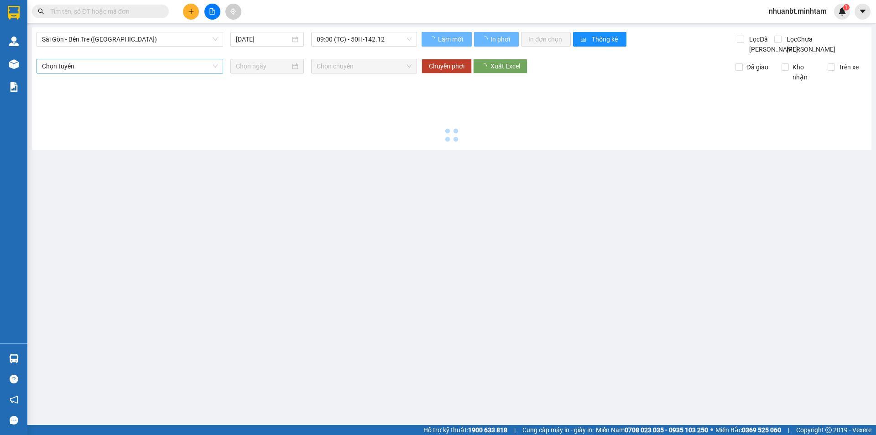
click at [81, 43] on span "Sài Gòn - Bến Tre ([GEOGRAPHIC_DATA])" at bounding box center [130, 39] width 176 height 14
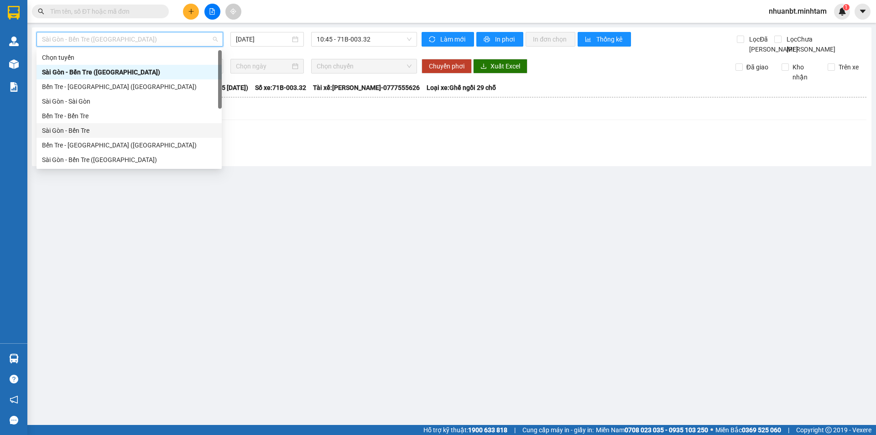
scroll to position [15, 0]
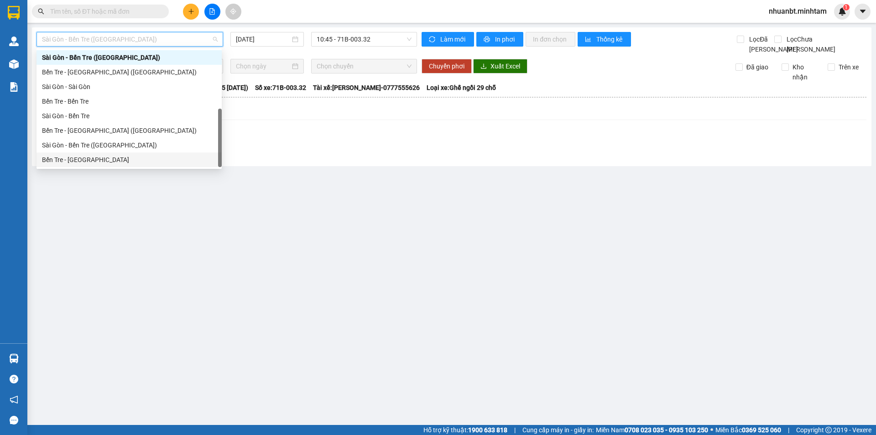
click at [81, 158] on div "Bến Tre - [GEOGRAPHIC_DATA]" at bounding box center [129, 160] width 174 height 10
type input "[DATE]"
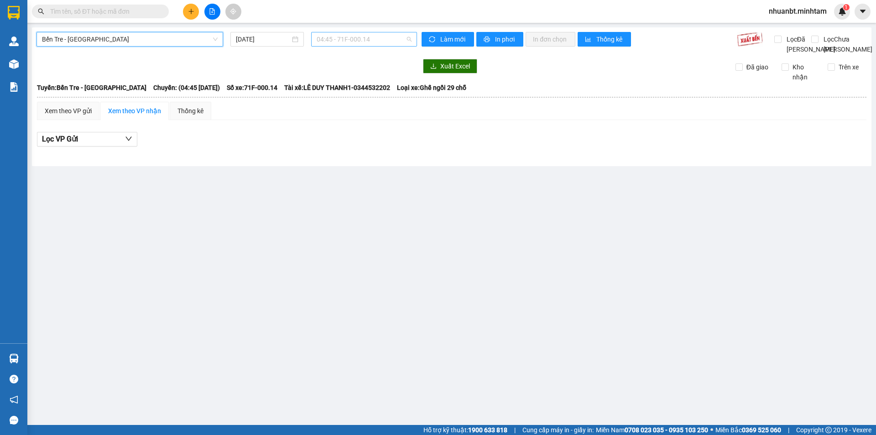
click at [344, 39] on span "04:45 - 71F-000.14" at bounding box center [364, 39] width 95 height 14
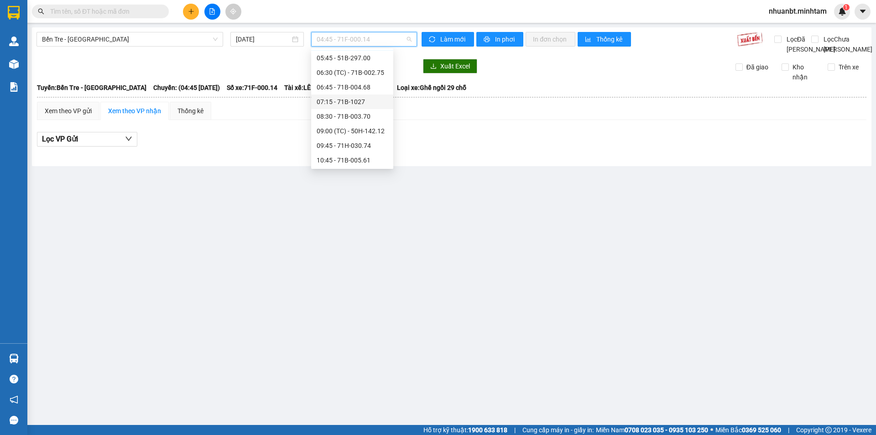
scroll to position [46, 0]
click at [330, 96] on div "08:30 - 71B-003.70" at bounding box center [352, 99] width 71 height 10
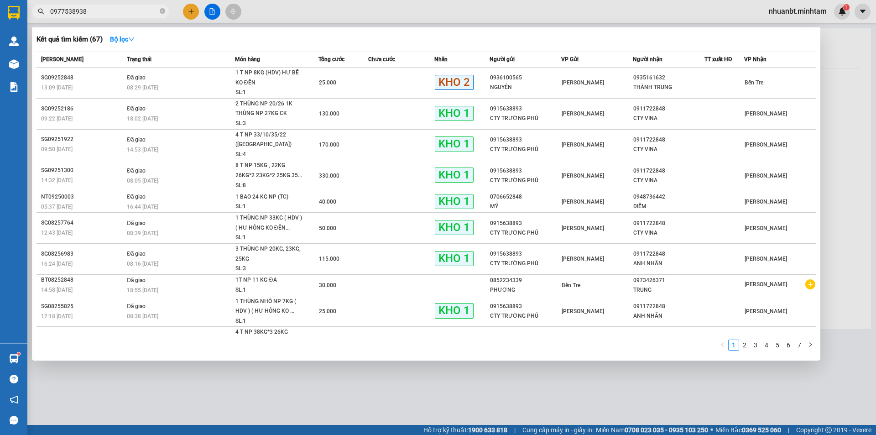
click at [130, 9] on input "0977538938" at bounding box center [104, 11] width 108 height 10
click at [133, 8] on input "0977538938" at bounding box center [104, 11] width 108 height 10
click at [314, 13] on div at bounding box center [438, 217] width 876 height 435
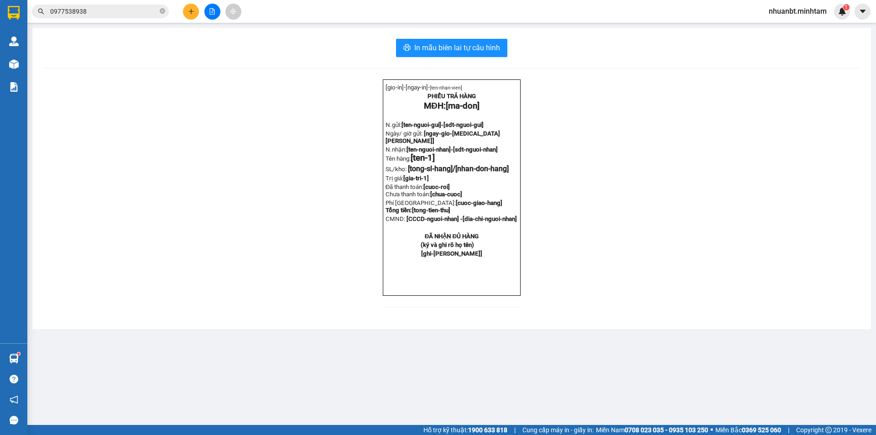
click at [103, 13] on input "0977538938" at bounding box center [104, 11] width 108 height 10
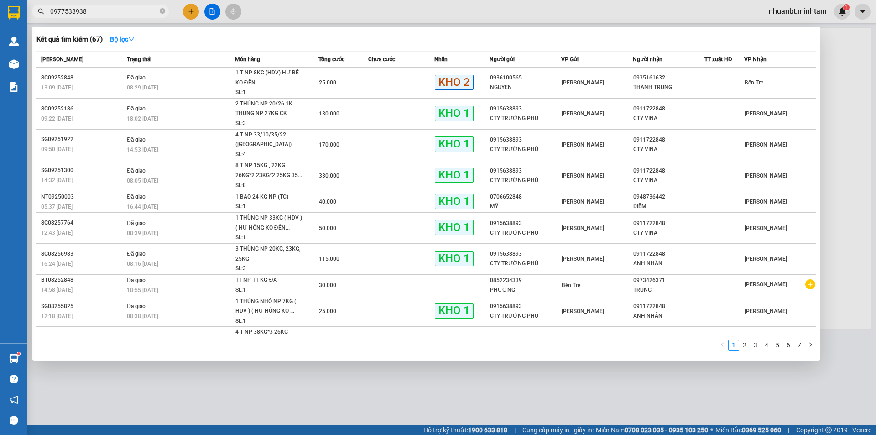
click at [150, 19] on div at bounding box center [438, 217] width 876 height 435
click at [147, 13] on input "0977538938" at bounding box center [104, 11] width 108 height 10
click at [163, 13] on icon "close-circle" at bounding box center [162, 10] width 5 height 5
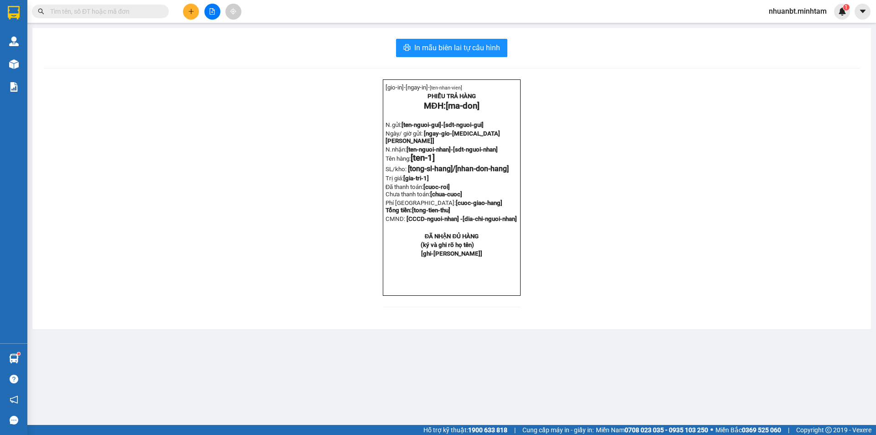
click at [150, 13] on input "text" at bounding box center [104, 11] width 108 height 10
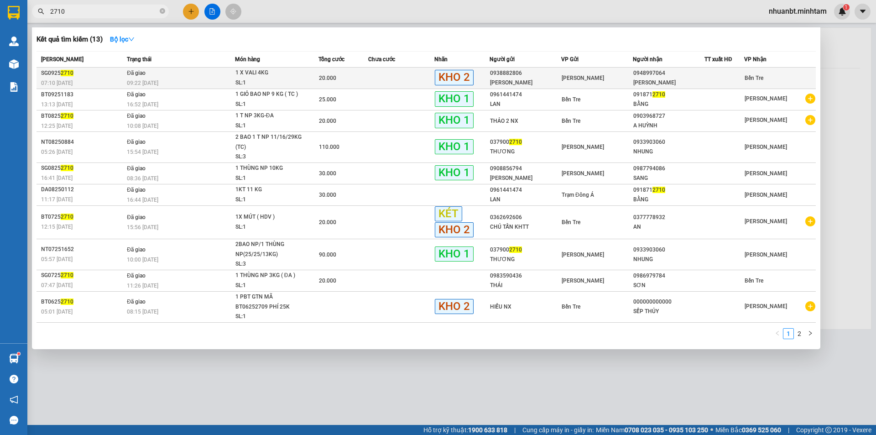
type input "2710"
click at [730, 85] on td at bounding box center [724, 78] width 40 height 21
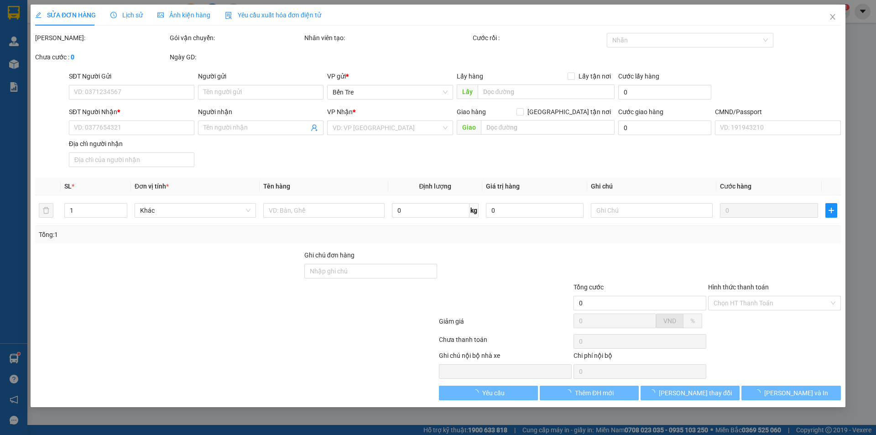
type input "0938882806"
type input "[PERSON_NAME]"
type input "0948997064"
type input "[PERSON_NAME]"
type input "ĐG HƠN"
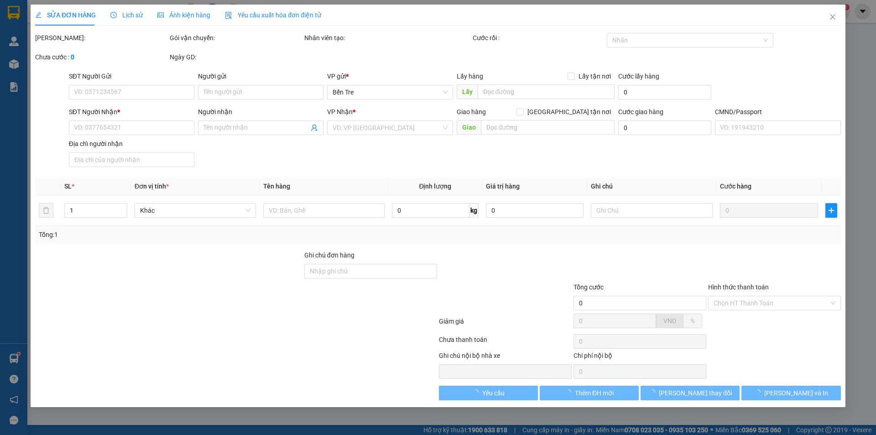
type input "20.000"
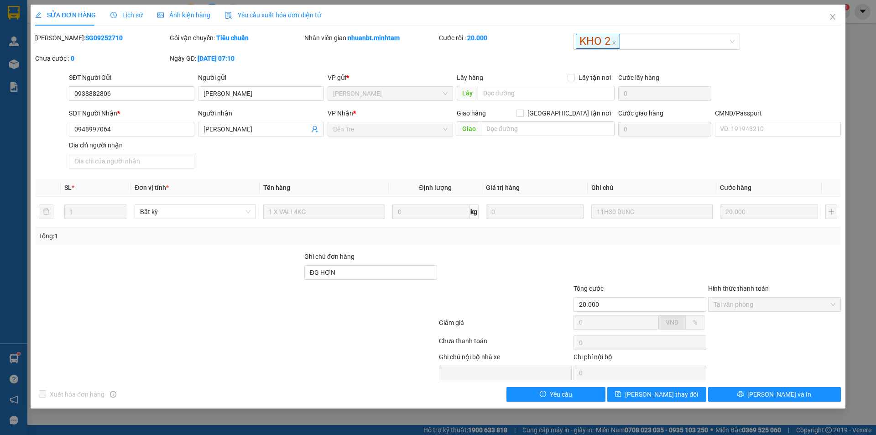
click at [128, 18] on span "Lịch sử" at bounding box center [126, 14] width 32 height 7
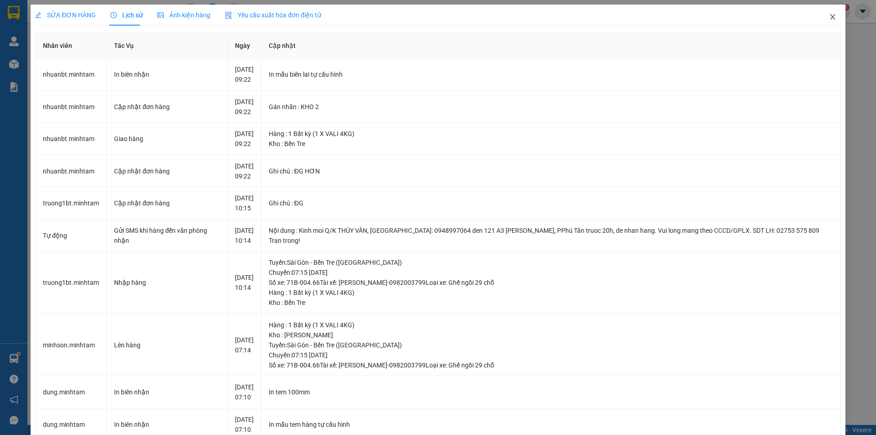
click at [820, 17] on span "Close" at bounding box center [833, 18] width 26 height 26
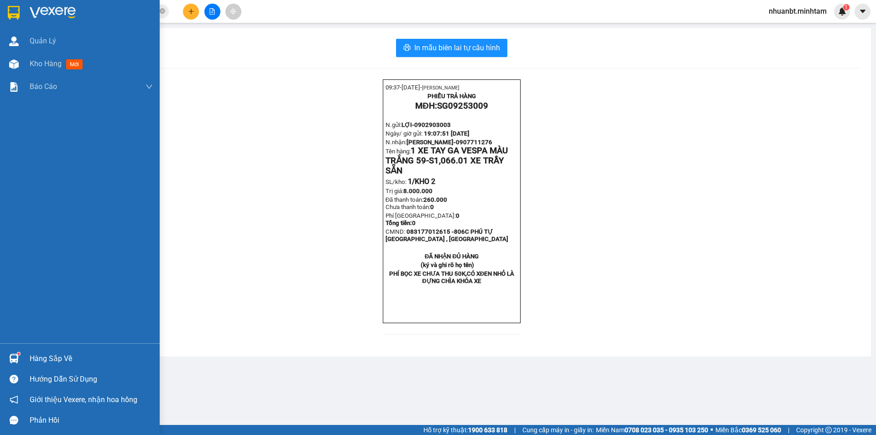
click at [33, 356] on div "Hàng sắp về" at bounding box center [91, 359] width 123 height 14
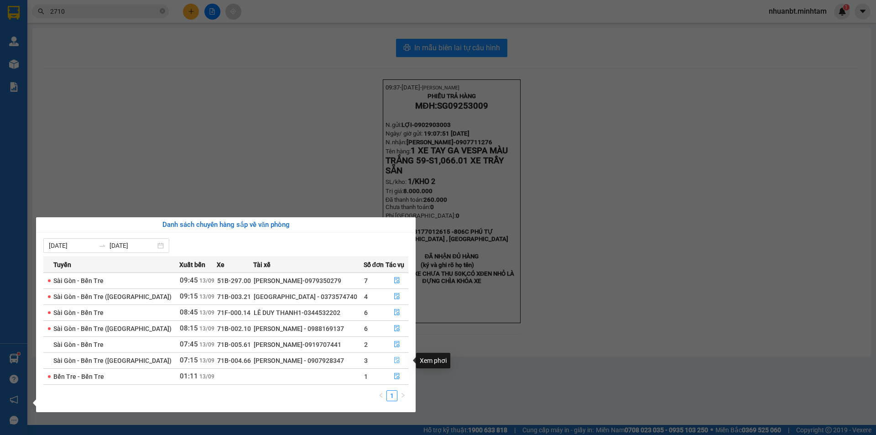
click at [396, 360] on icon "file-done" at bounding box center [397, 360] width 6 height 6
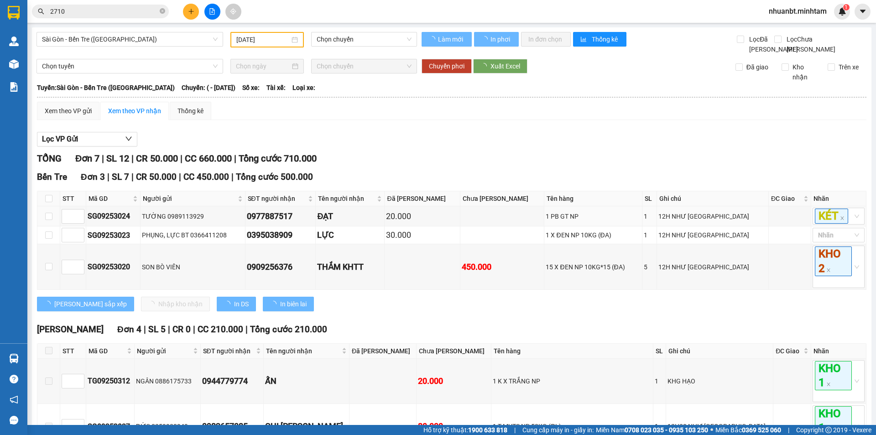
type input "[DATE]"
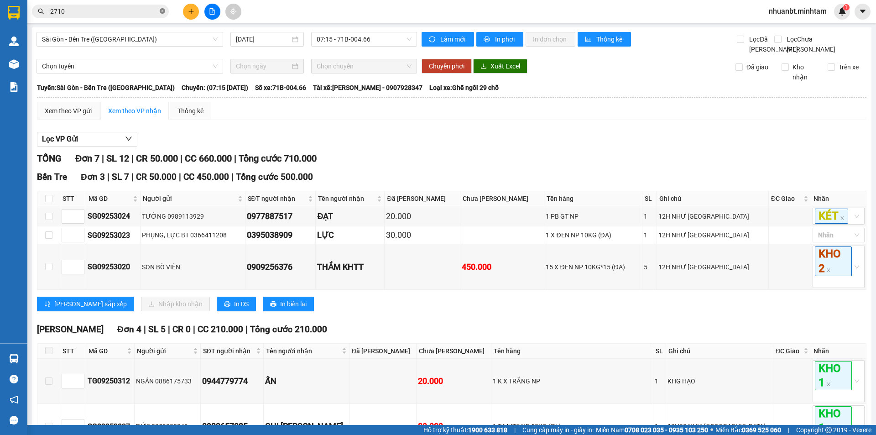
click at [162, 12] on icon "close-circle" at bounding box center [162, 10] width 5 height 5
click at [154, 12] on input "text" at bounding box center [104, 11] width 108 height 10
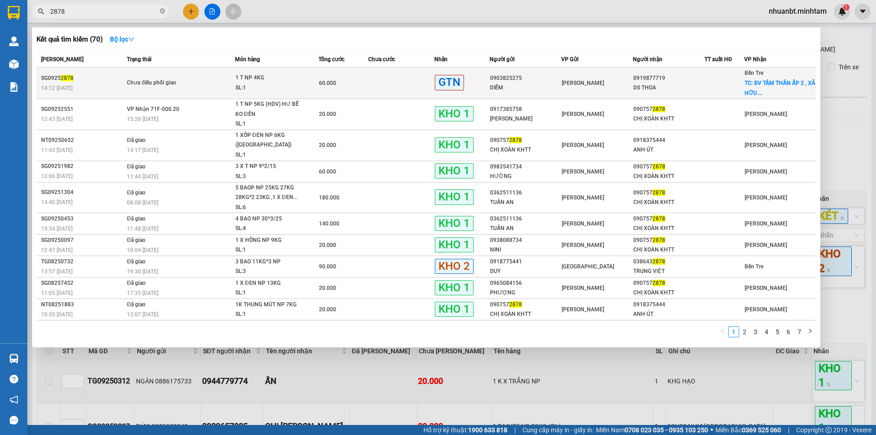
type input "2878"
click at [341, 81] on div "60.000" at bounding box center [343, 83] width 49 height 10
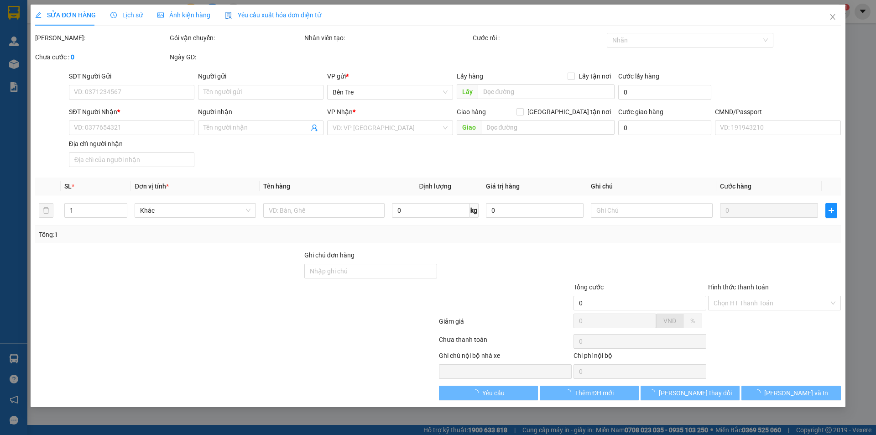
type input "0903825275"
type input "DIỄM"
type input "0919877719"
type input "DS THOA"
checkbox input "true"
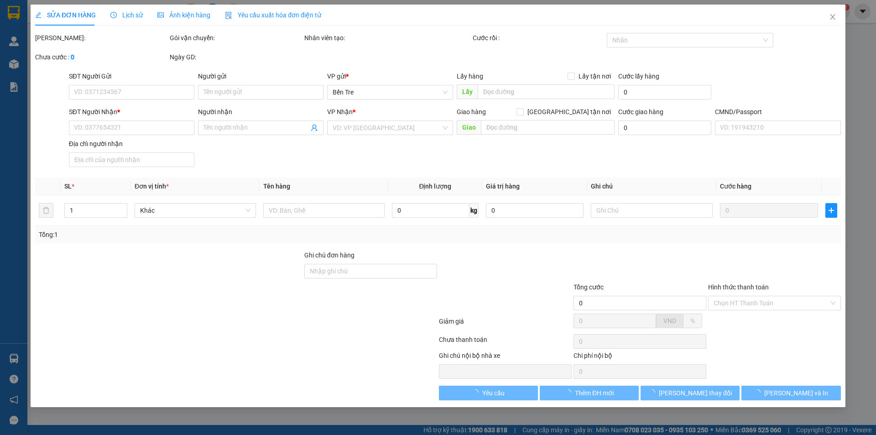
type input "BV TÂM THẦN ẤP 2 , XÃ HỮU ĐỊNH , CHÂU THÀNH"
type input "60.000"
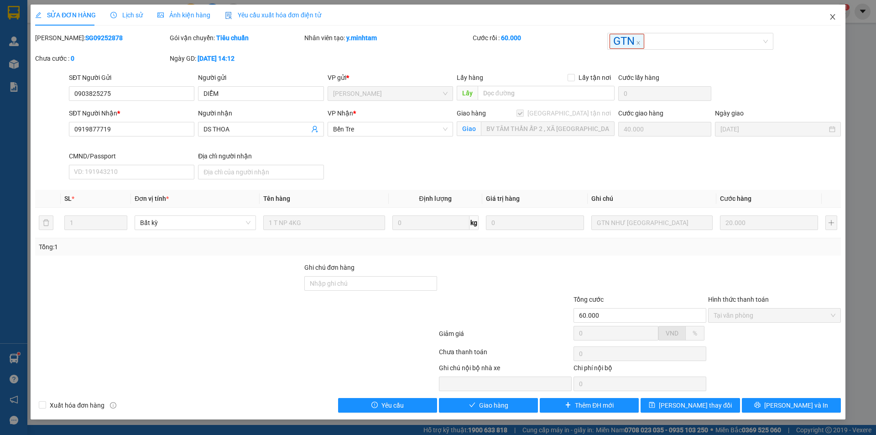
click at [832, 18] on icon "close" at bounding box center [832, 16] width 5 height 5
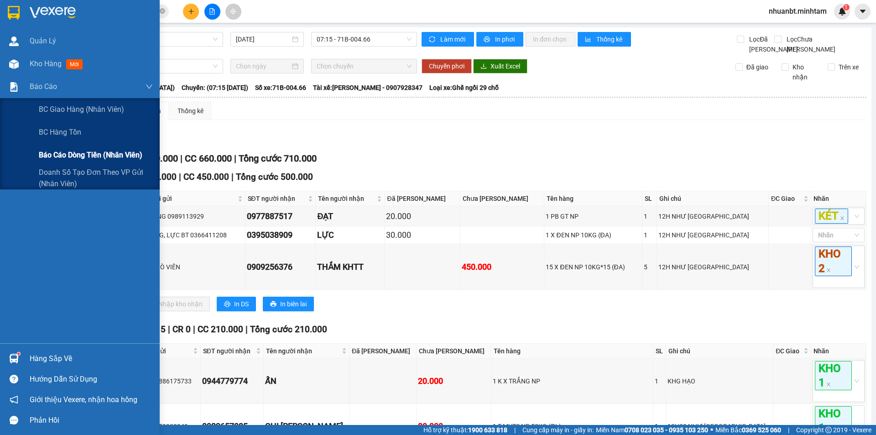
click at [65, 153] on span "Báo cáo dòng tiền (nhân viên)" at bounding box center [91, 154] width 104 height 11
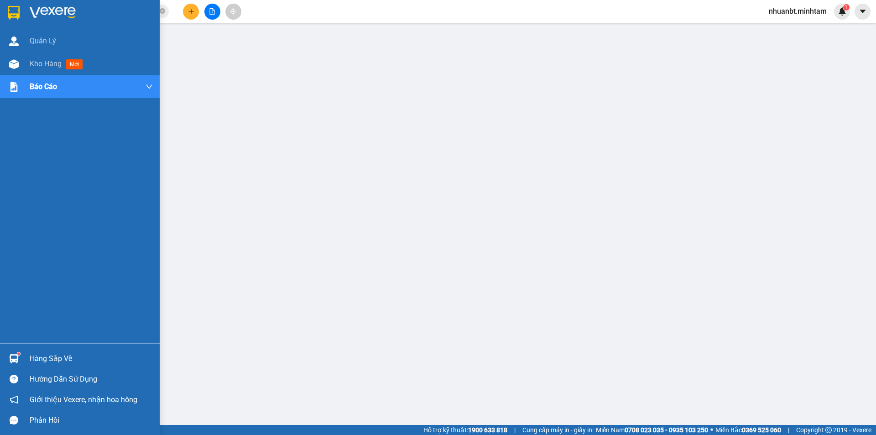
click at [26, 15] on div at bounding box center [80, 15] width 160 height 30
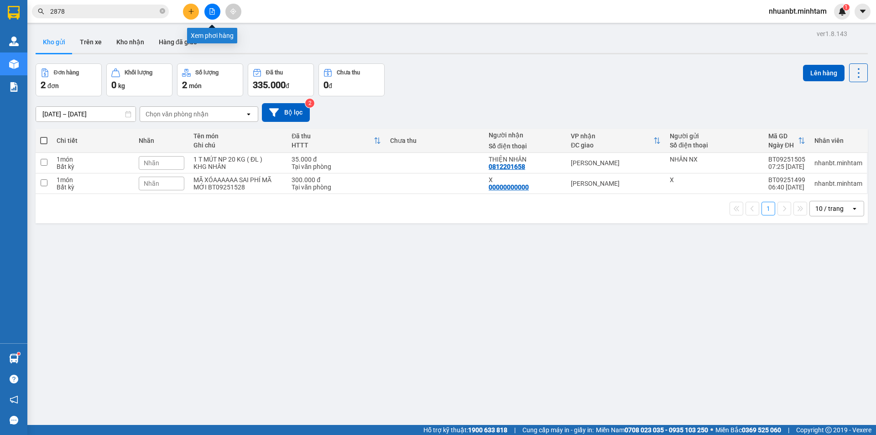
click at [215, 17] on button at bounding box center [212, 12] width 16 height 16
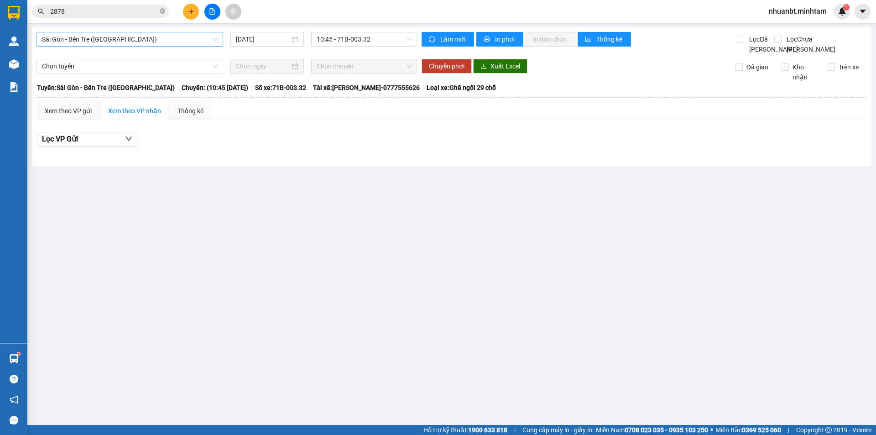
click at [193, 40] on span "Sài Gòn - Bến Tre ([GEOGRAPHIC_DATA])" at bounding box center [130, 39] width 176 height 14
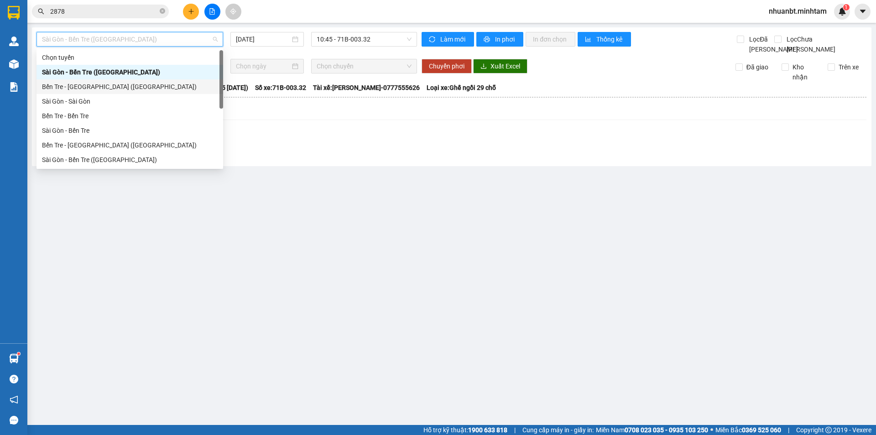
scroll to position [15, 0]
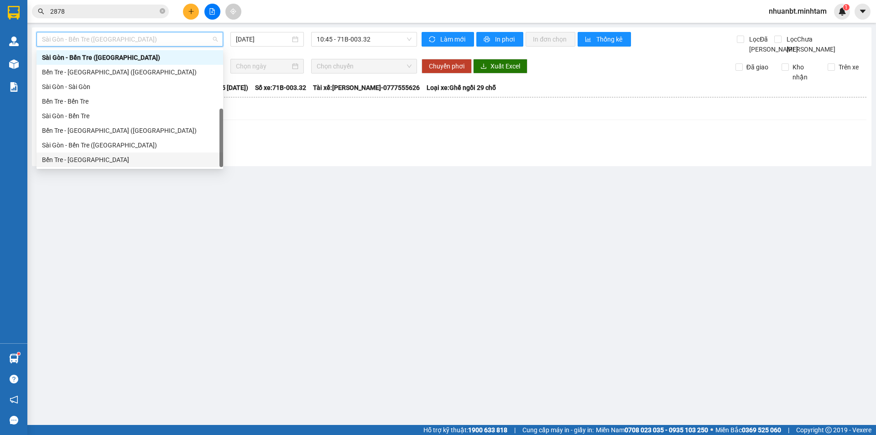
click at [122, 160] on div "Bến Tre - [GEOGRAPHIC_DATA]" at bounding box center [130, 160] width 176 height 10
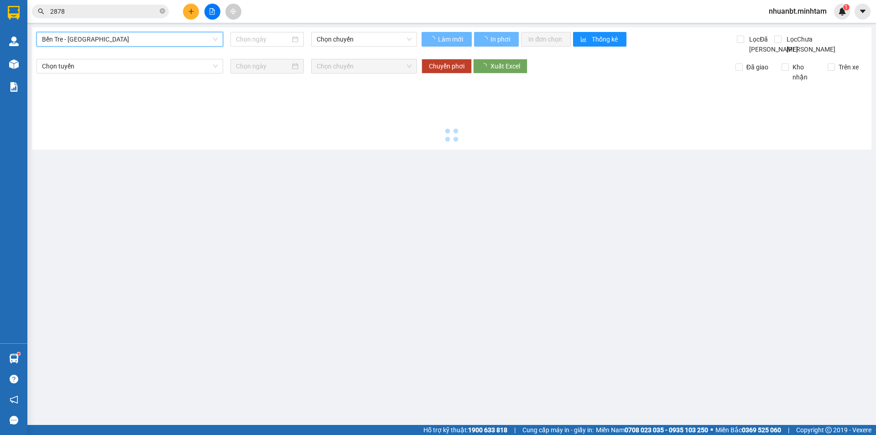
type input "[DATE]"
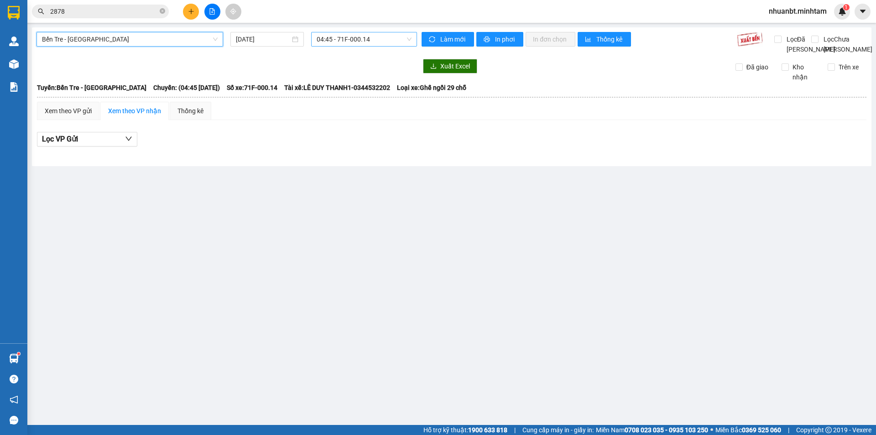
click at [383, 44] on span "04:45 - 71F-000.14" at bounding box center [364, 39] width 95 height 14
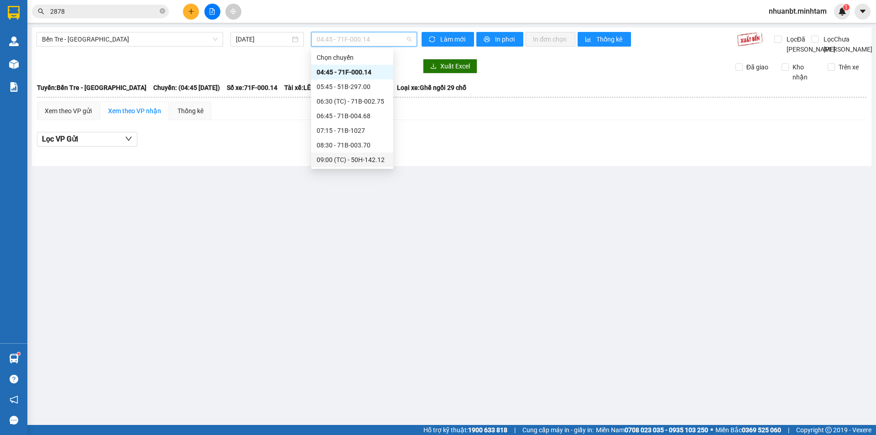
click at [357, 157] on div "09:00 (TC) - 50H-142.12" at bounding box center [352, 160] width 71 height 10
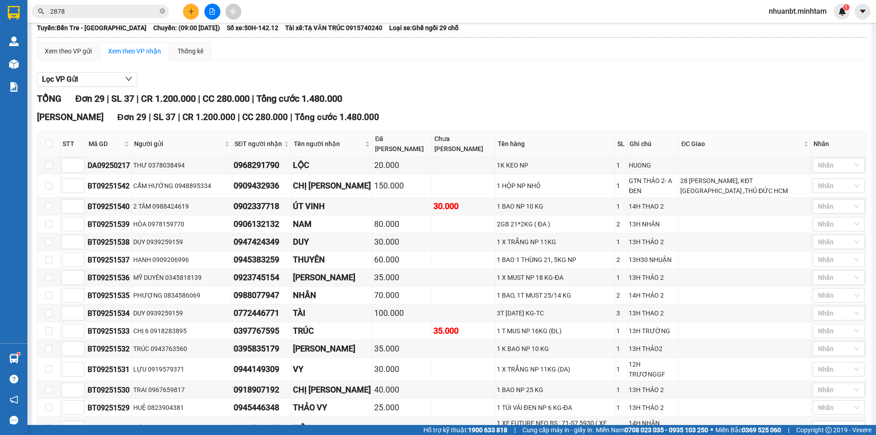
scroll to position [56, 0]
